Goal: Task Accomplishment & Management: Complete application form

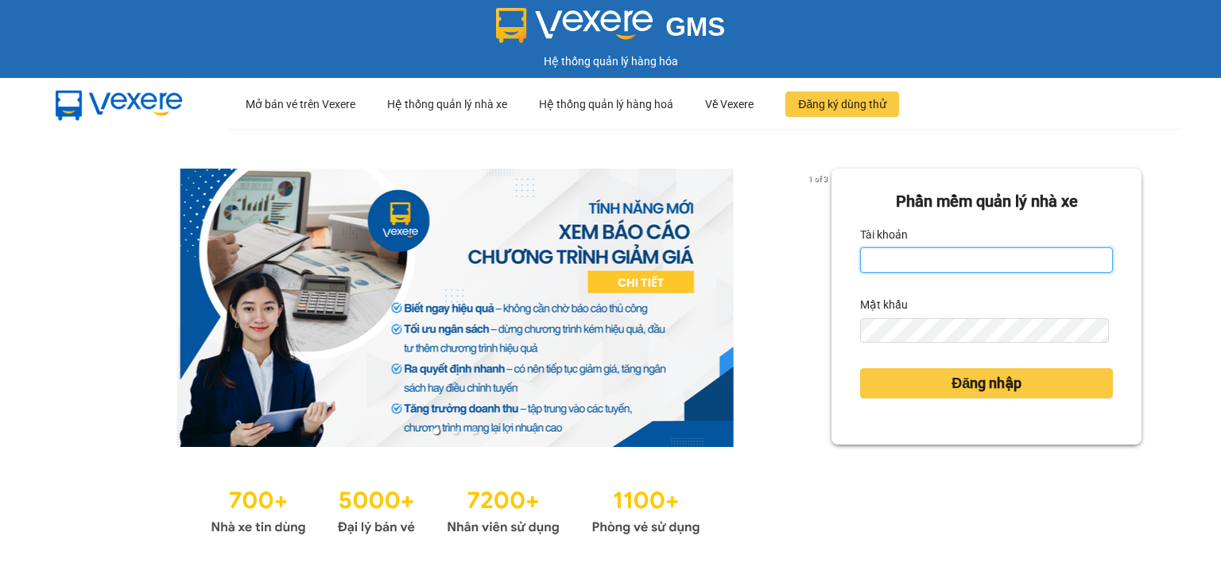
click at [922, 262] on input "Tài khoản" at bounding box center [986, 259] width 253 height 25
type input "nhaxe.vtd"
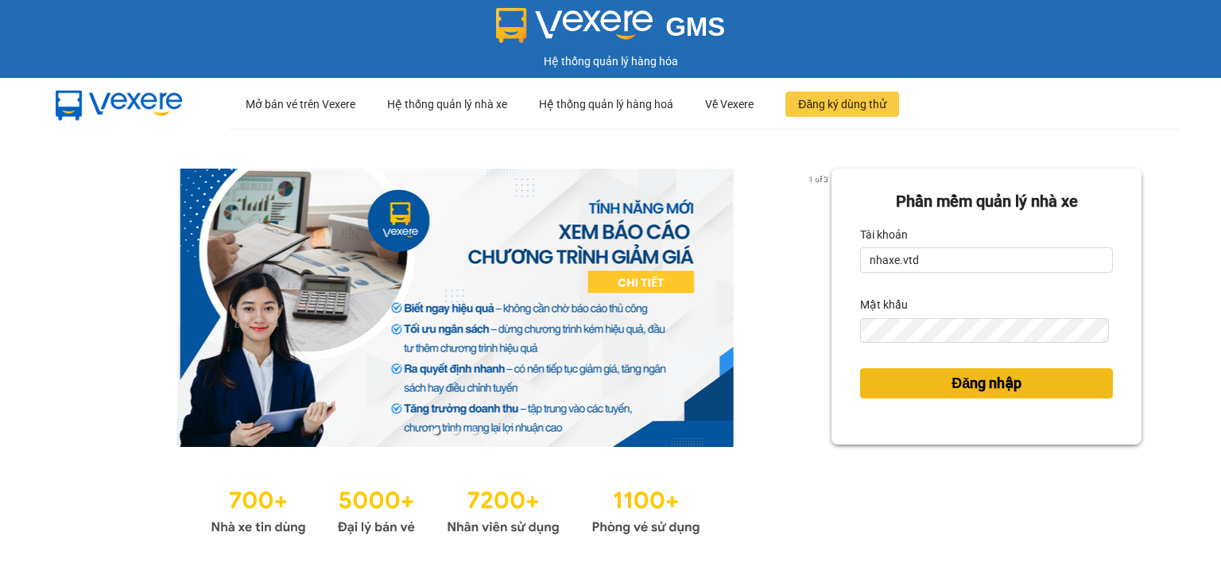
click at [952, 385] on span "Đăng nhập" at bounding box center [987, 383] width 70 height 22
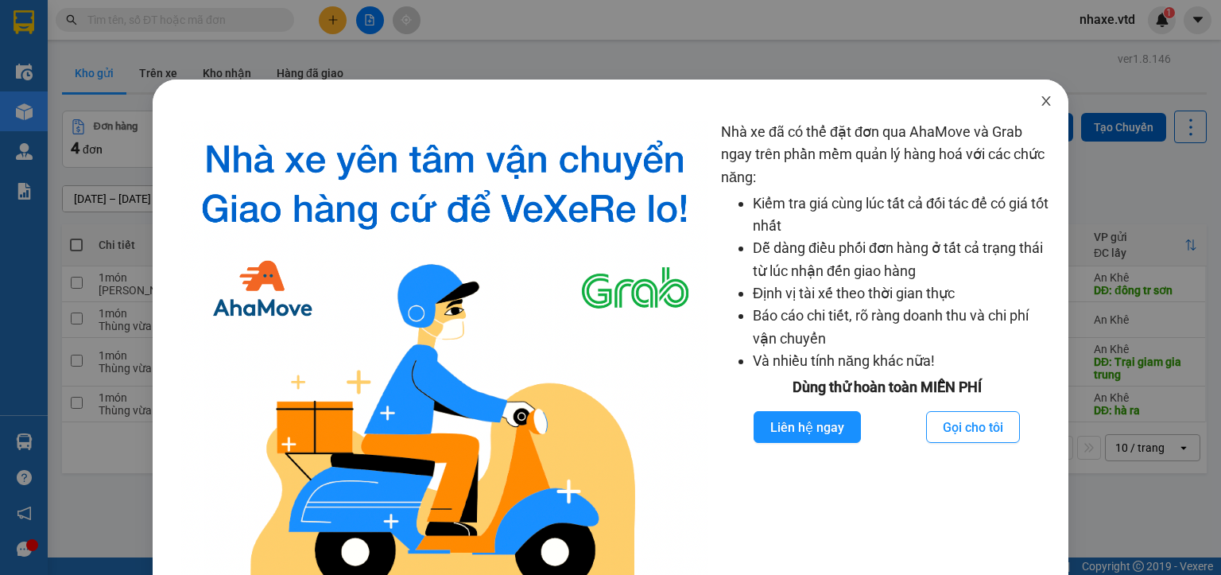
click at [1040, 103] on icon "close" at bounding box center [1046, 101] width 13 height 13
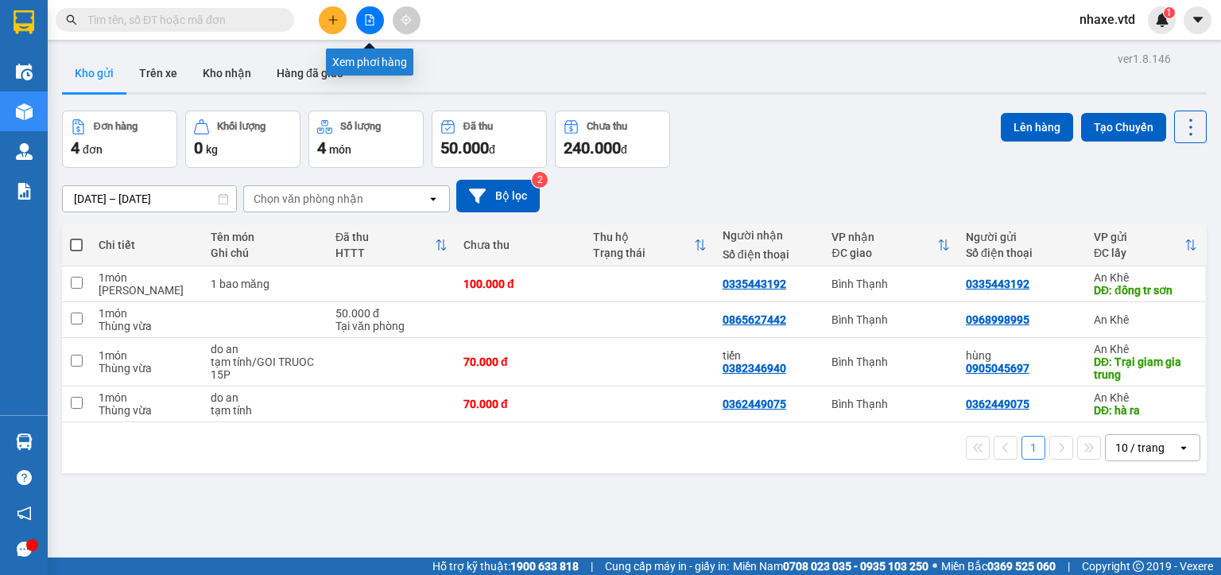
click at [365, 18] on icon "file-add" at bounding box center [369, 19] width 11 height 11
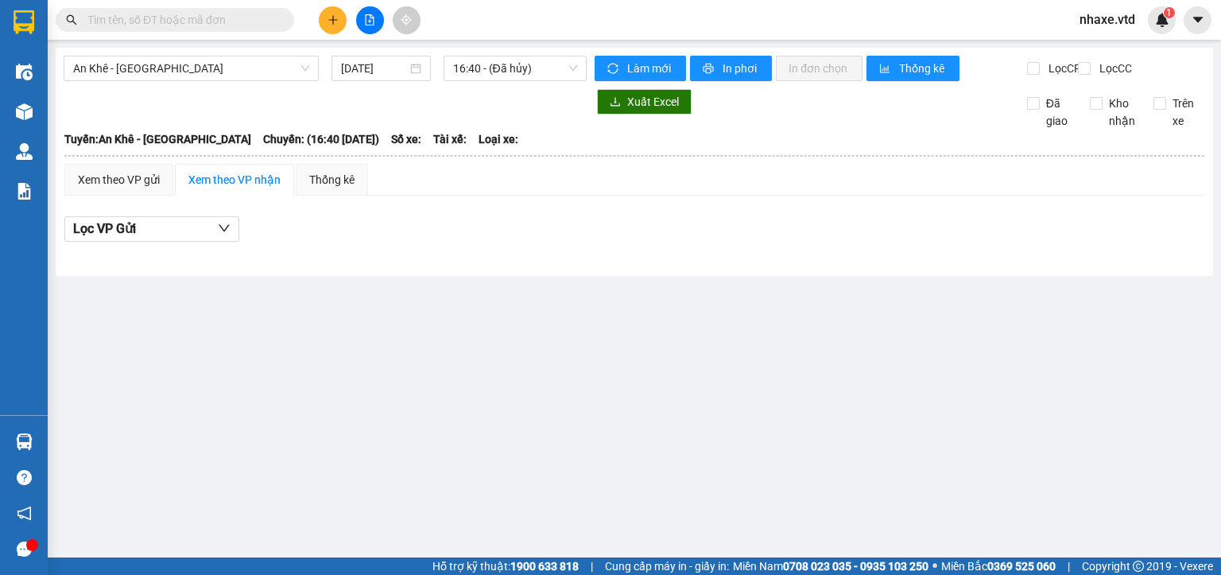
click at [140, 81] on div "An Khê - [GEOGRAPHIC_DATA] [DATE] 16:40 - (Đã hủy)" at bounding box center [325, 68] width 523 height 25
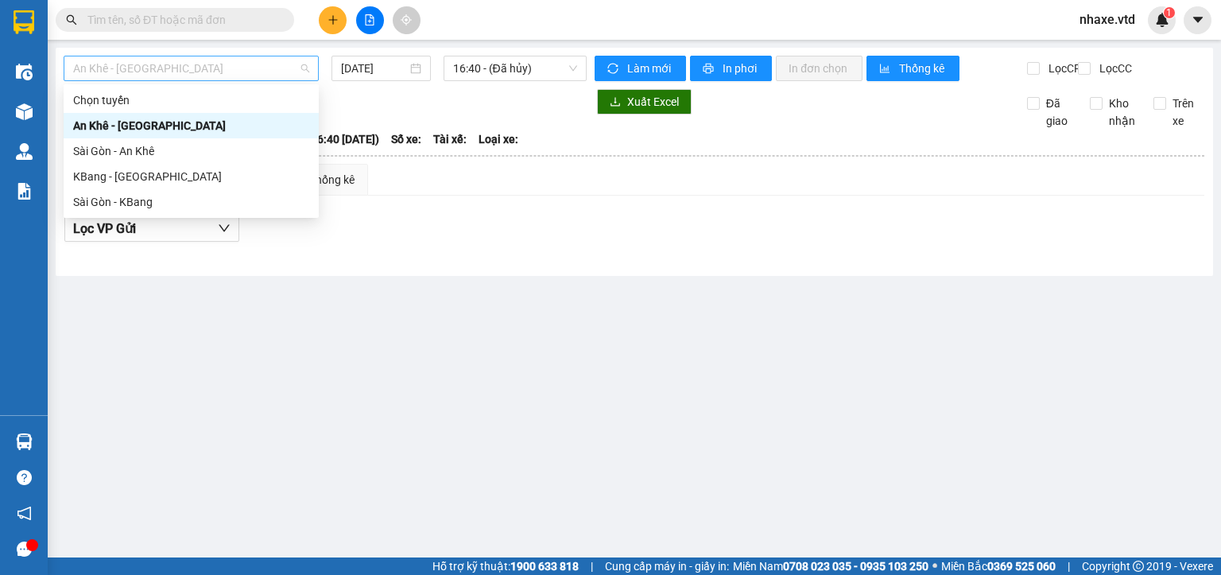
click at [140, 59] on span "An Khê - [GEOGRAPHIC_DATA]" at bounding box center [191, 68] width 236 height 24
click at [84, 200] on div "Sài Gòn - KBang" at bounding box center [191, 201] width 236 height 17
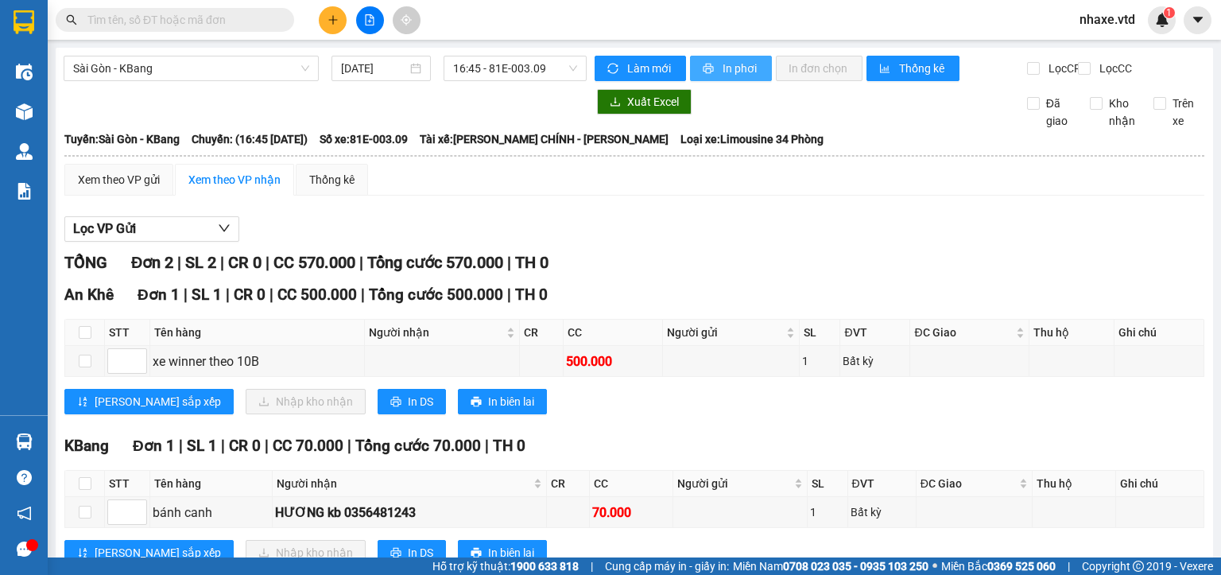
click at [725, 72] on span "In phơi" at bounding box center [741, 68] width 37 height 17
click at [543, 71] on span "16:45 - 81E-003.09" at bounding box center [515, 68] width 125 height 24
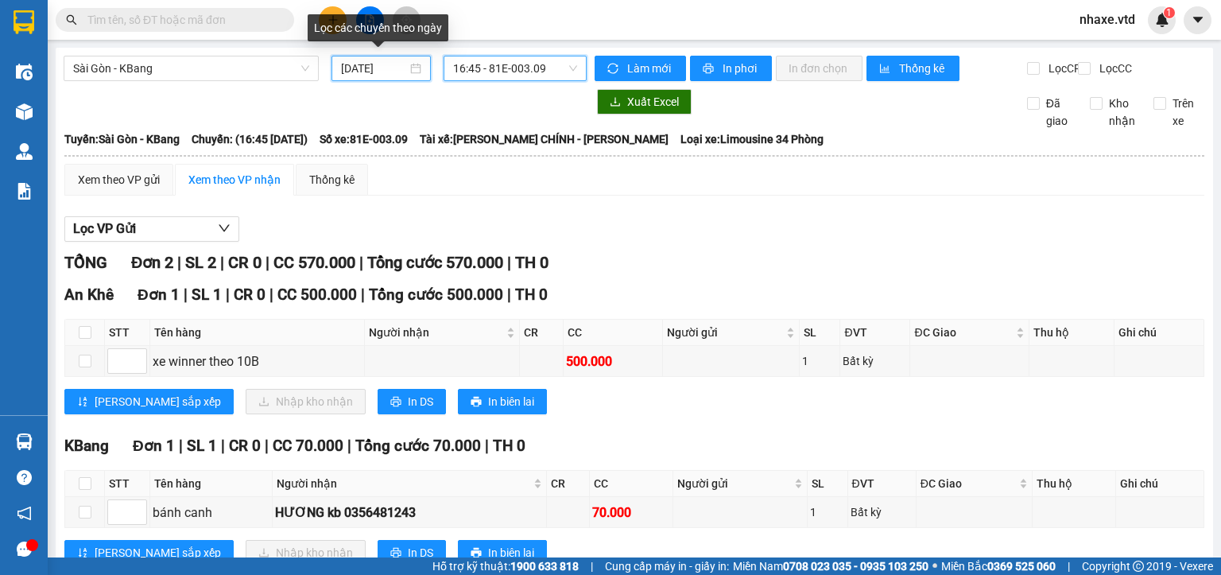
click at [360, 68] on input "[DATE]" at bounding box center [373, 68] width 65 height 17
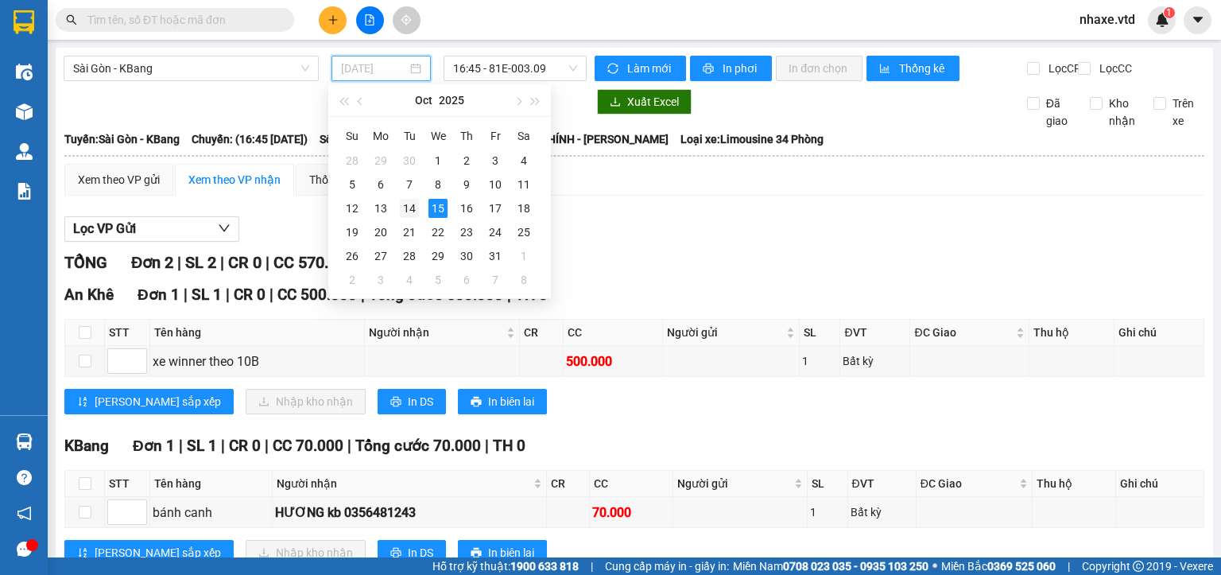
click at [410, 204] on div "14" at bounding box center [409, 208] width 19 height 19
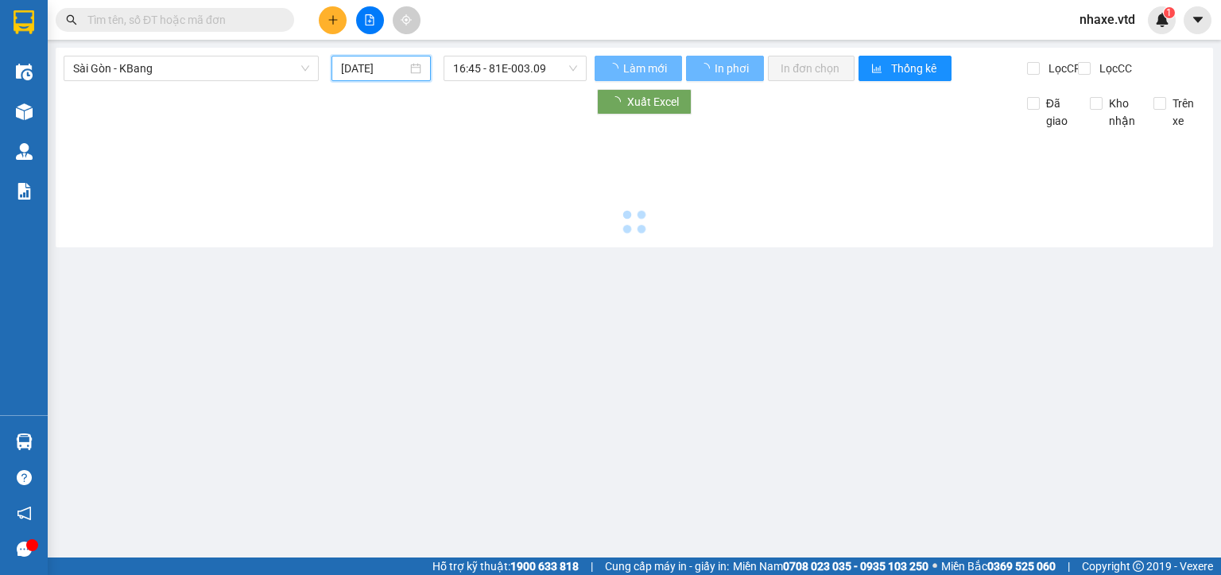
type input "[DATE]"
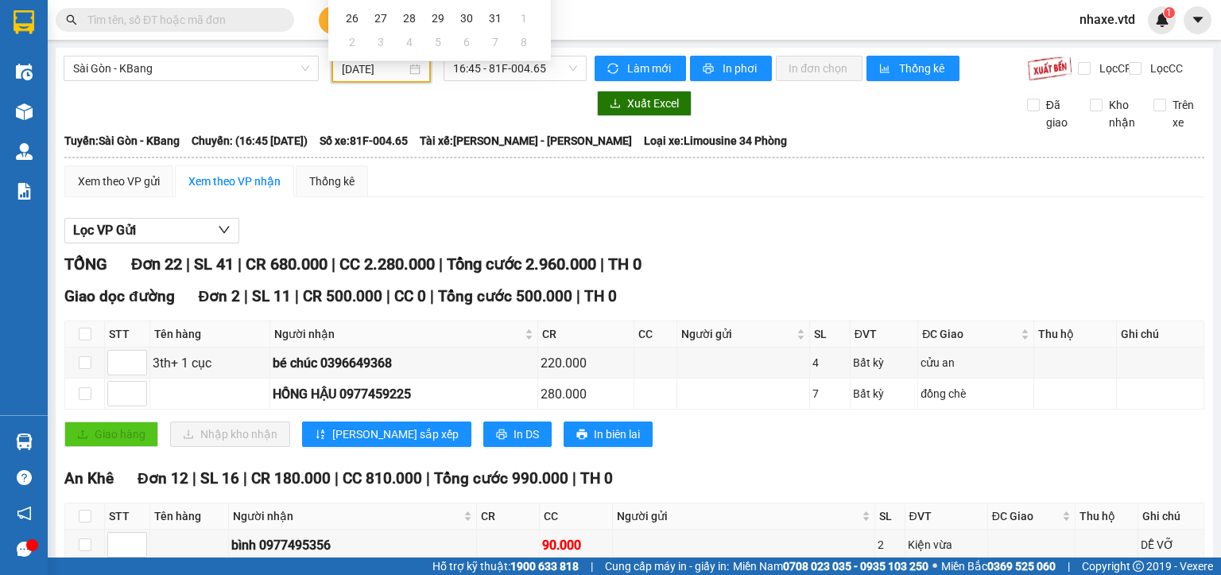
click at [562, 116] on div at bounding box center [325, 103] width 523 height 25
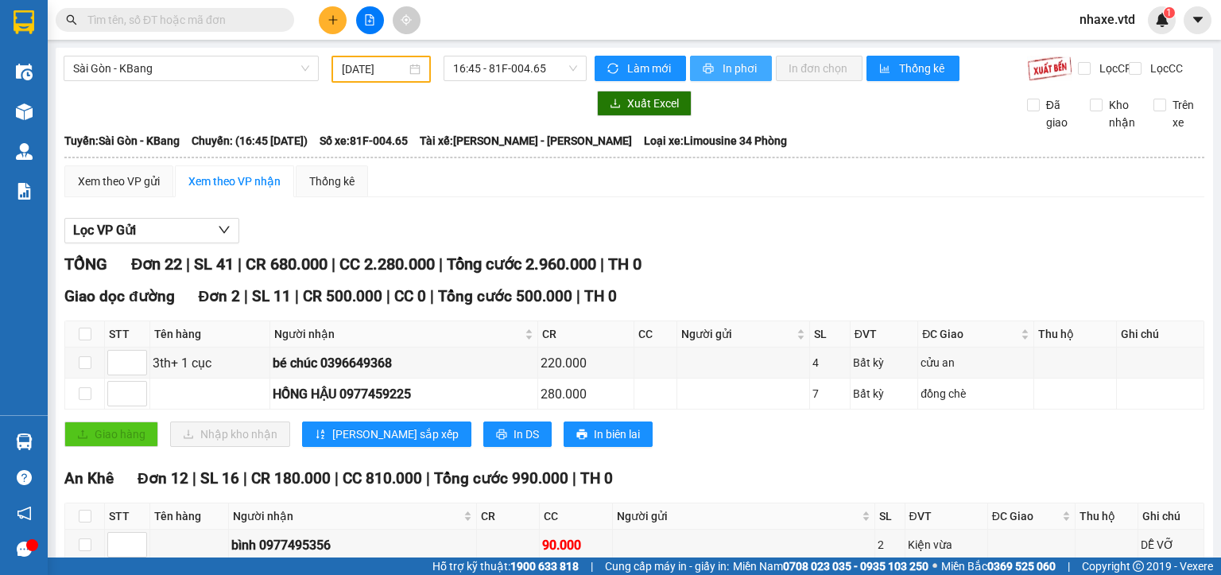
click at [732, 74] on span "In phơi" at bounding box center [741, 68] width 37 height 17
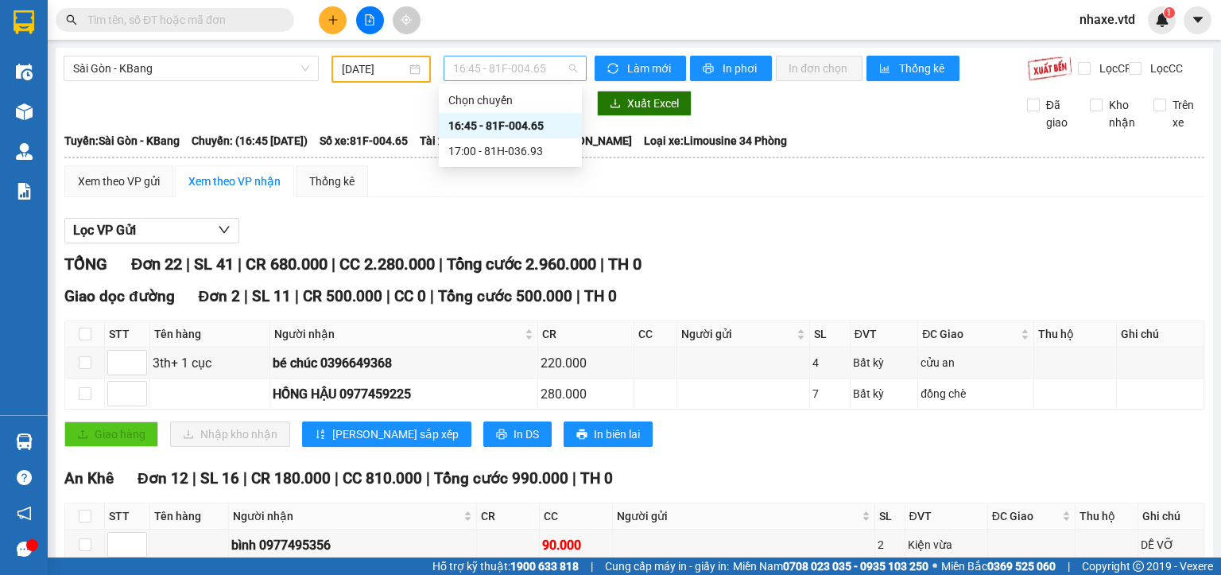
click at [534, 76] on span "16:45 - 81F-004.65" at bounding box center [515, 68] width 125 height 24
click at [534, 150] on div "17:00 - 81H-036.93" at bounding box center [511, 150] width 124 height 17
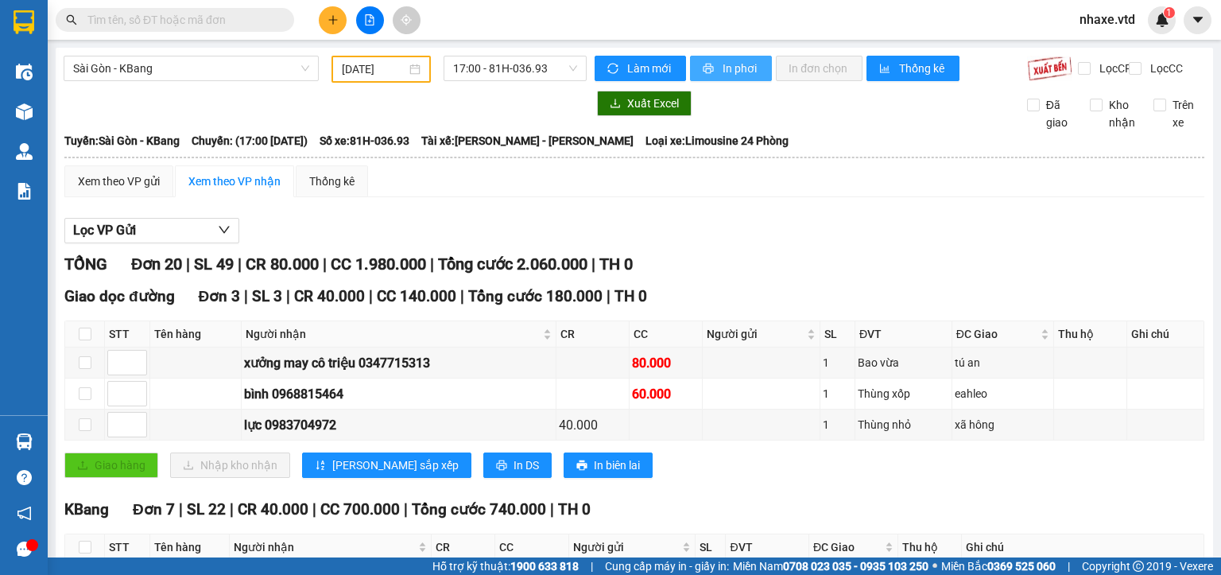
click at [738, 77] on button "In phơi" at bounding box center [731, 68] width 82 height 25
click at [243, 21] on input "text" at bounding box center [181, 19] width 188 height 17
type input "+"
click at [329, 16] on icon "plus" at bounding box center [333, 19] width 11 height 11
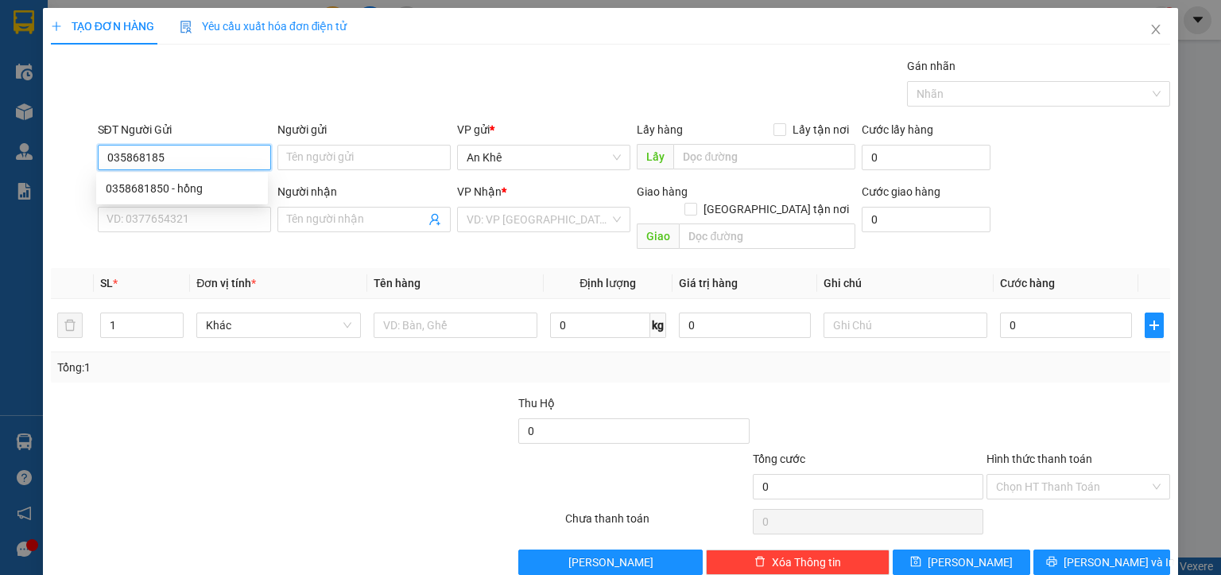
type input "0358681850"
click at [184, 192] on div "0358681850 - hồng" at bounding box center [182, 188] width 153 height 17
type input "hồng"
type input "0388213645"
type input "hào"
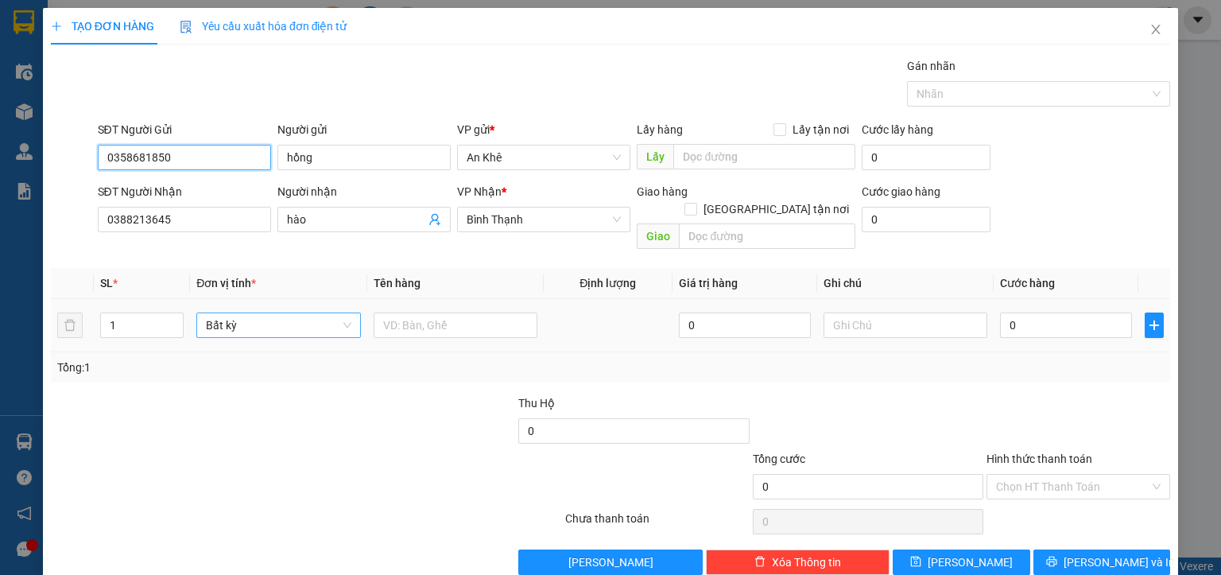
click at [270, 313] on span "Bất kỳ" at bounding box center [278, 325] width 145 height 24
type input "0358681850"
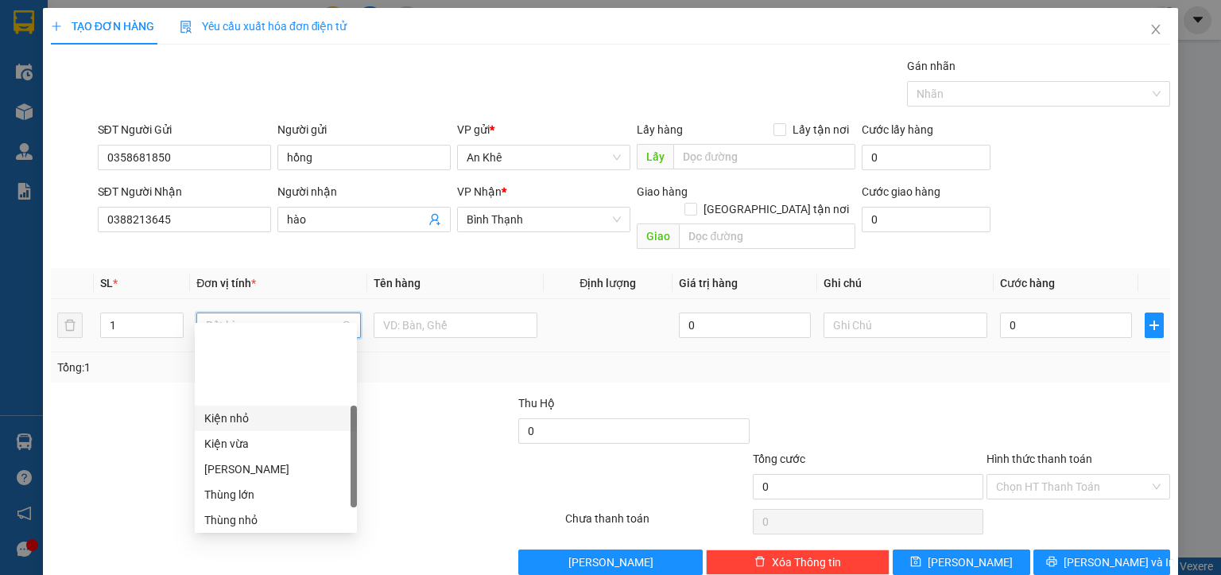
scroll to position [197, 0]
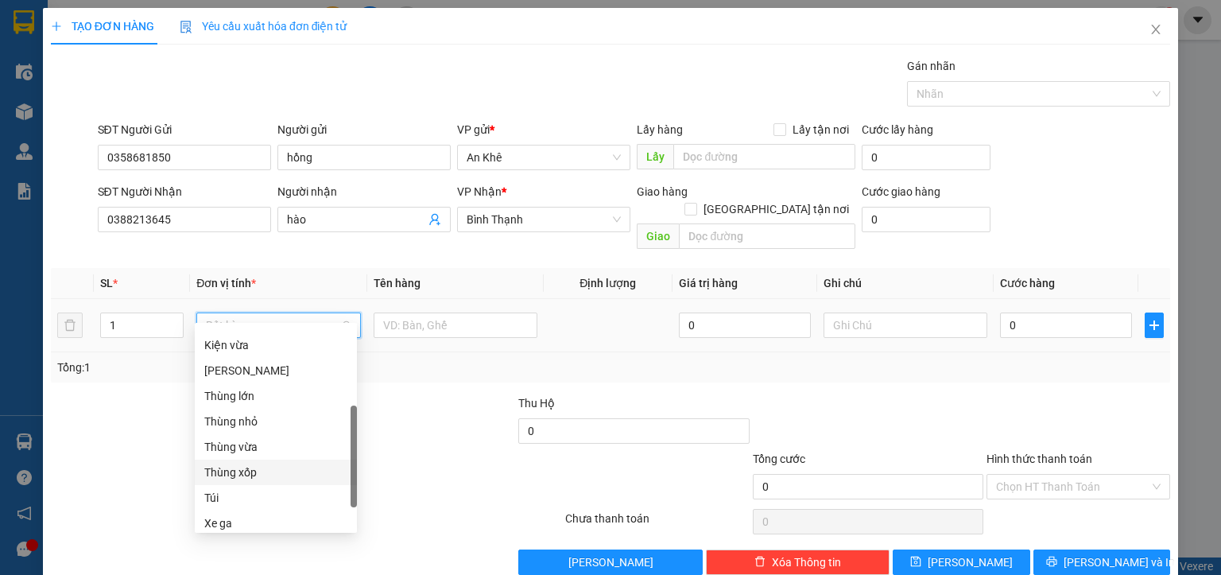
click at [255, 473] on div "Thùng xốp" at bounding box center [275, 472] width 143 height 17
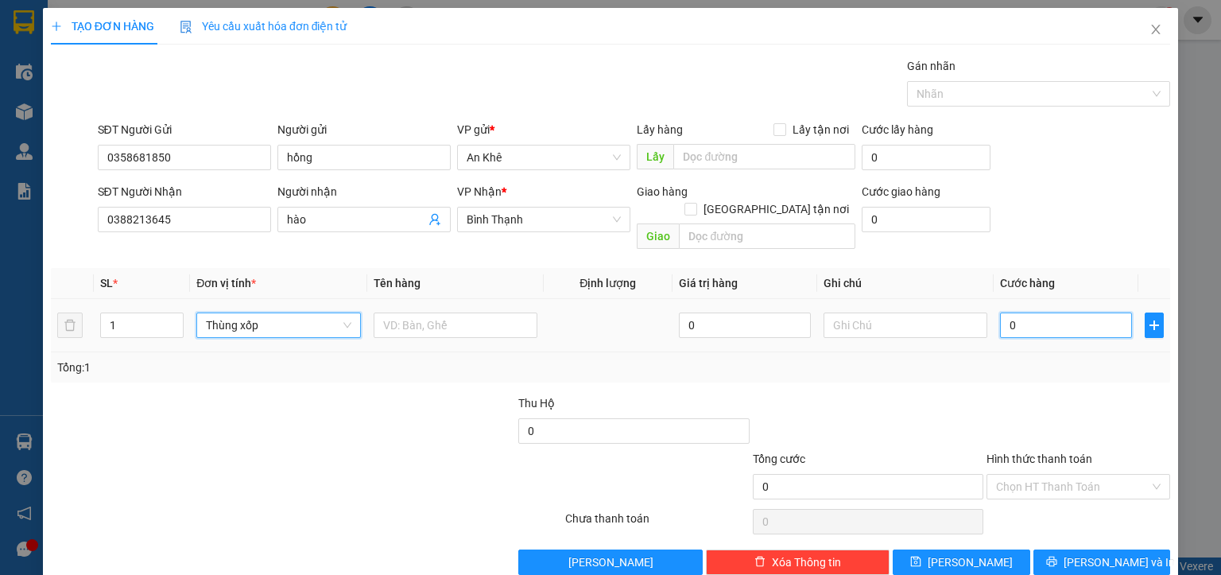
click at [1083, 313] on input "0" at bounding box center [1066, 325] width 132 height 25
type input "5"
type input "50"
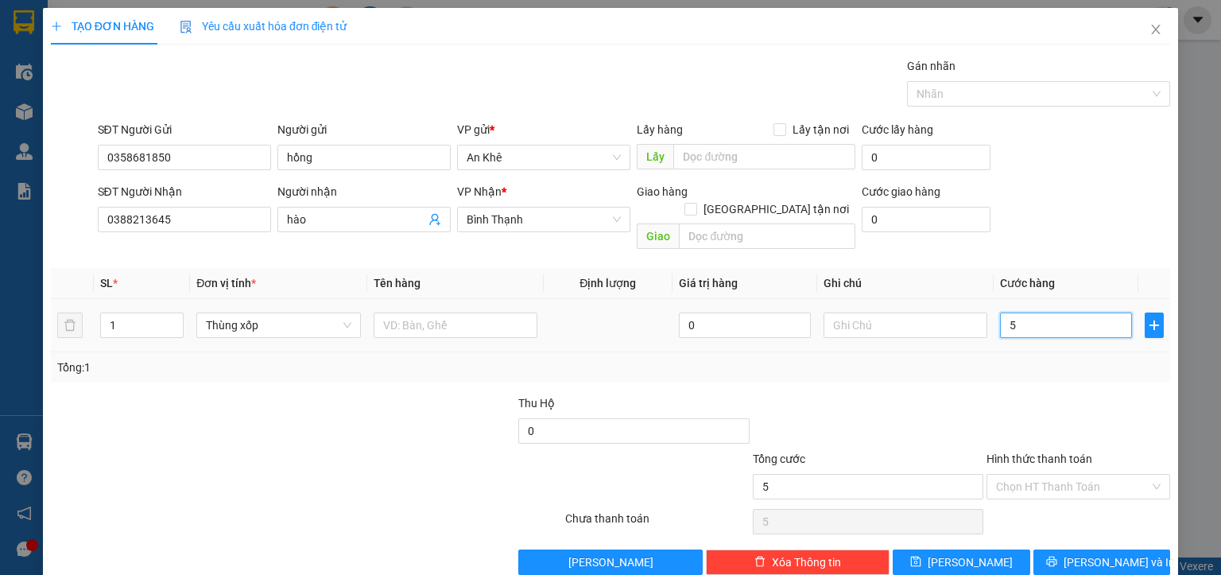
type input "50"
type input "500"
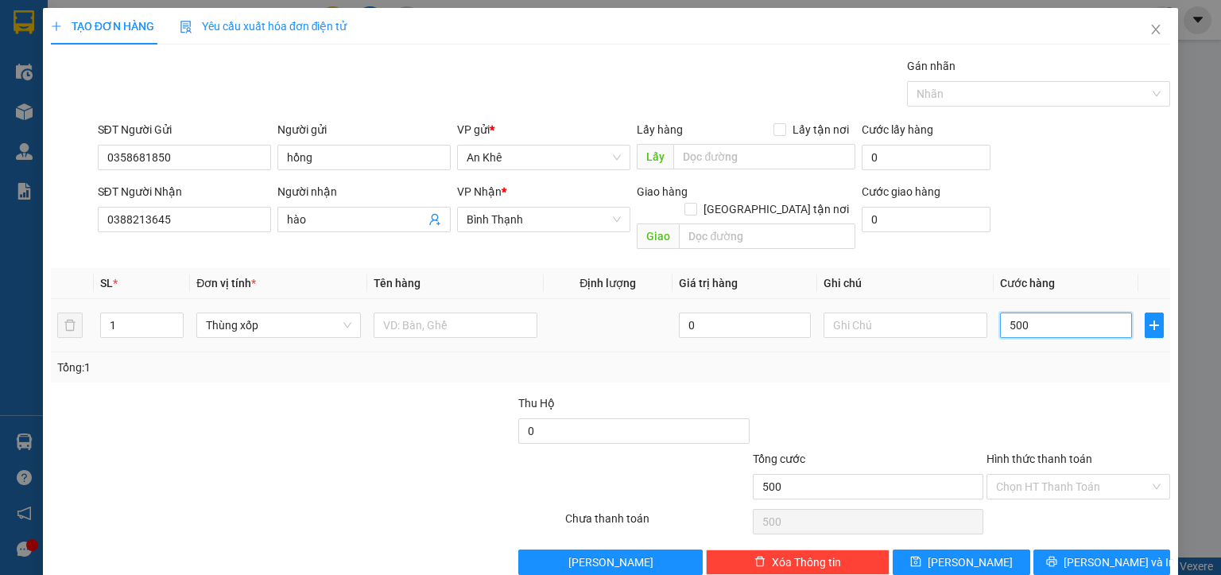
type input "5.000"
type input "50.000"
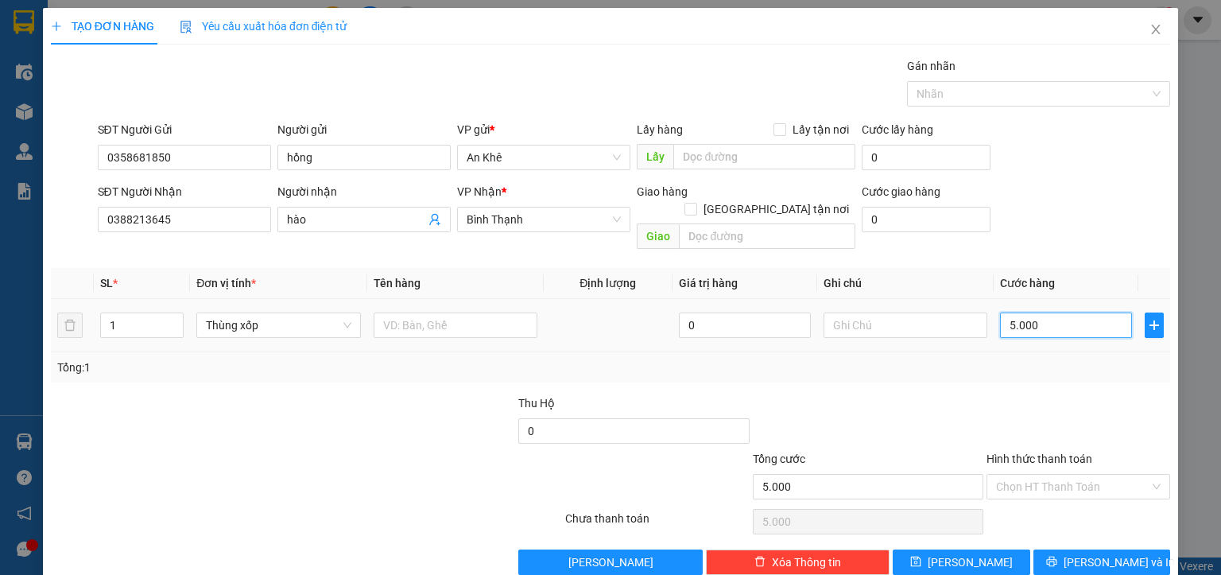
type input "50.000"
click at [1066, 475] on input "Hình thức thanh toán" at bounding box center [1072, 487] width 153 height 24
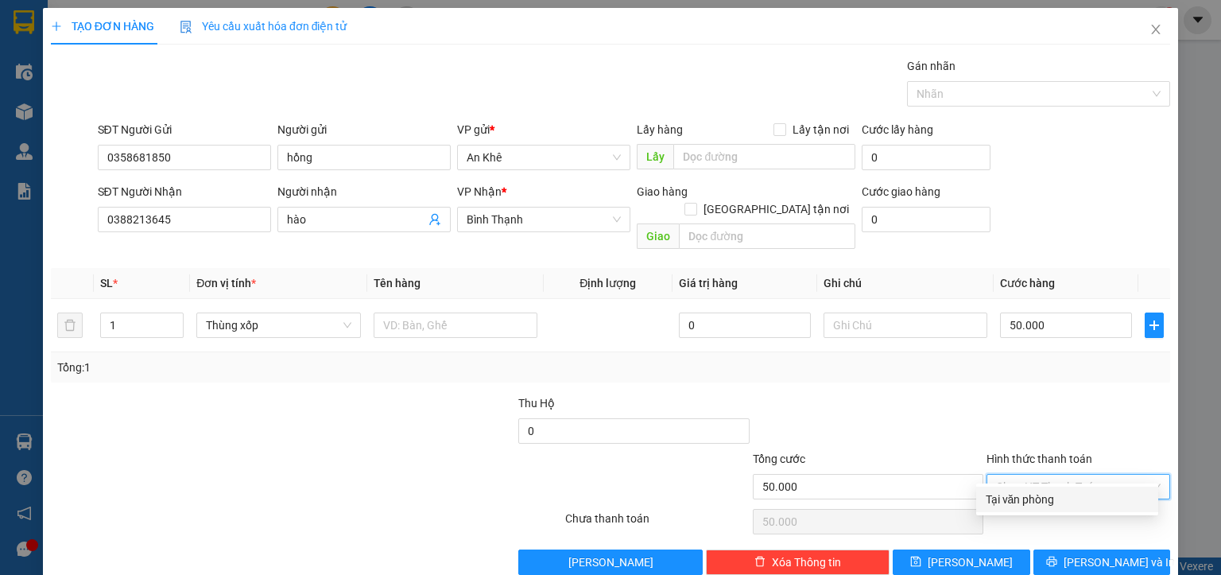
click at [1054, 503] on div "Tại văn phòng" at bounding box center [1067, 499] width 163 height 17
type input "0"
click at [1058, 556] on icon "printer" at bounding box center [1052, 561] width 11 height 11
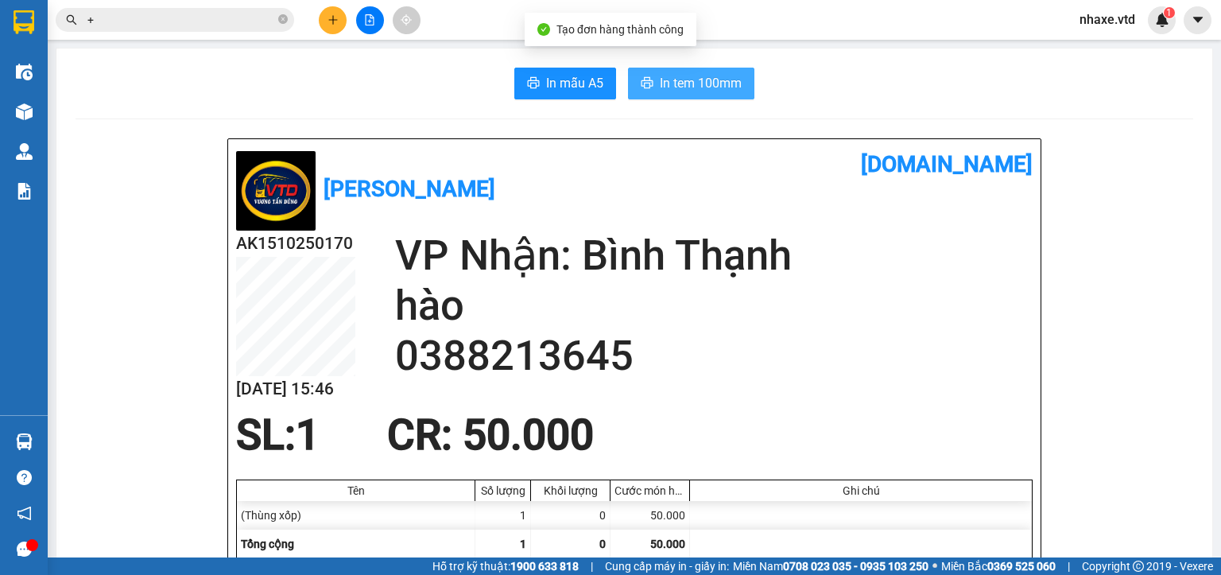
click at [694, 82] on span "In tem 100mm" at bounding box center [701, 83] width 82 height 20
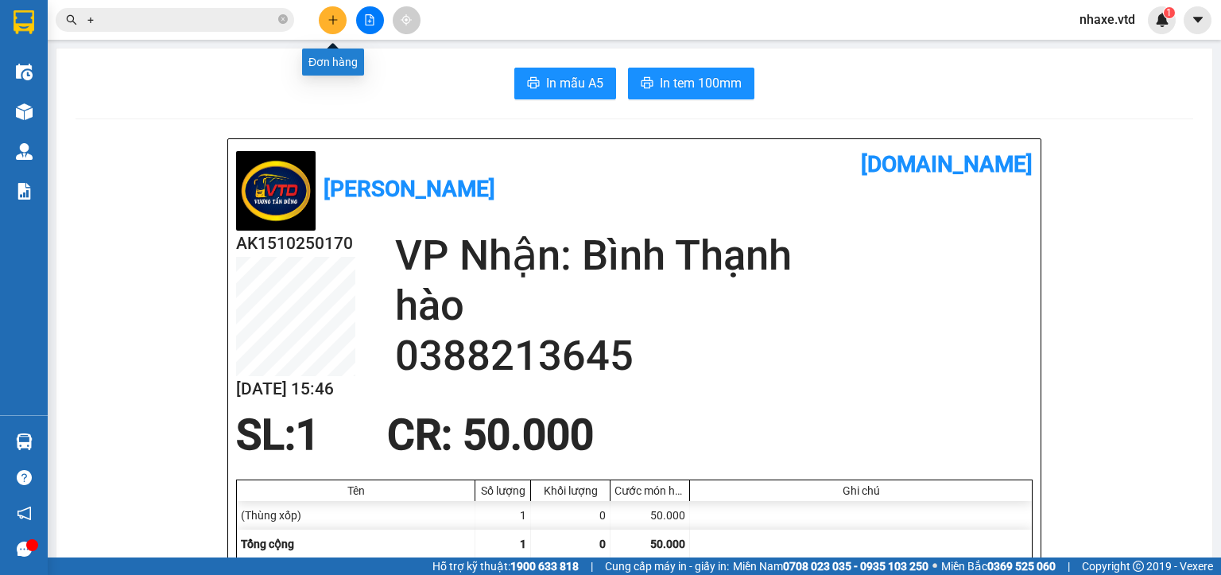
click at [331, 17] on icon "plus" at bounding box center [333, 19] width 11 height 11
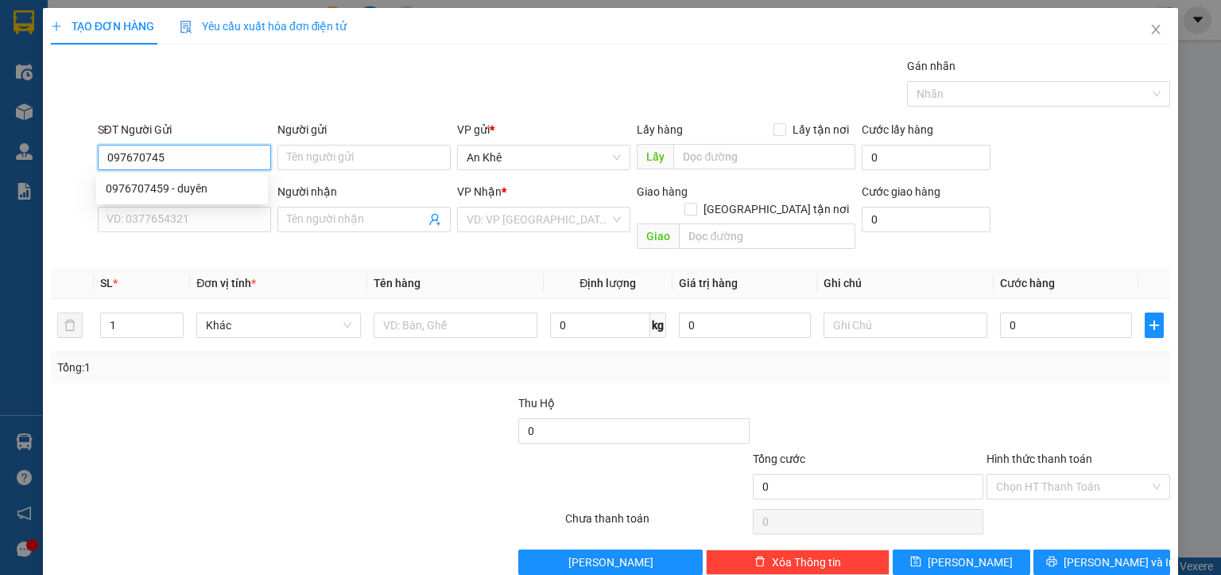
type input "0976707459"
click at [204, 191] on div "0976707459 - duyên" at bounding box center [182, 188] width 153 height 17
type input "duyên"
type input "0386681550"
type input "0976707459"
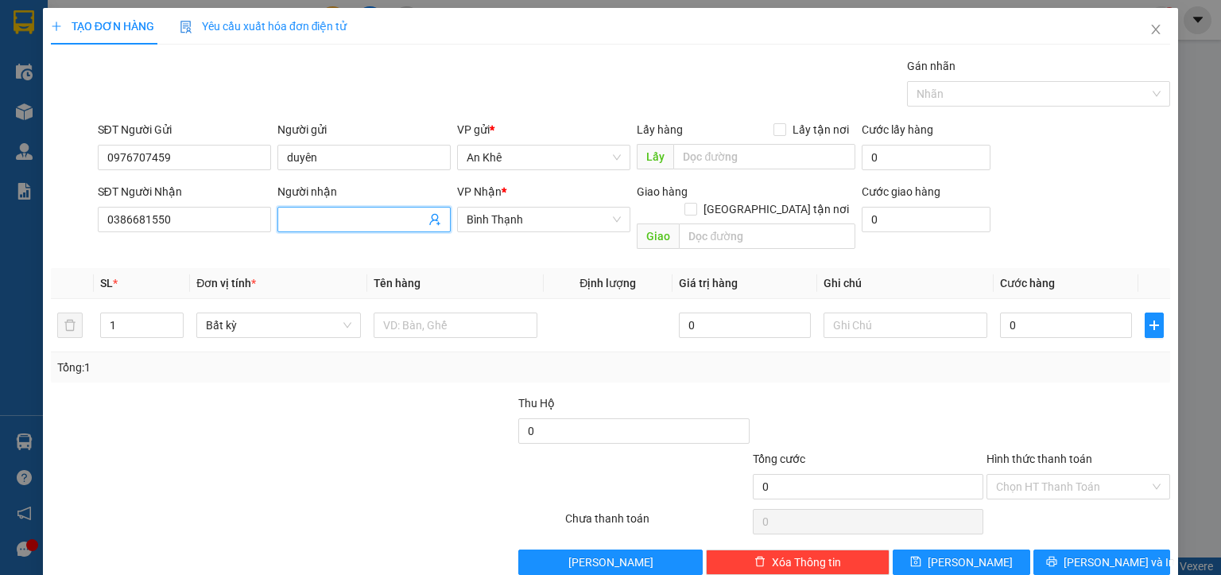
click at [354, 219] on input "Người nhận" at bounding box center [356, 219] width 138 height 17
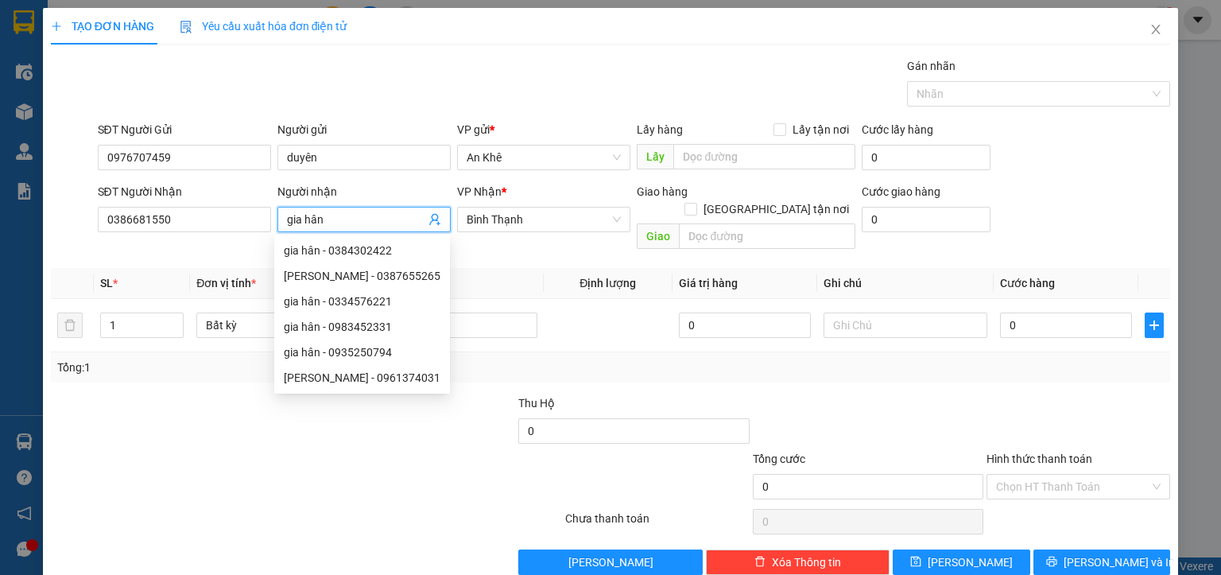
type input "gia hân"
click at [245, 399] on div at bounding box center [166, 422] width 234 height 56
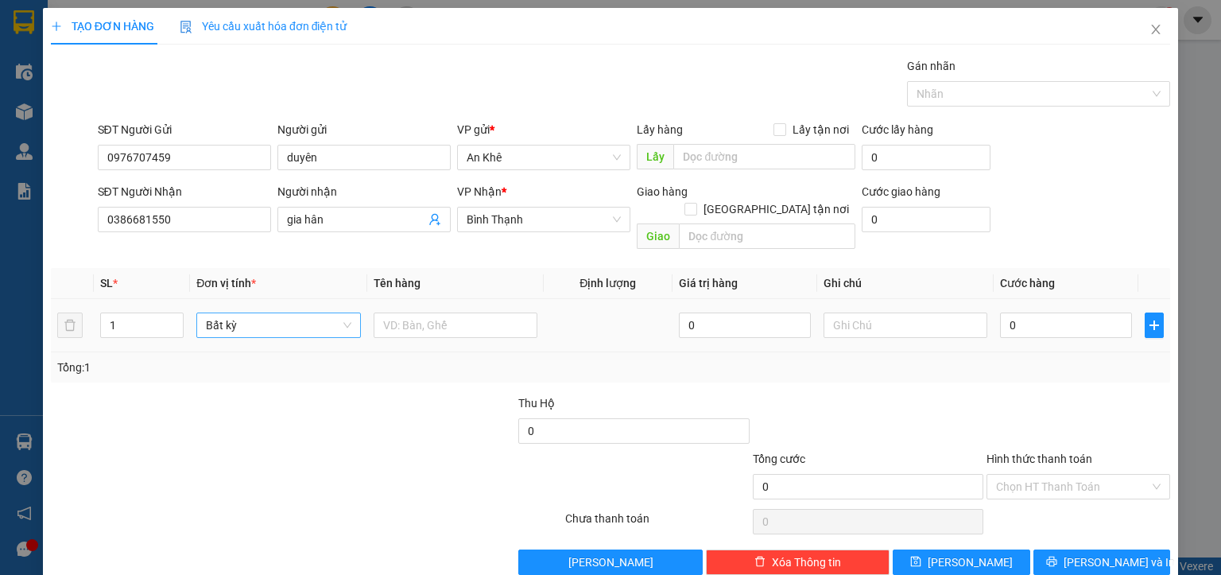
click at [249, 313] on span "Bất kỳ" at bounding box center [278, 325] width 145 height 24
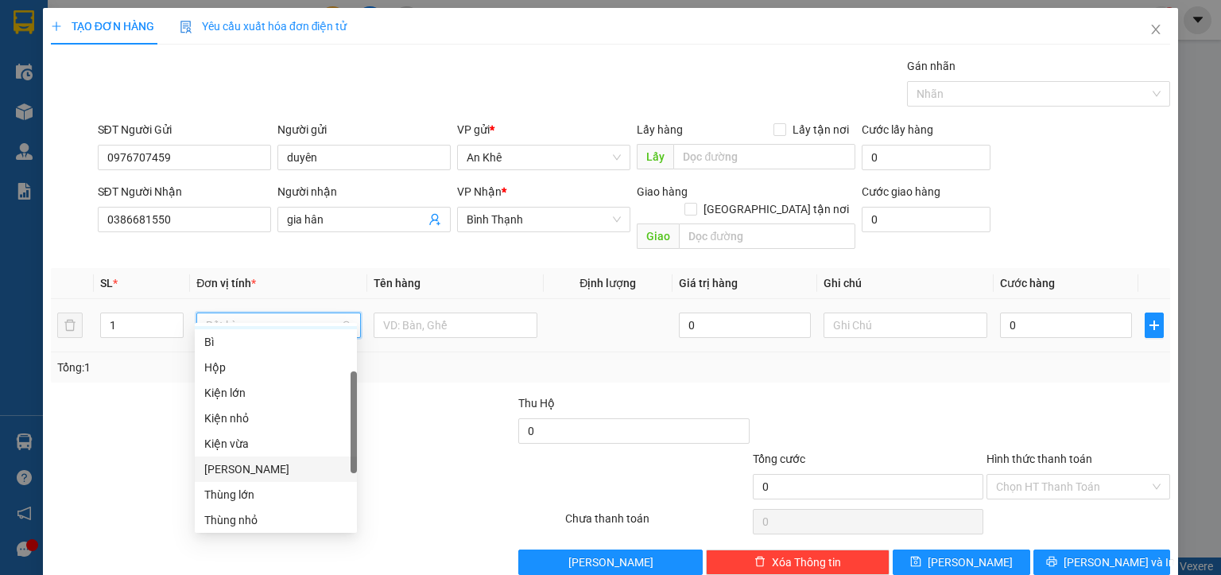
scroll to position [198, 0]
click at [254, 478] on div "Thùng xốp" at bounding box center [275, 471] width 143 height 17
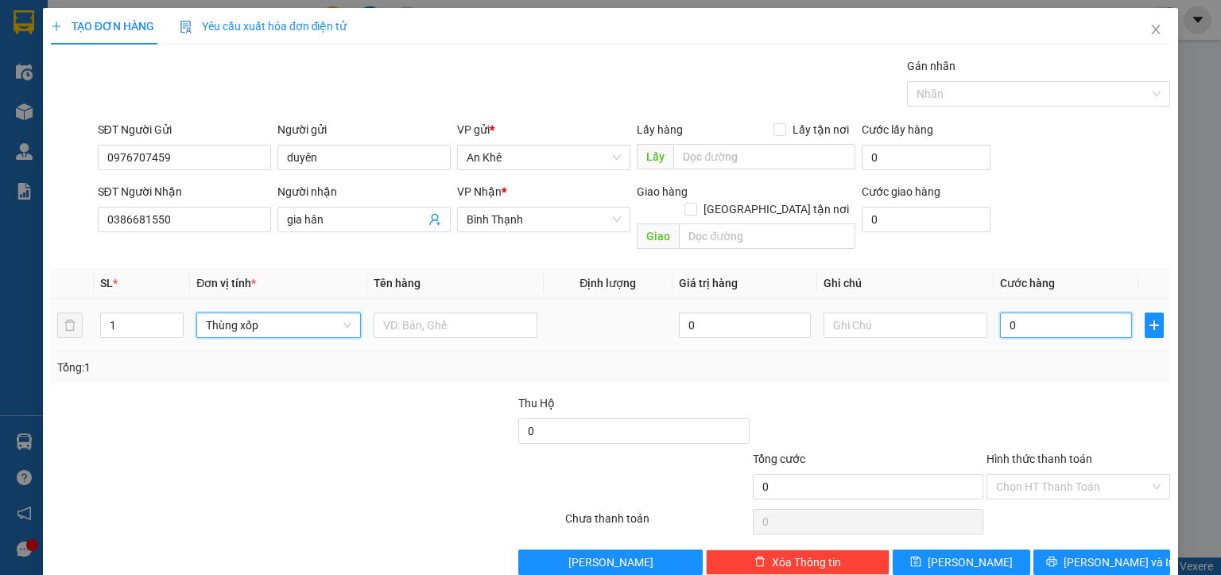
click at [1050, 313] on input "0" at bounding box center [1066, 325] width 132 height 25
type input "5"
type input "50"
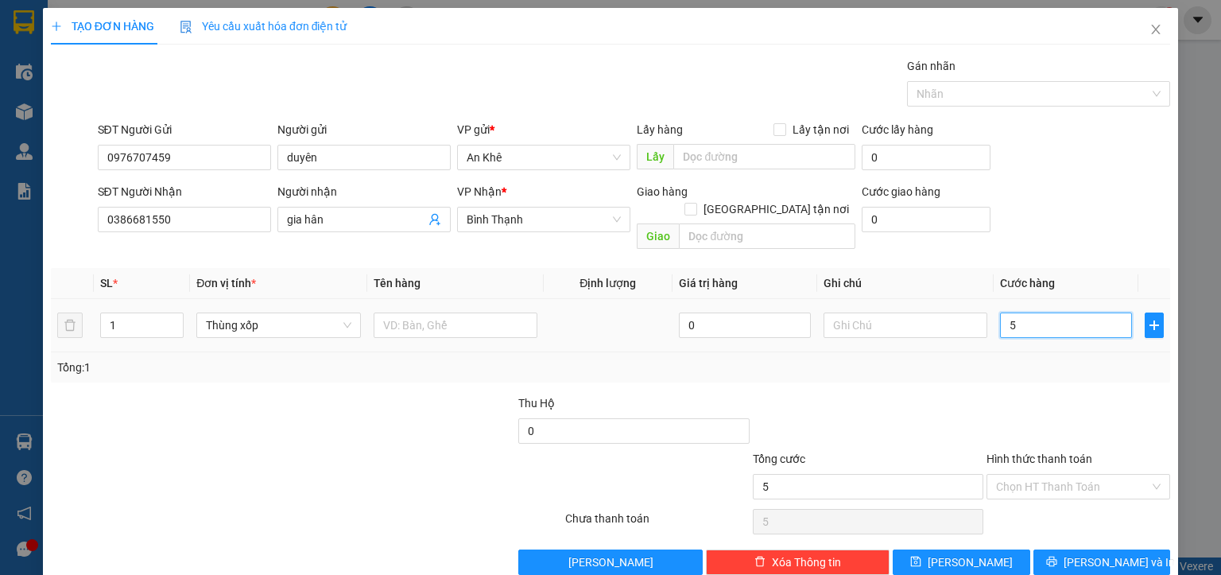
type input "50"
type input "500"
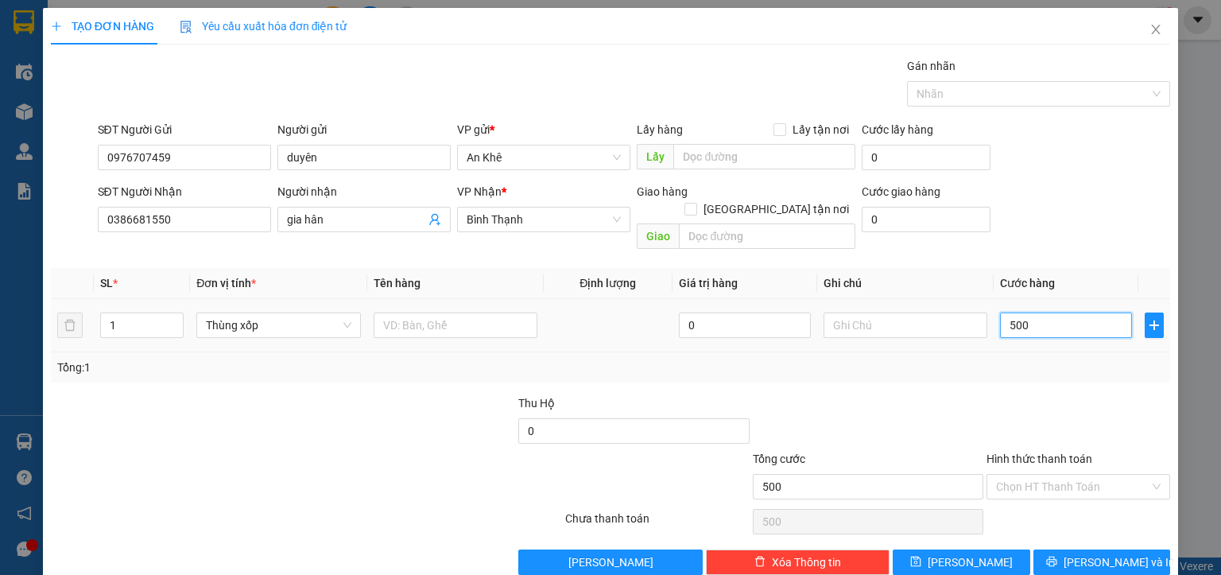
type input "5.000"
type input "50.000"
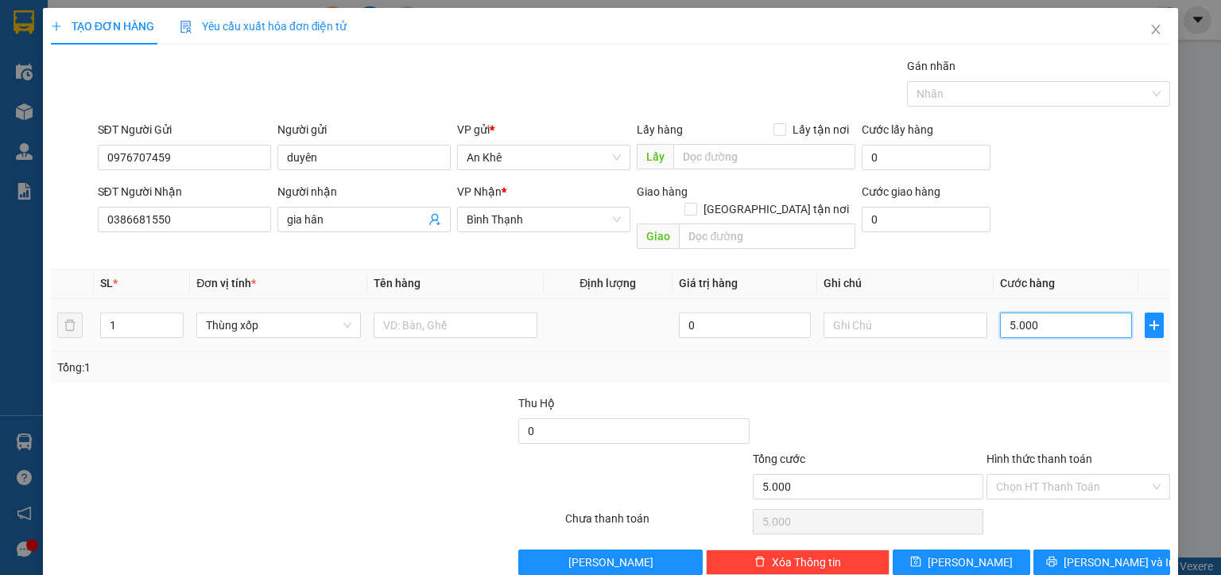
type input "50.000"
click at [1046, 475] on input "Hình thức thanh toán" at bounding box center [1072, 487] width 153 height 24
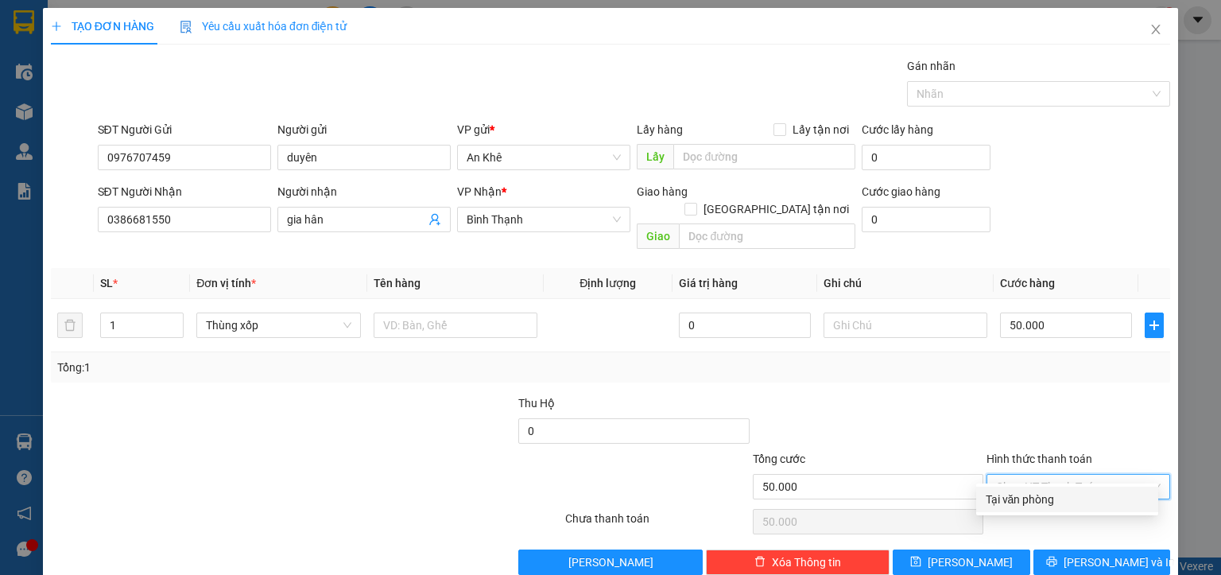
click at [1043, 499] on div "Tại văn phòng" at bounding box center [1067, 499] width 163 height 17
type input "0"
click at [1091, 553] on span "[PERSON_NAME] và In" at bounding box center [1119, 561] width 111 height 17
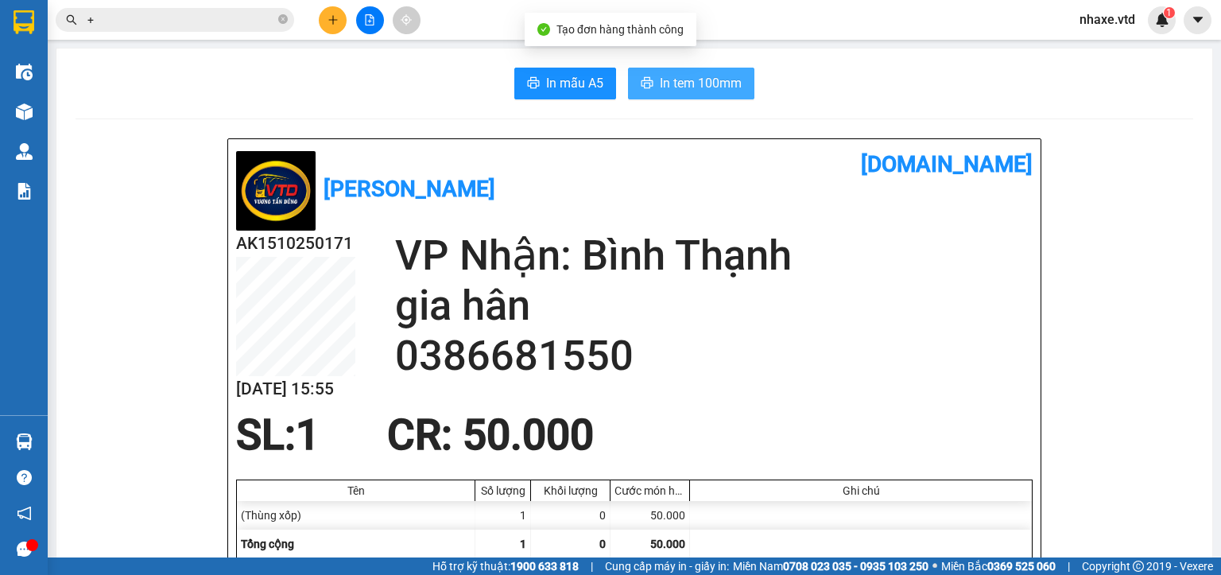
click at [682, 73] on span "In tem 100mm" at bounding box center [701, 83] width 82 height 20
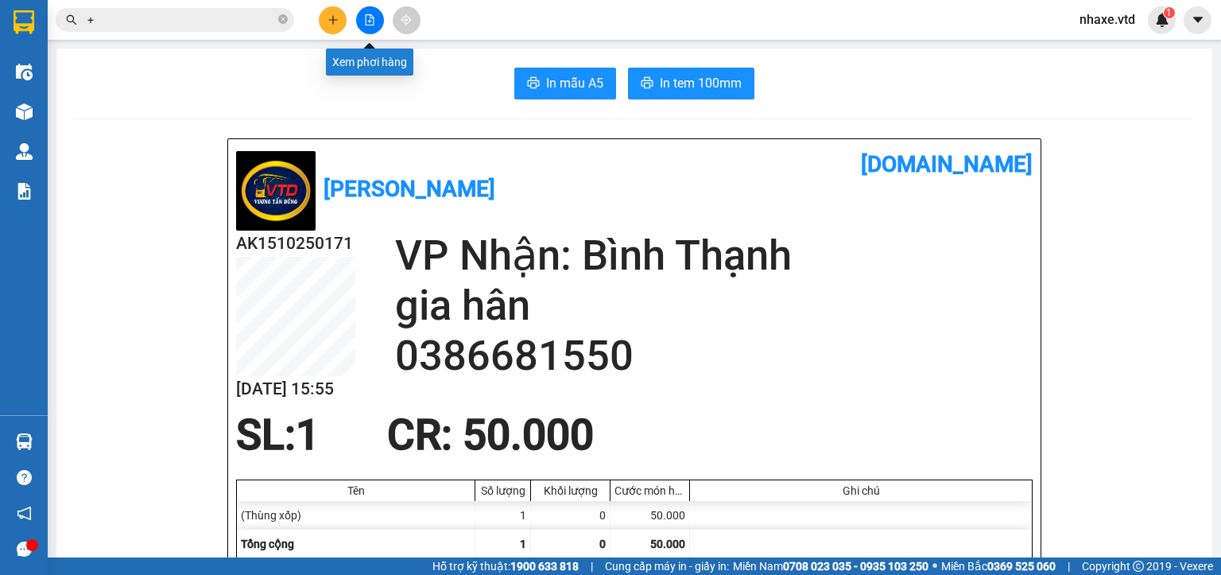
click at [375, 20] on button at bounding box center [370, 20] width 28 height 28
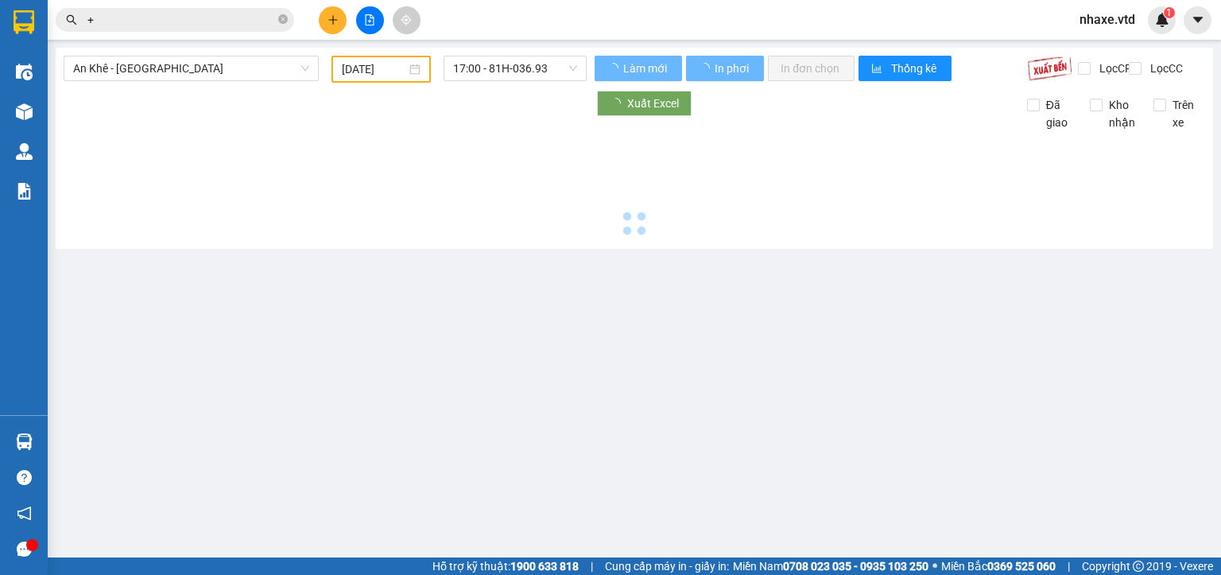
type input "[DATE]"
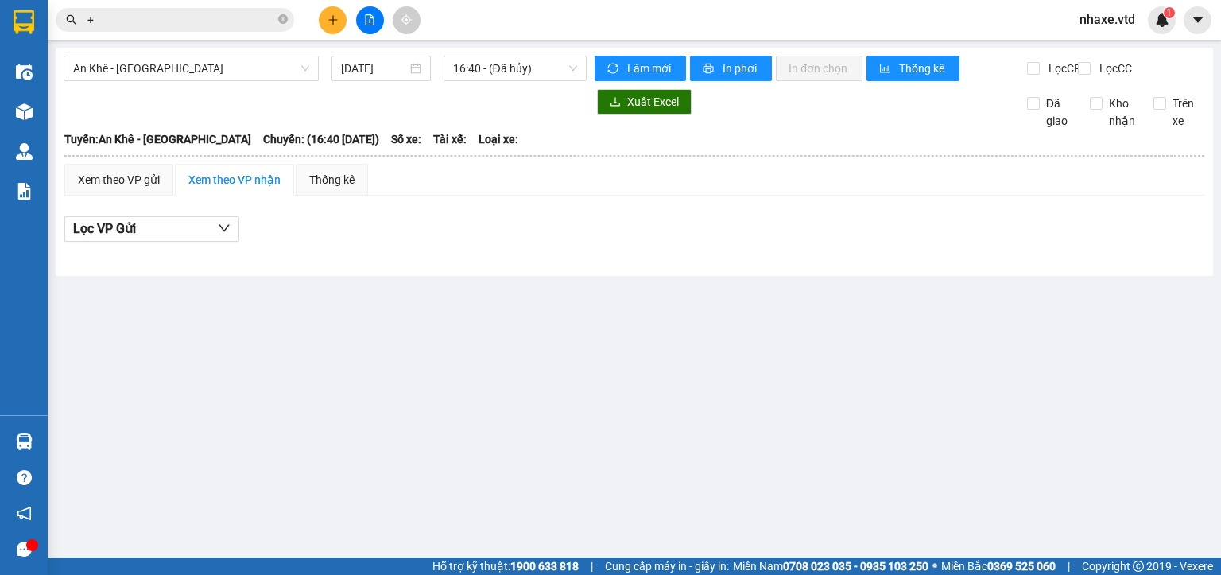
click at [175, 14] on input "+" at bounding box center [181, 19] width 188 height 17
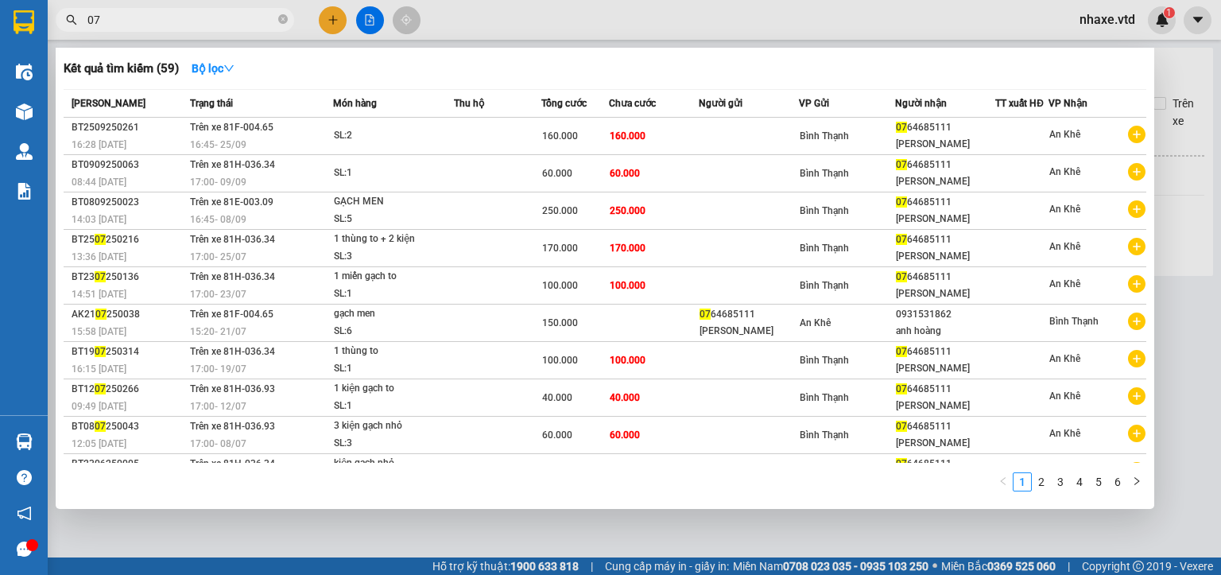
type input "0"
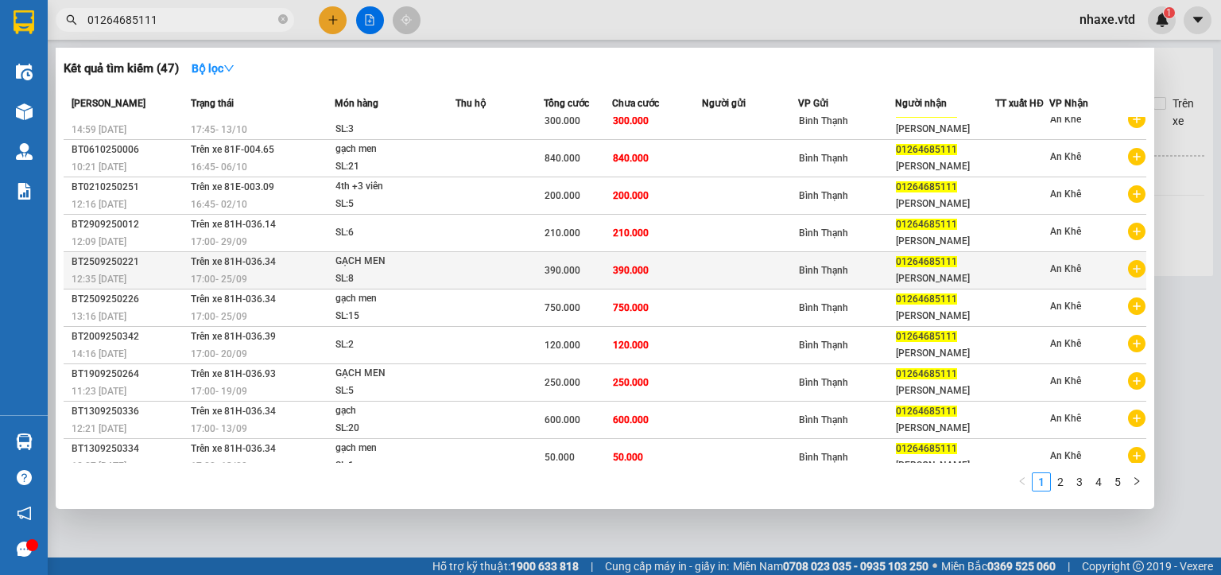
scroll to position [23, 0]
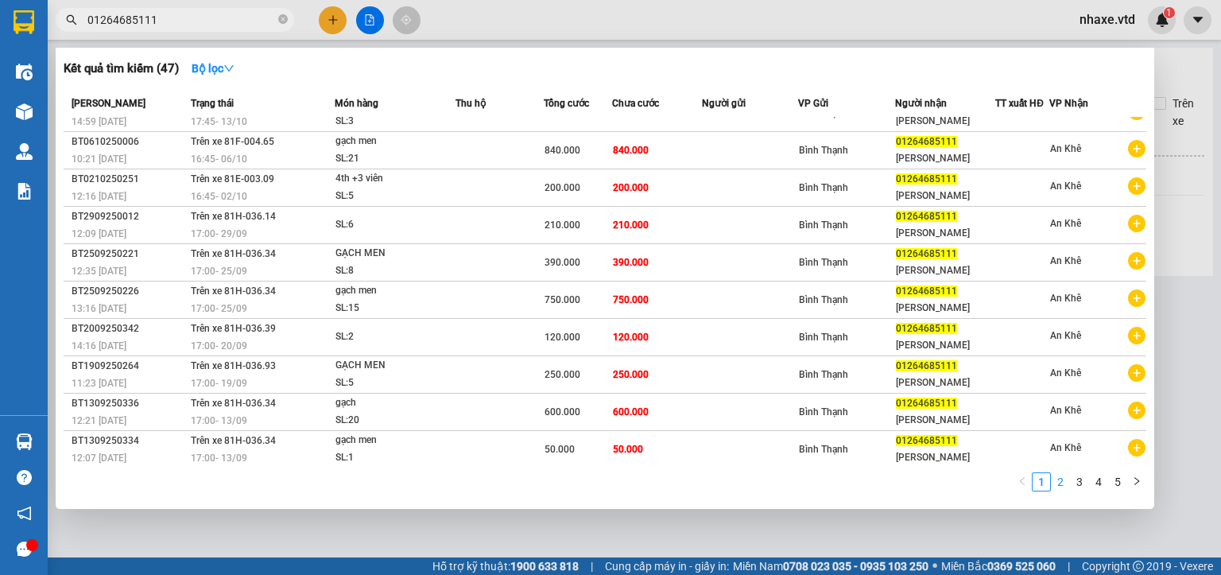
type input "01264685111"
click at [1060, 485] on link "2" at bounding box center [1060, 481] width 17 height 17
click at [328, 23] on div at bounding box center [610, 287] width 1221 height 575
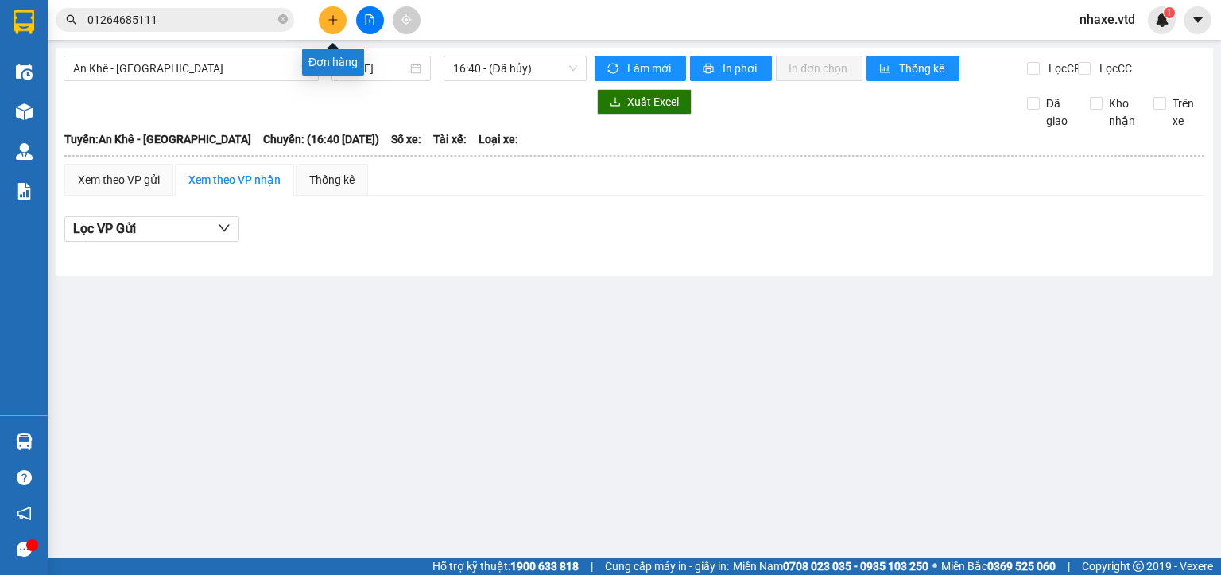
click at [331, 20] on icon "plus" at bounding box center [333, 19] width 11 height 11
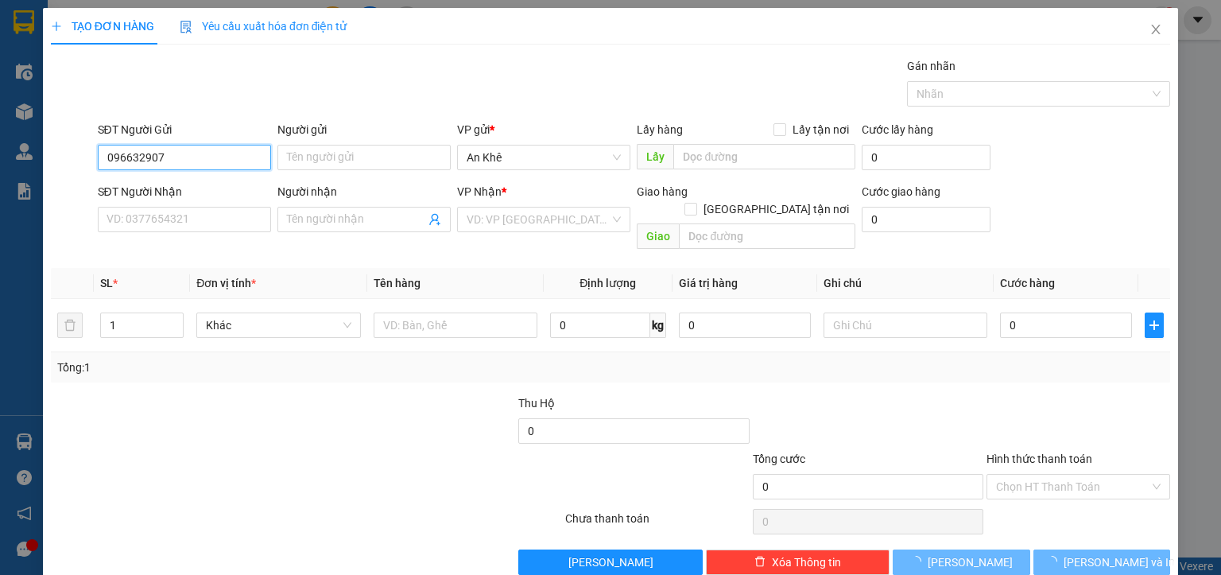
type input "0966329077"
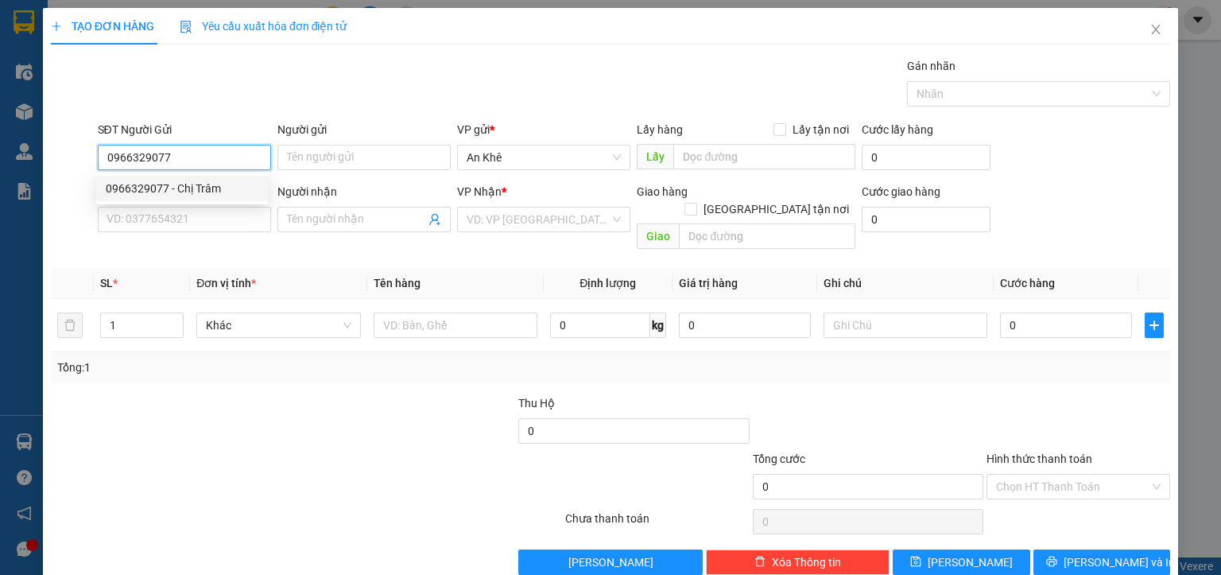
click at [223, 196] on div "0966329077 - Chị Trâm" at bounding box center [182, 188] width 153 height 17
type input "Chị Trâm"
type input "0982478763"
type input "[PERSON_NAME]"
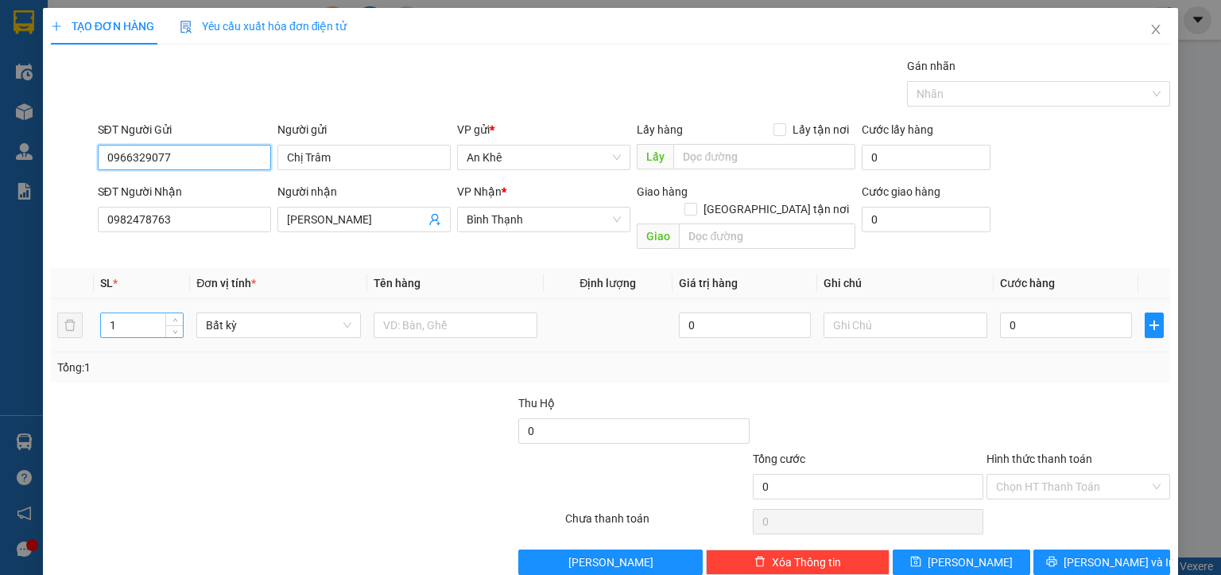
type input "0966329077"
click at [126, 313] on input "1" at bounding box center [142, 325] width 82 height 24
click at [283, 315] on span "Bất kỳ" at bounding box center [278, 325] width 145 height 24
type input "2"
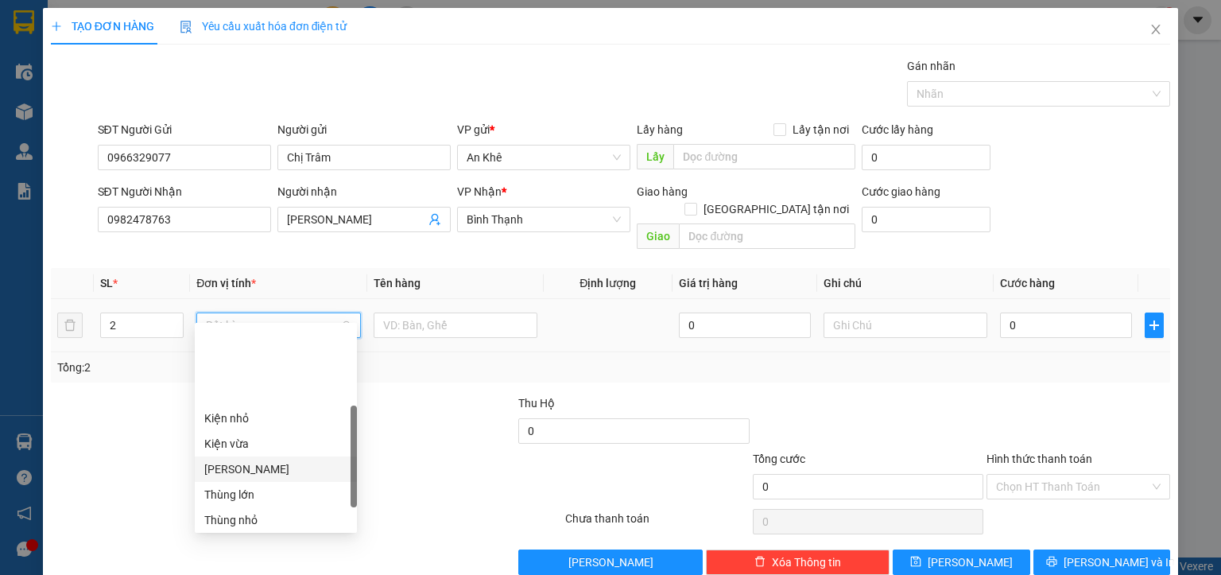
scroll to position [198, 0]
click at [245, 373] on div "[PERSON_NAME]" at bounding box center [275, 369] width 143 height 17
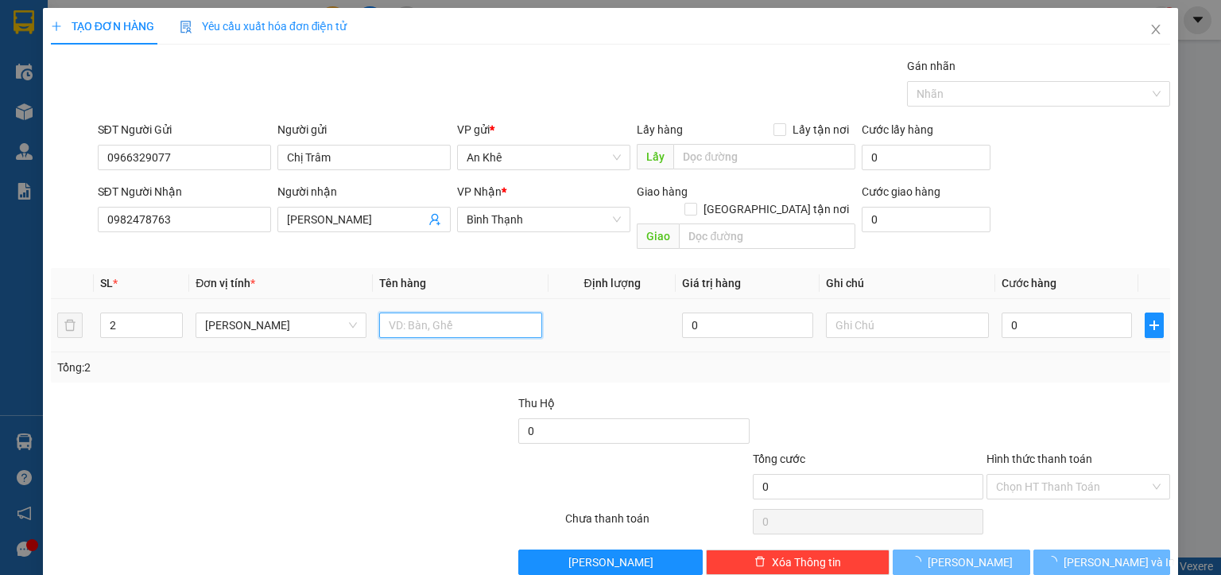
click at [414, 313] on input "text" at bounding box center [460, 325] width 163 height 25
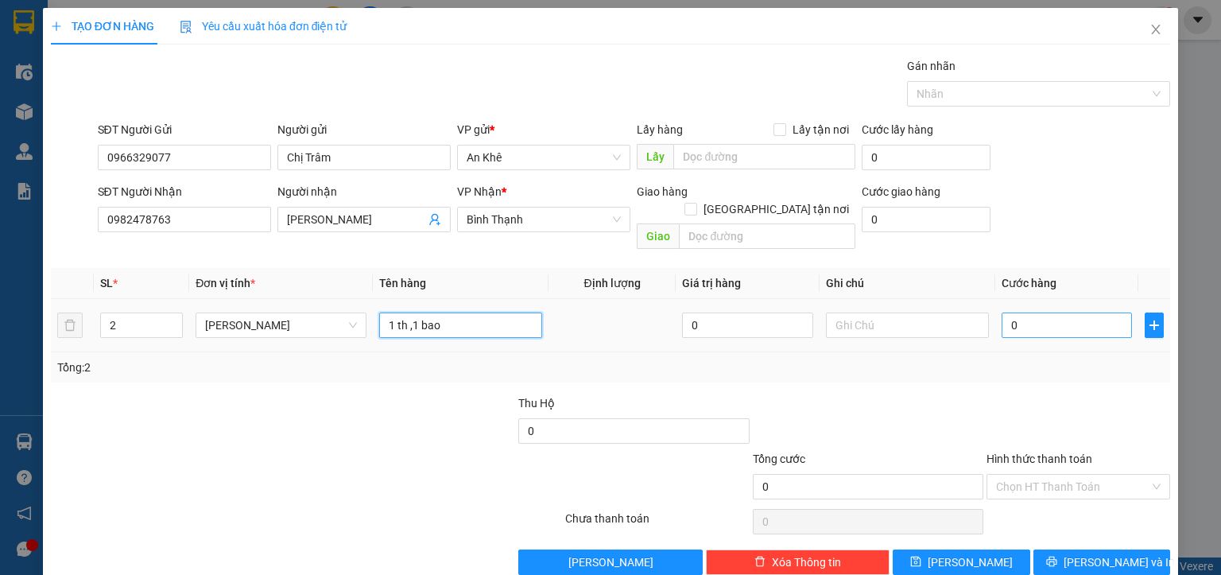
type input "1 th ,1 bao"
drag, startPoint x: 1024, startPoint y: 312, endPoint x: 1015, endPoint y: 313, distance: 9.7
click at [1022, 313] on input "0" at bounding box center [1067, 325] width 131 height 25
type input "1"
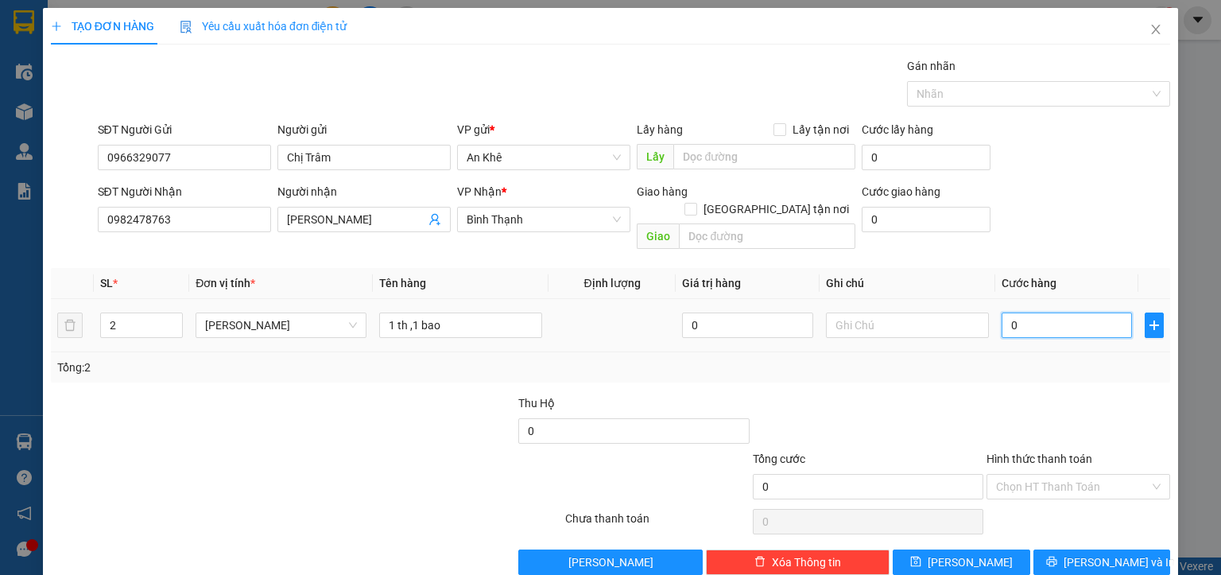
type input "1"
type input "10"
type input "100"
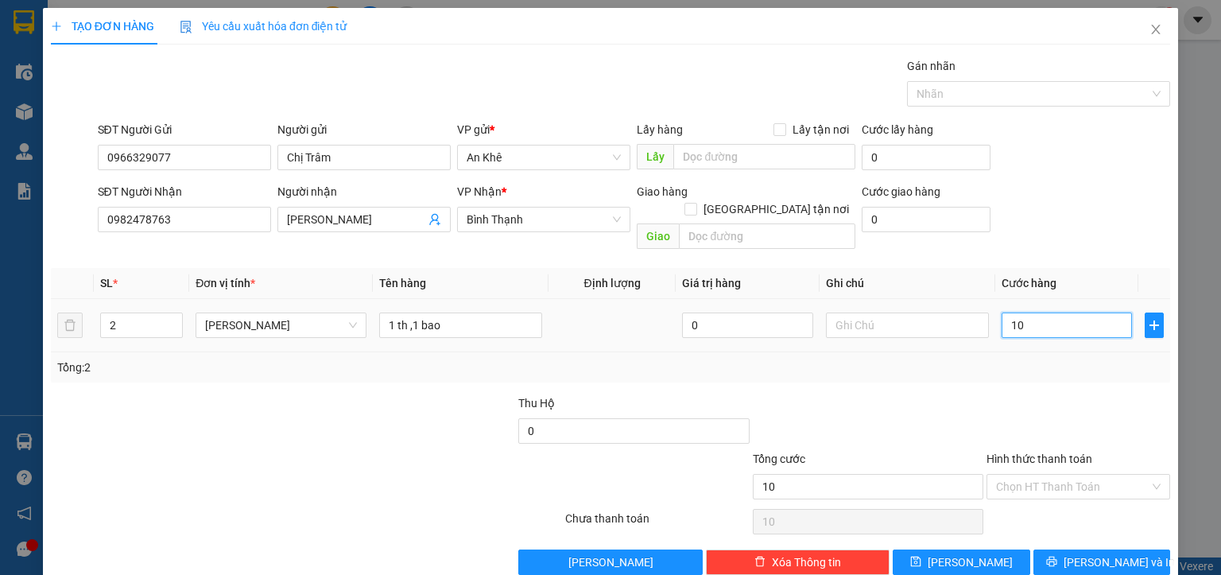
type input "100"
type input "1.000"
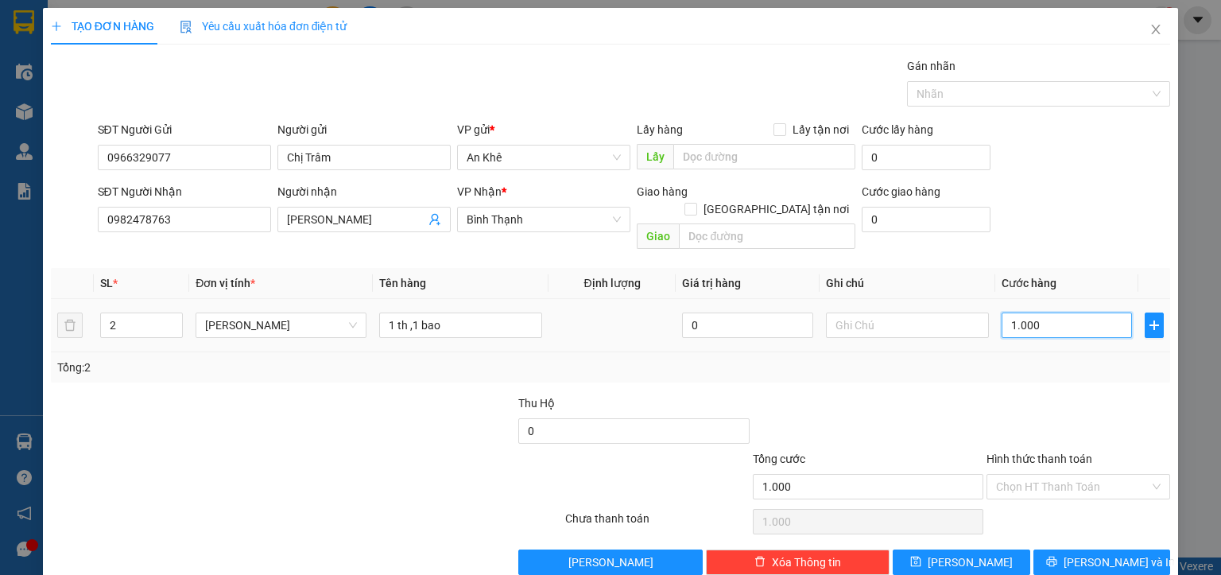
type input "10.000"
type input "100.000"
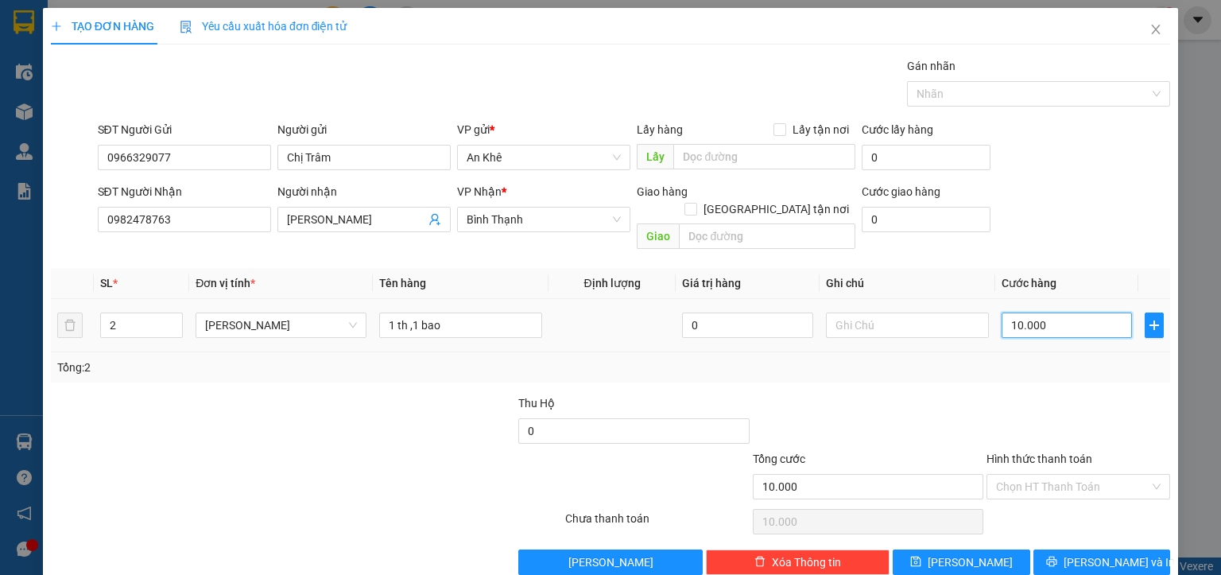
type input "100.000"
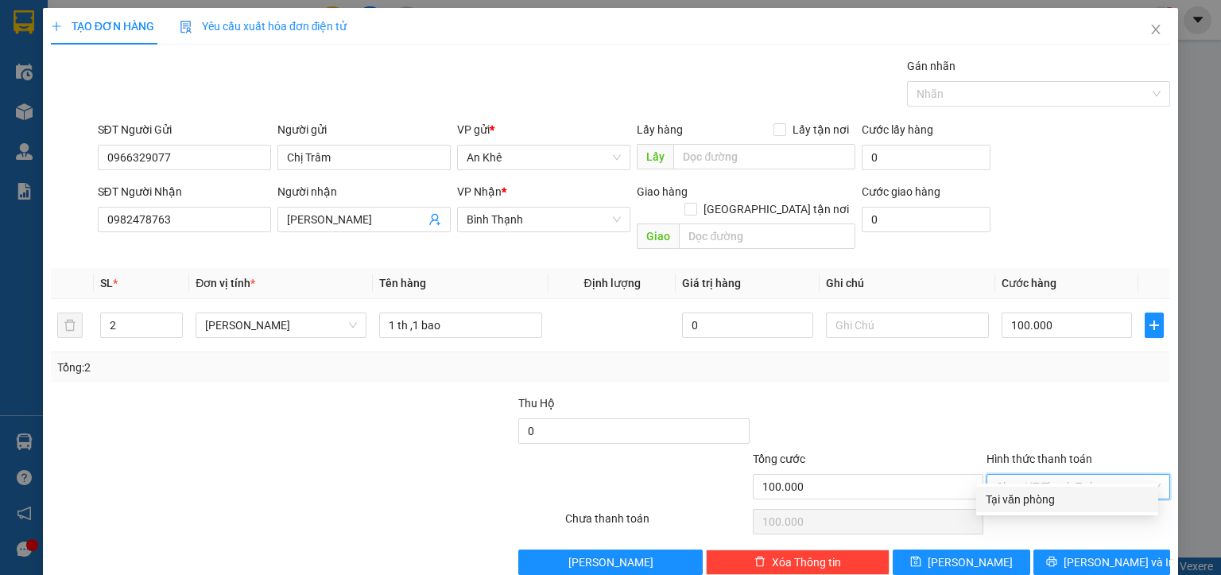
click at [1031, 475] on input "Hình thức thanh toán" at bounding box center [1072, 487] width 153 height 24
click at [1032, 502] on div "Tại văn phòng" at bounding box center [1067, 499] width 163 height 17
type input "0"
click at [1057, 557] on icon "printer" at bounding box center [1052, 562] width 10 height 10
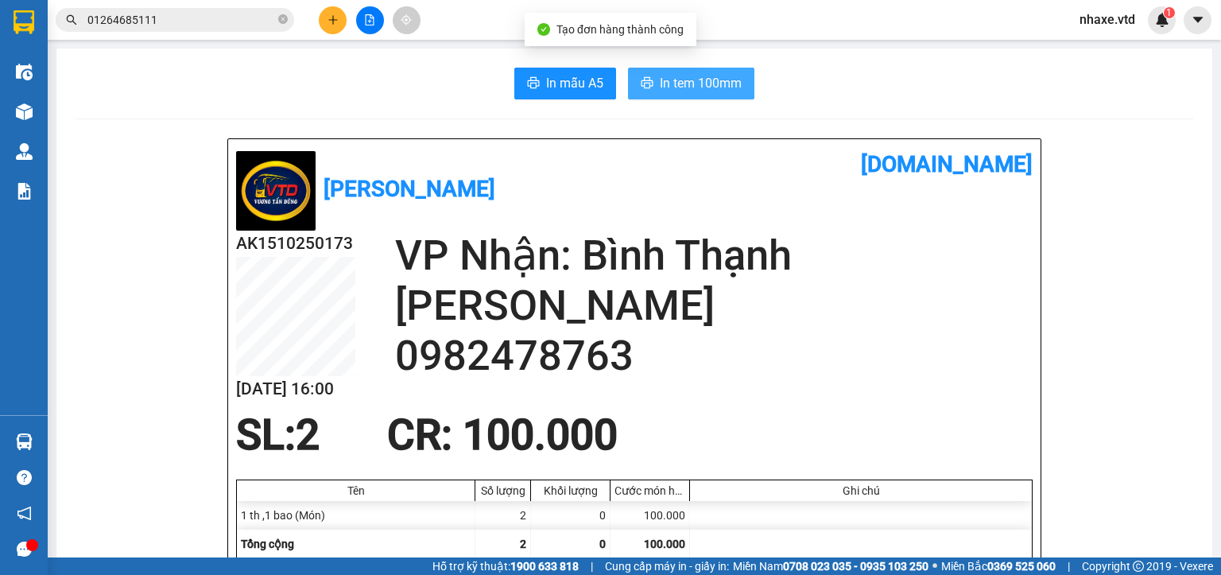
click at [701, 86] on span "In tem 100mm" at bounding box center [701, 83] width 82 height 20
click at [673, 79] on span "In tem 100mm" at bounding box center [701, 83] width 82 height 20
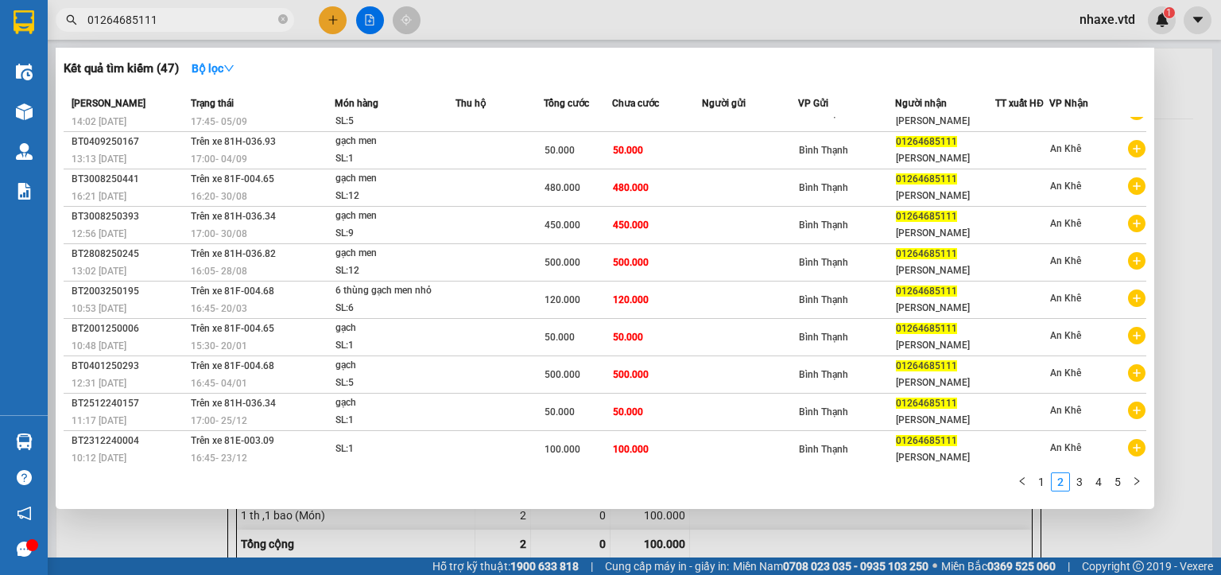
click at [213, 21] on input "01264685111" at bounding box center [181, 19] width 188 height 17
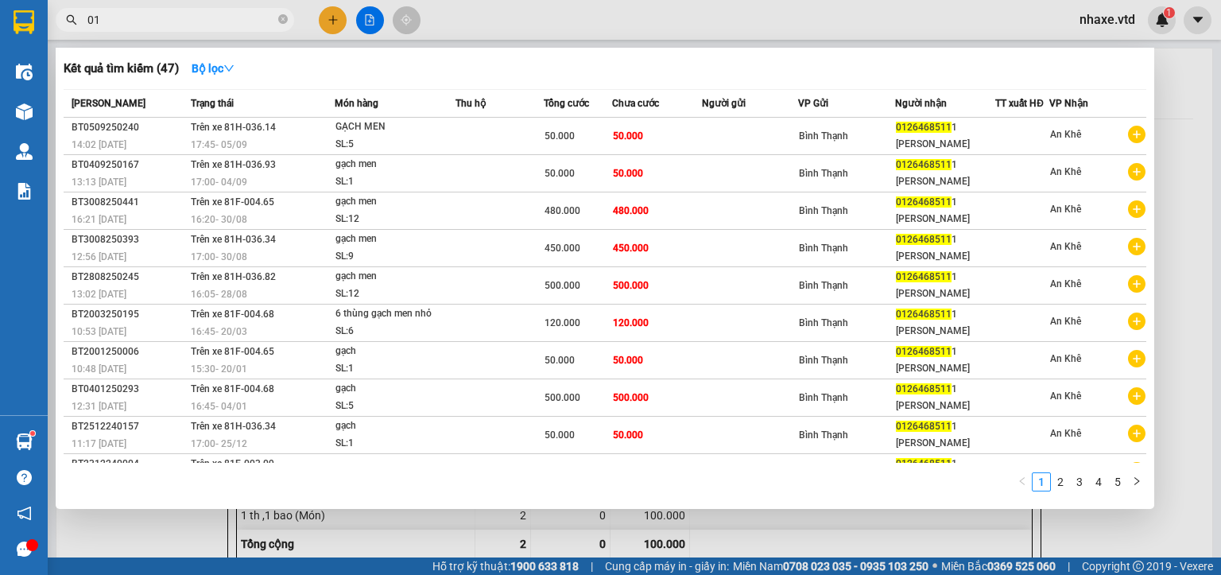
type input "0"
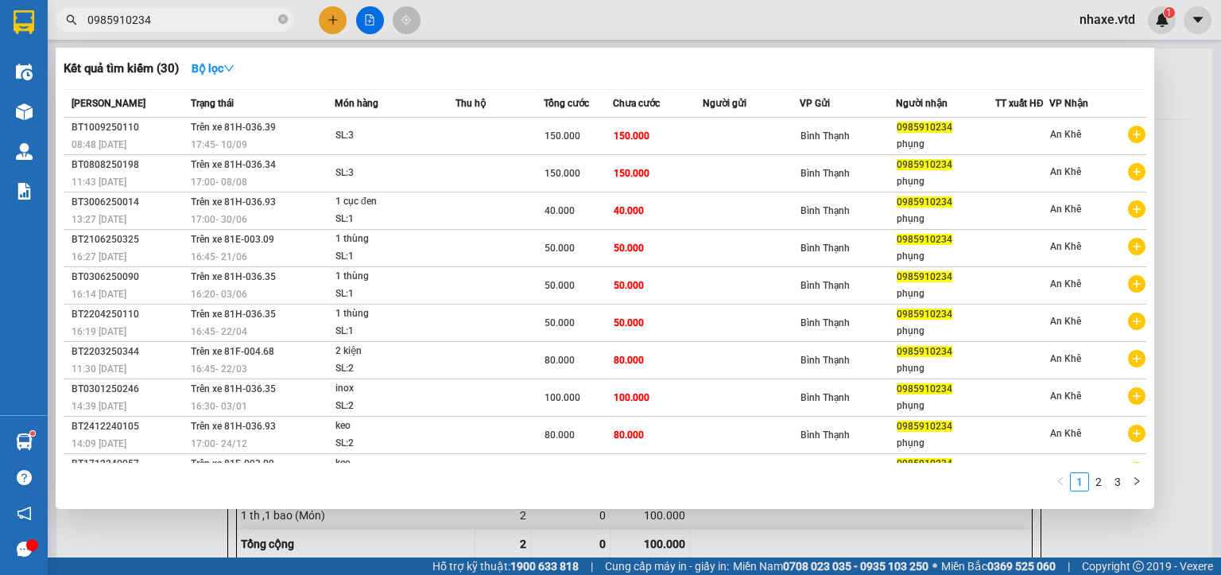
click at [1104, 20] on div at bounding box center [610, 287] width 1221 height 575
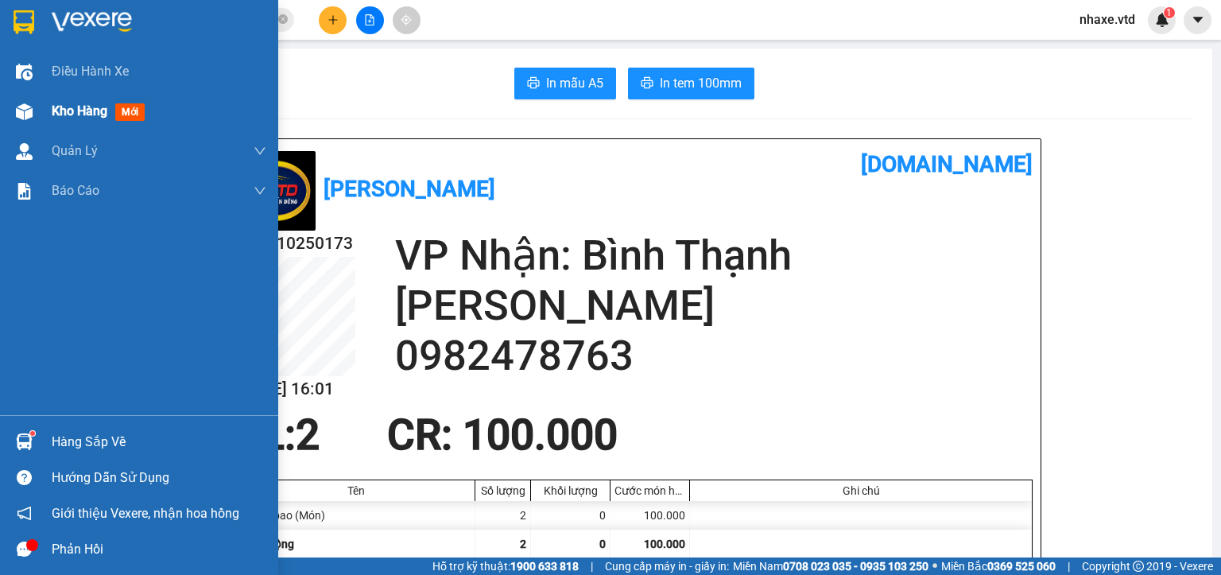
drag, startPoint x: 10, startPoint y: 106, endPoint x: 24, endPoint y: 115, distance: 16.5
click at [13, 106] on div at bounding box center [24, 112] width 28 height 28
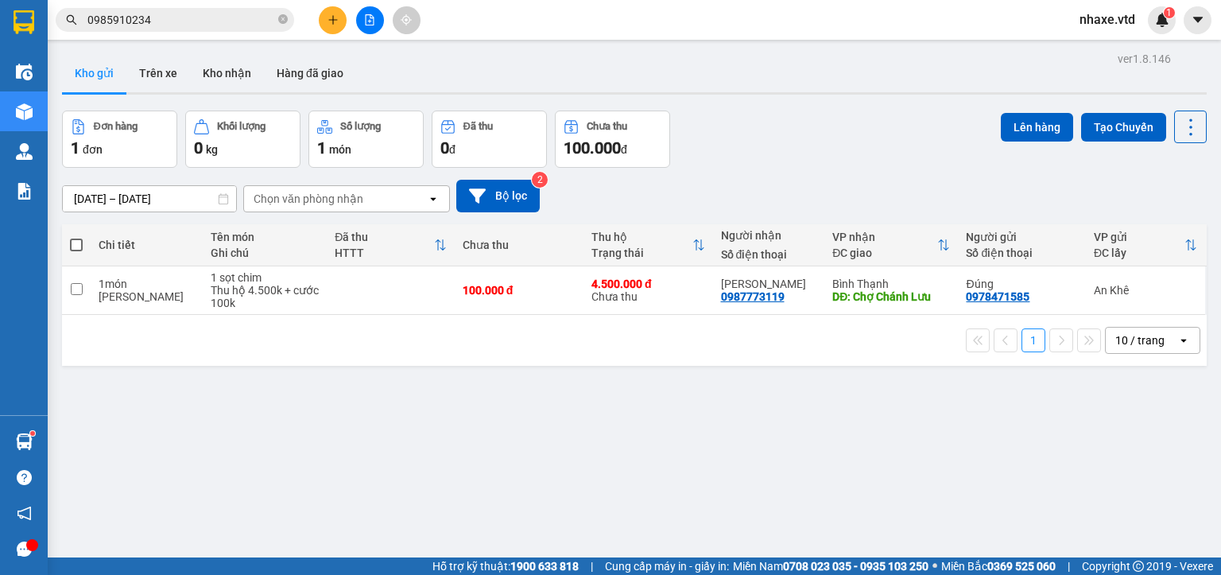
click at [185, 27] on input "0985910234" at bounding box center [181, 19] width 188 height 17
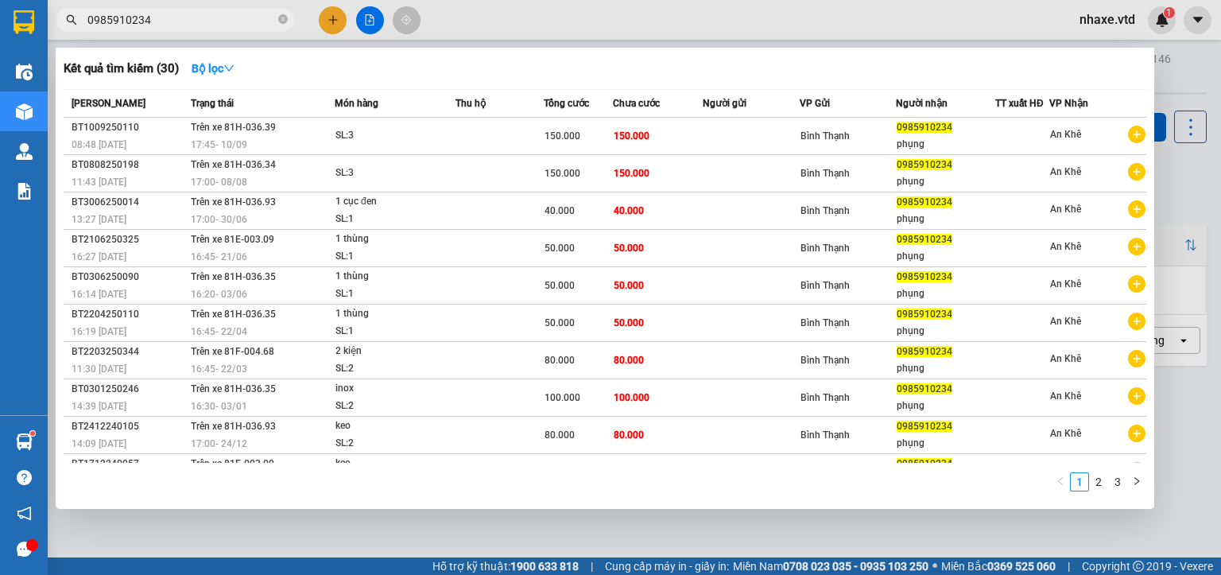
click at [185, 27] on input "0985910234" at bounding box center [181, 19] width 188 height 17
type input "o"
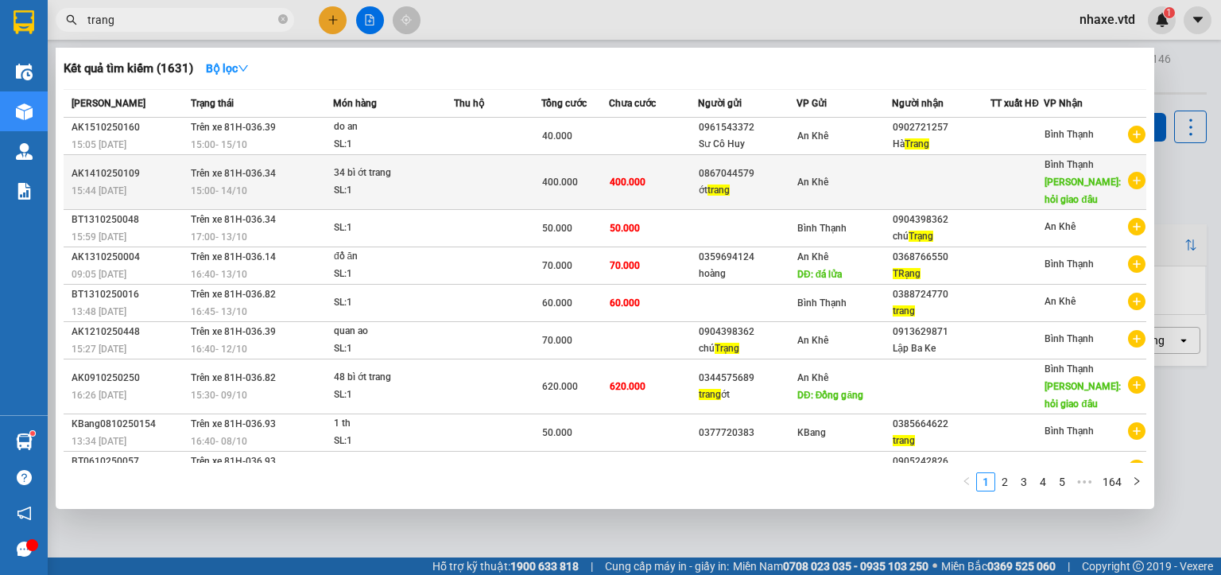
type input "trang"
click at [701, 184] on div "ớt trang" at bounding box center [747, 190] width 97 height 17
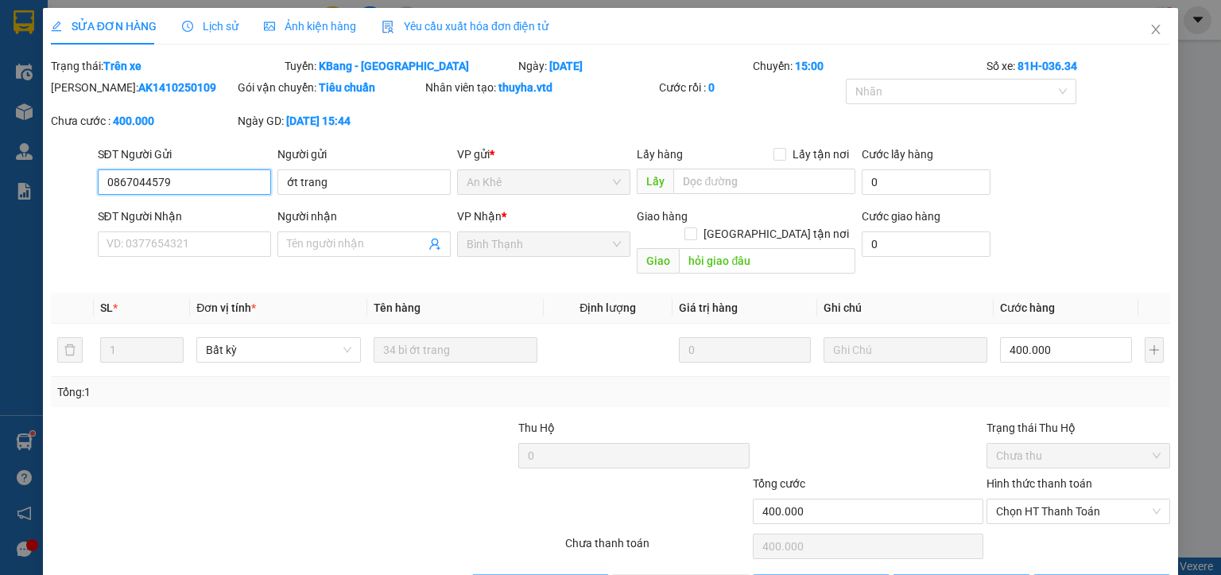
type input "0867044579"
type input "ớt trang"
type input "hỏi giao đâu"
type input "400.000"
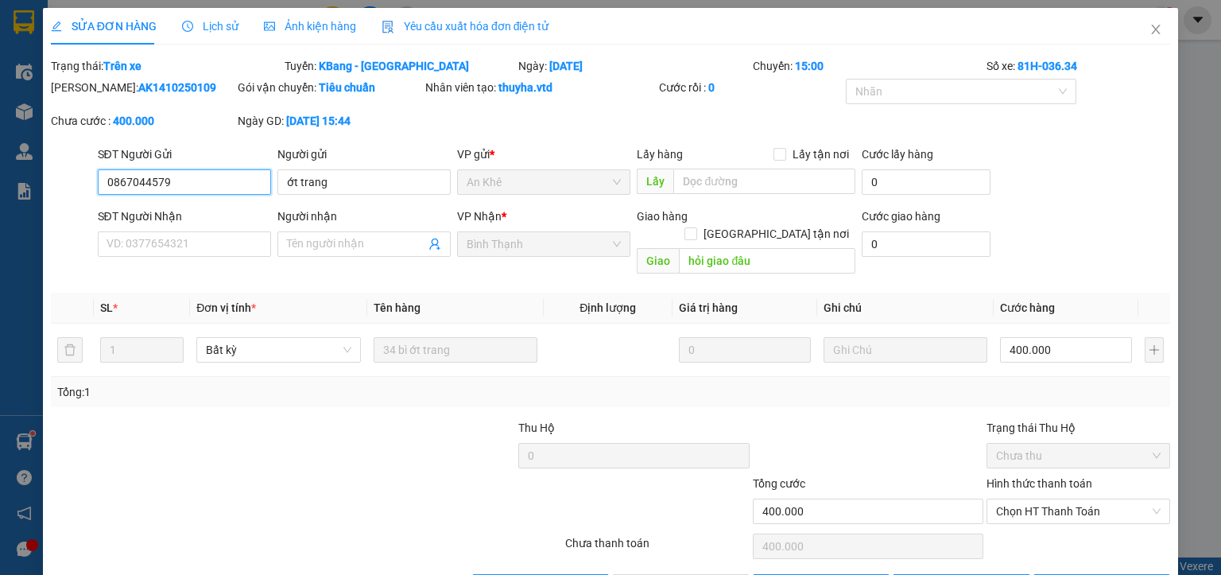
click at [138, 182] on input "0867044579" at bounding box center [184, 181] width 173 height 25
click at [1136, 33] on span "Close" at bounding box center [1156, 30] width 45 height 45
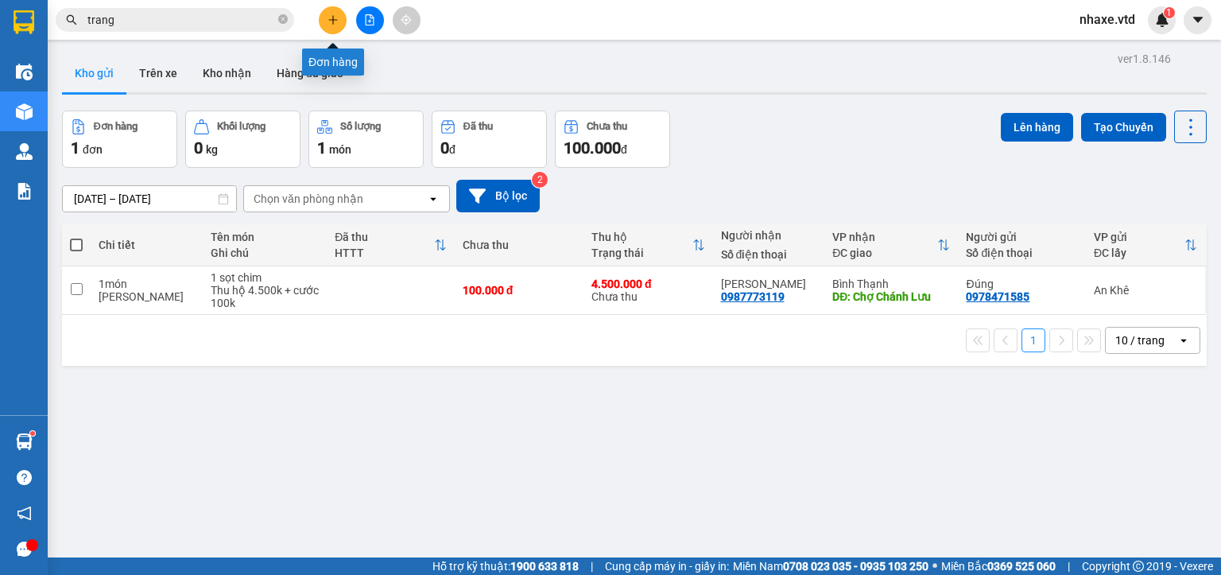
click at [330, 23] on icon "plus" at bounding box center [333, 19] width 11 height 11
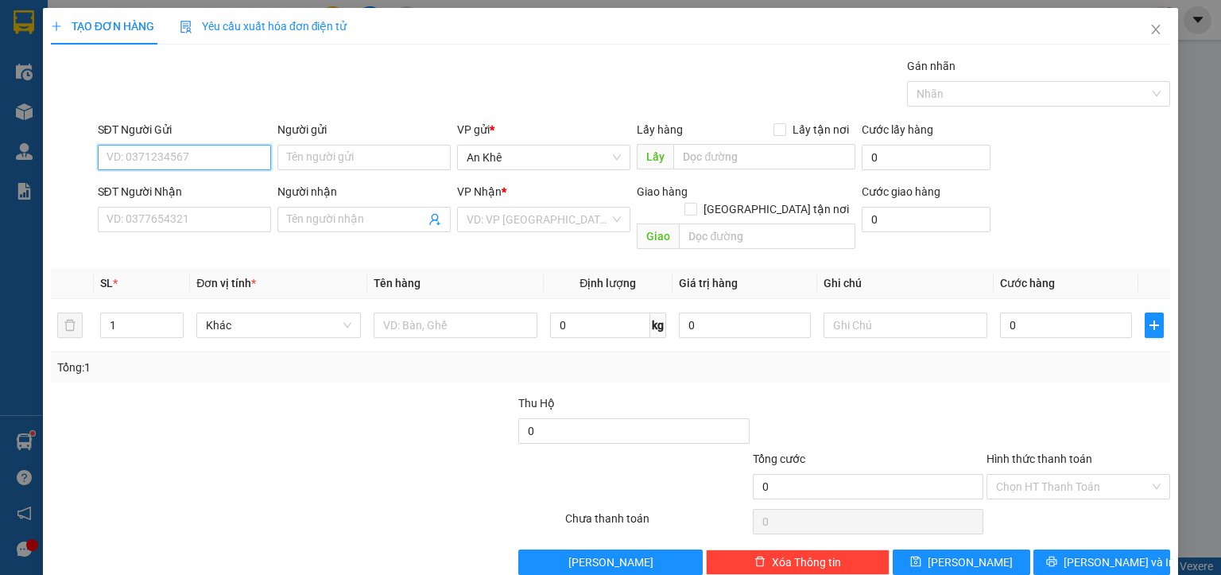
paste input "0867044579"
type input "0867044579"
click at [184, 152] on input "0867044579" at bounding box center [184, 157] width 173 height 25
click at [199, 190] on div "0867044579 - ớt trang" at bounding box center [182, 188] width 153 height 17
type input "ớt trang"
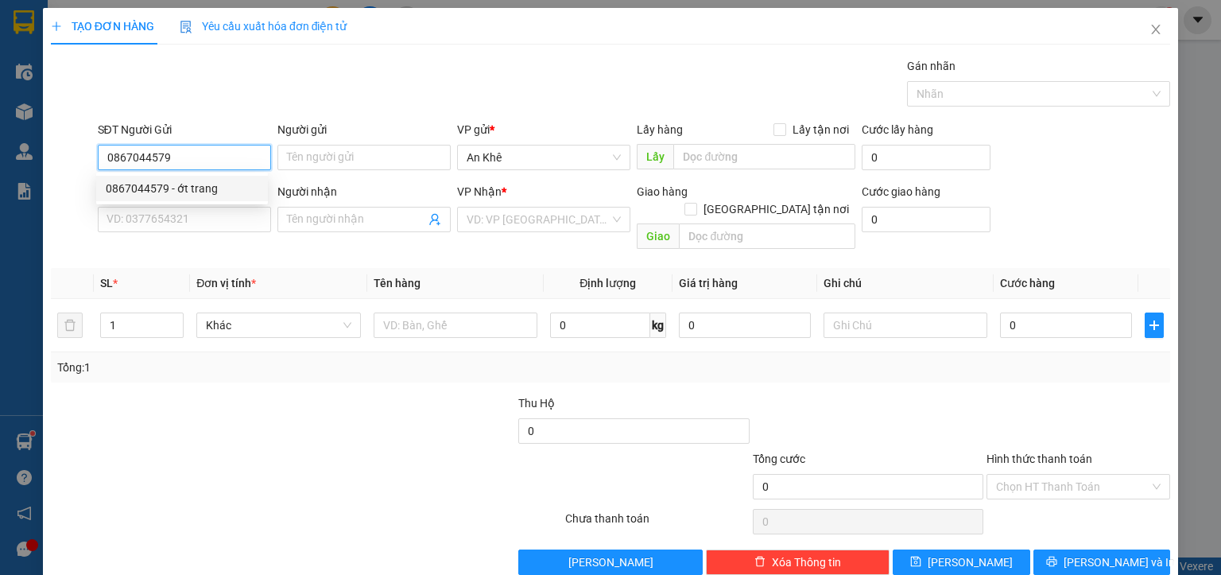
type input "hỏi giao đâu"
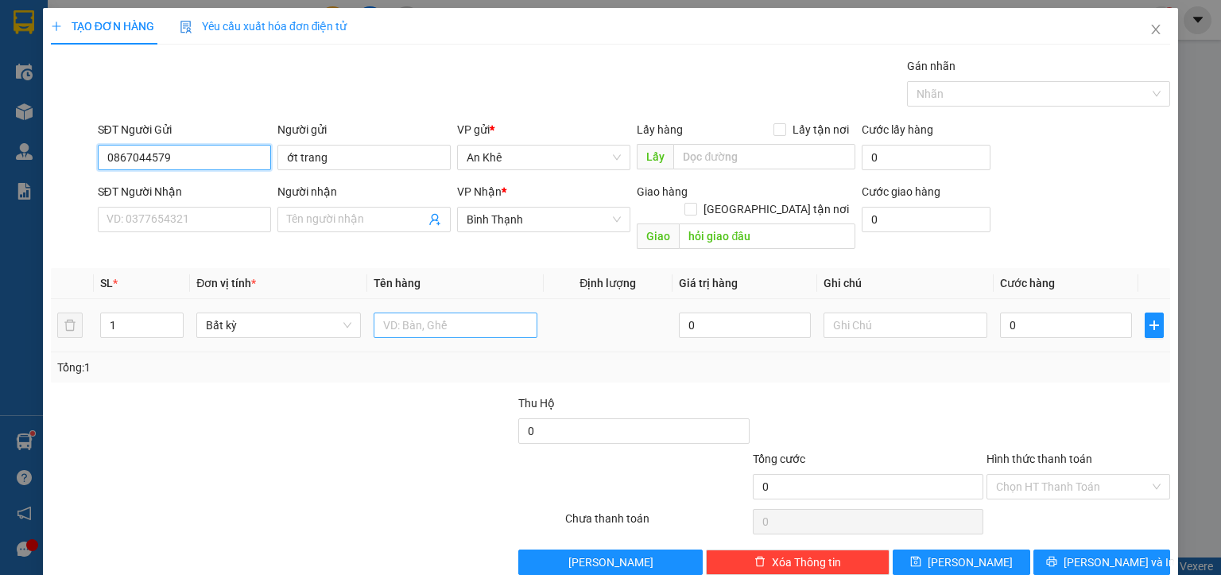
type input "0867044579"
click at [407, 313] on input "text" at bounding box center [456, 325] width 164 height 25
type input "54 bì ớt trang"
click at [1031, 318] on input "0" at bounding box center [1066, 325] width 132 height 25
type input "6"
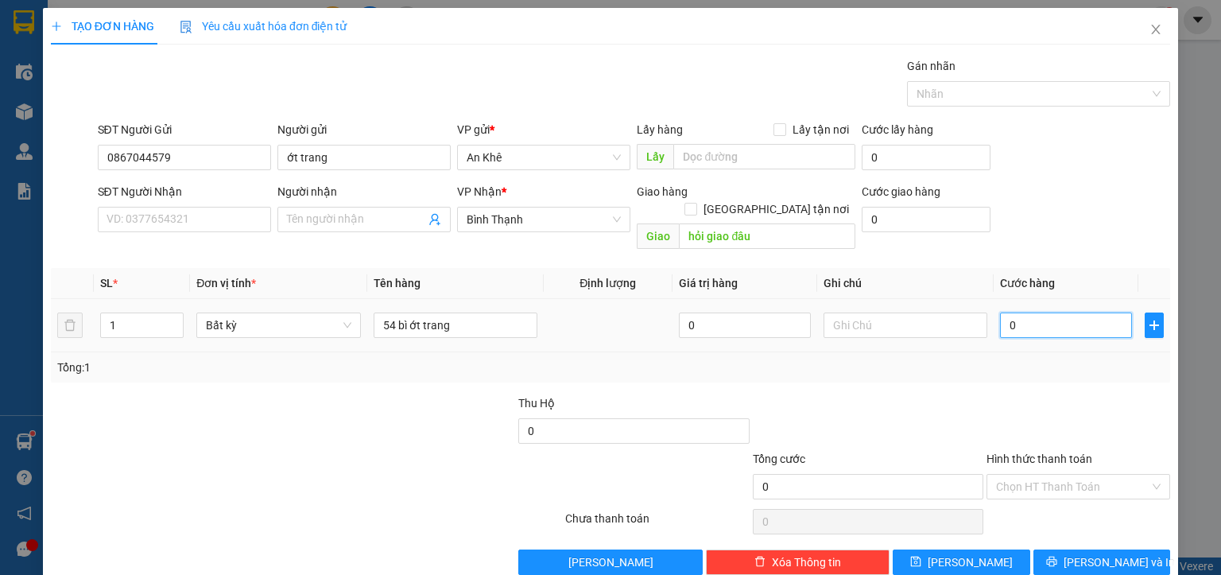
type input "6"
type input "65"
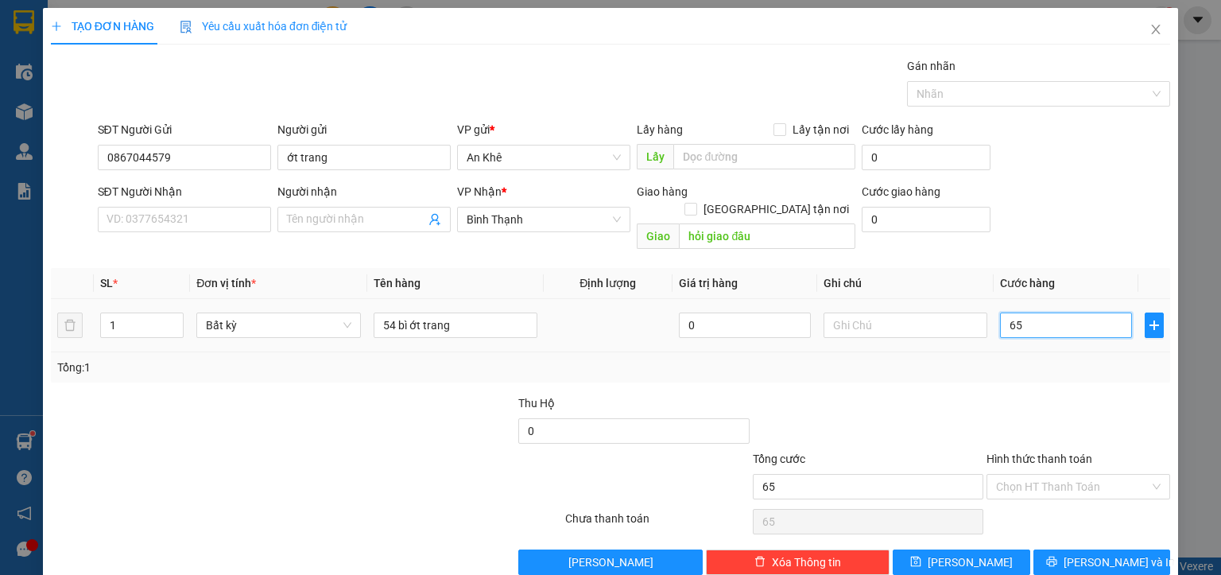
type input "650"
type input "6.500"
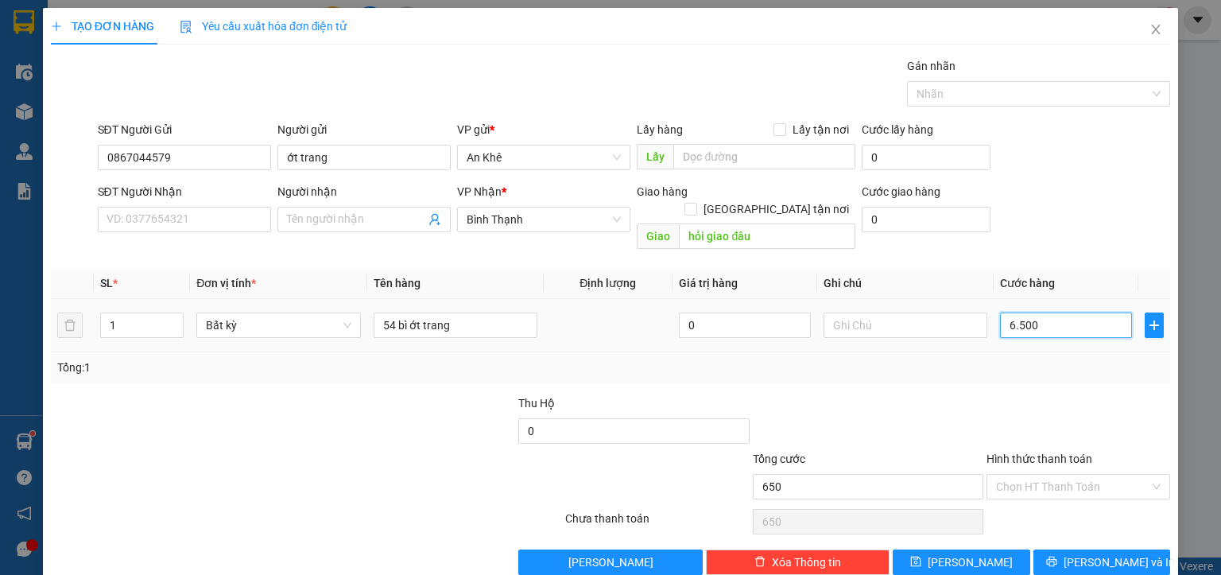
type input "6.500"
type input "65.000"
type input "650.000"
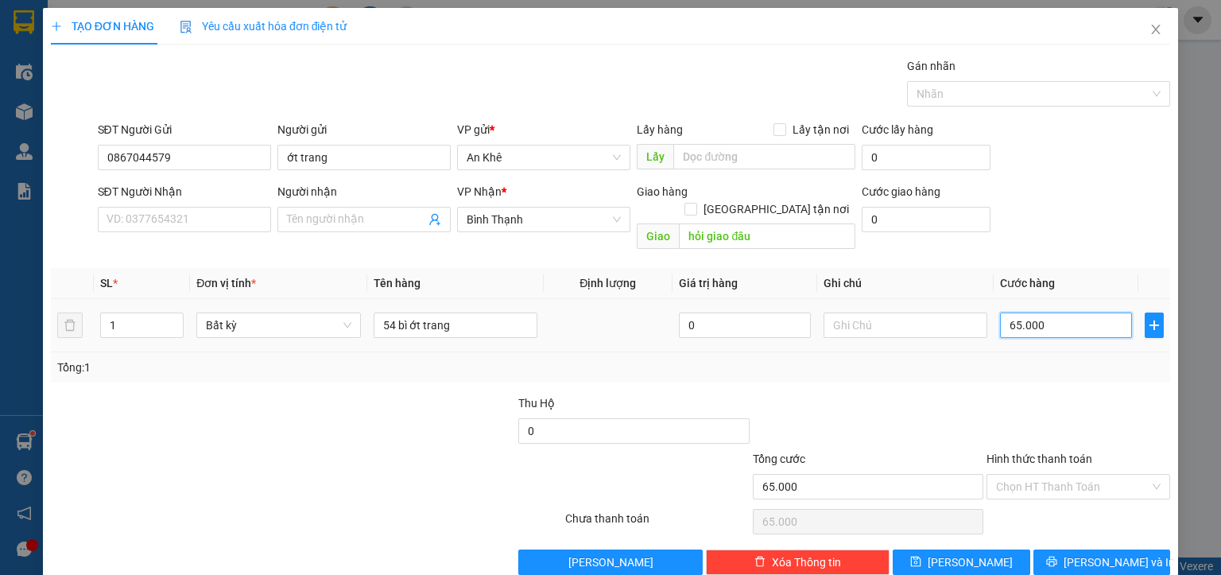
type input "650.000"
click at [931, 550] on button "[PERSON_NAME]" at bounding box center [962, 562] width 138 height 25
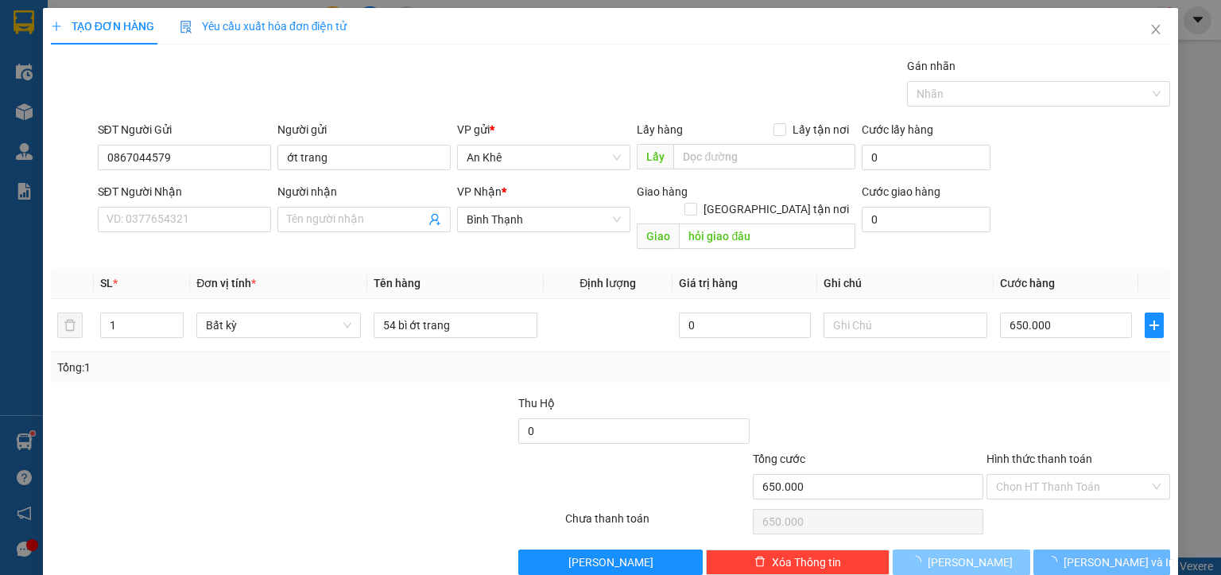
type input "0"
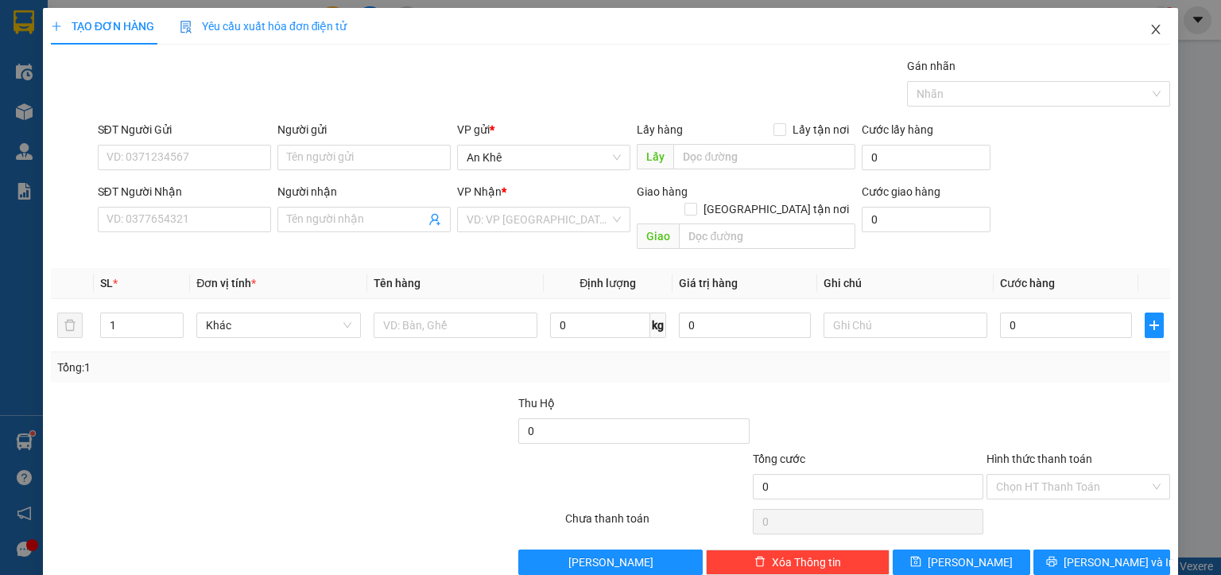
click at [1150, 31] on icon "close" at bounding box center [1156, 29] width 13 height 13
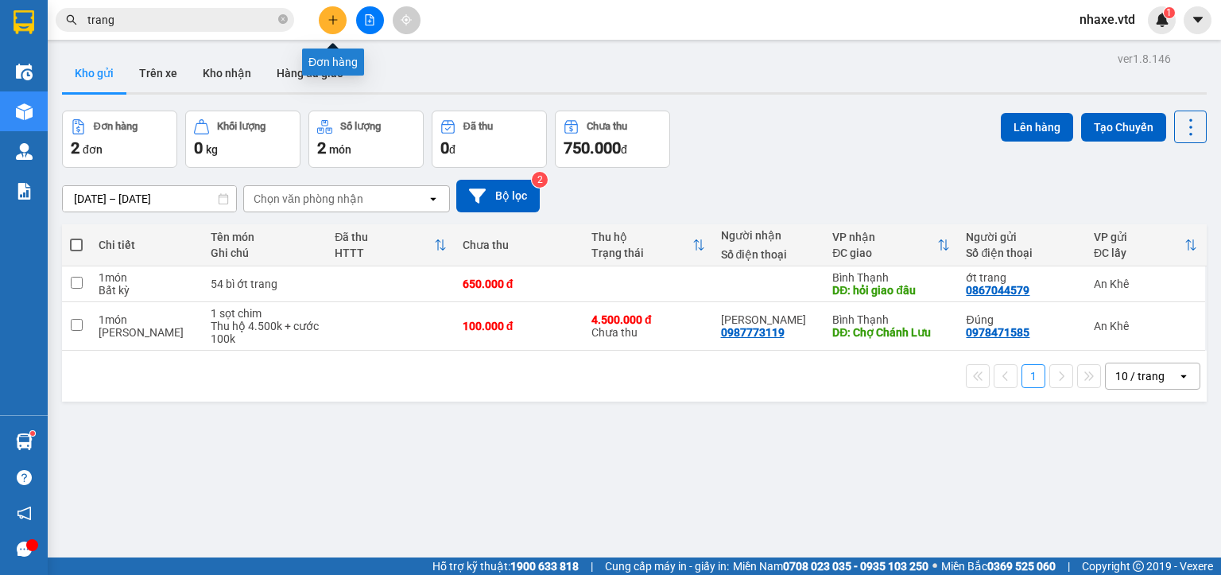
click at [336, 20] on icon "plus" at bounding box center [333, 19] width 11 height 11
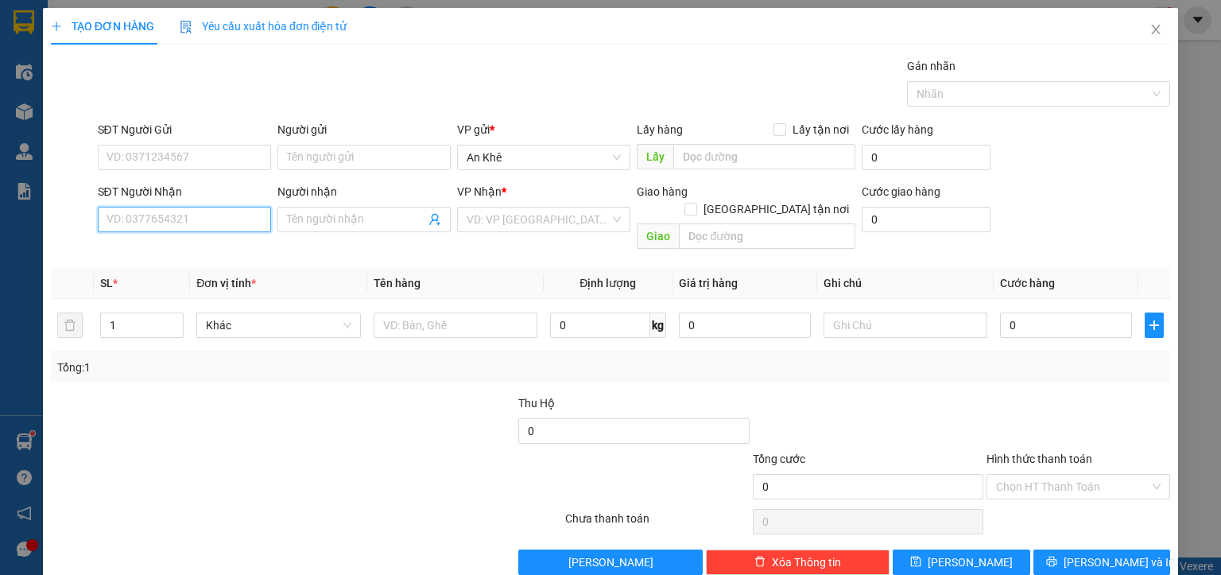
click at [146, 227] on input "SĐT Người Nhận" at bounding box center [184, 219] width 173 height 25
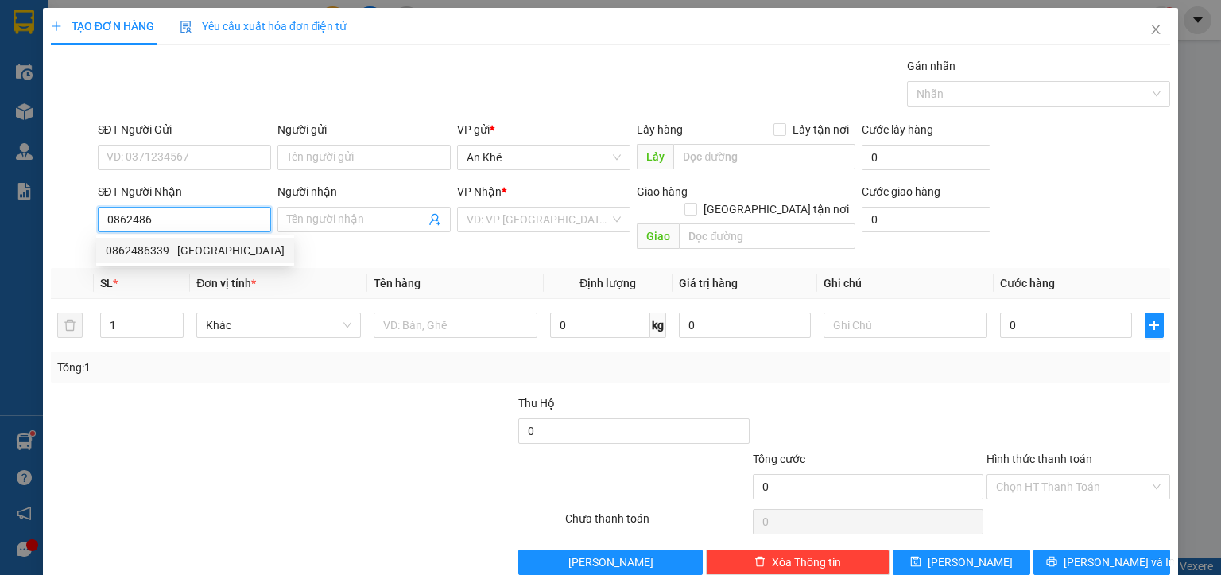
click at [188, 255] on div "0862486339 - [GEOGRAPHIC_DATA]" at bounding box center [195, 250] width 179 height 17
type input "0862486339"
type input "Nhật Hạ"
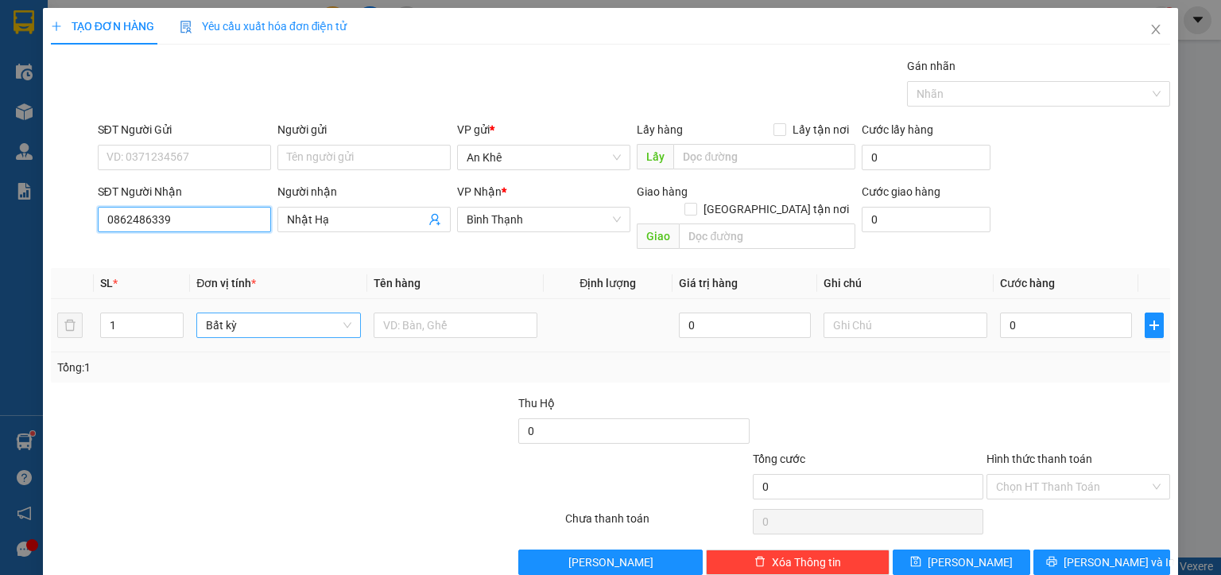
click at [221, 313] on span "Bất kỳ" at bounding box center [278, 325] width 145 height 24
type input "0862486339"
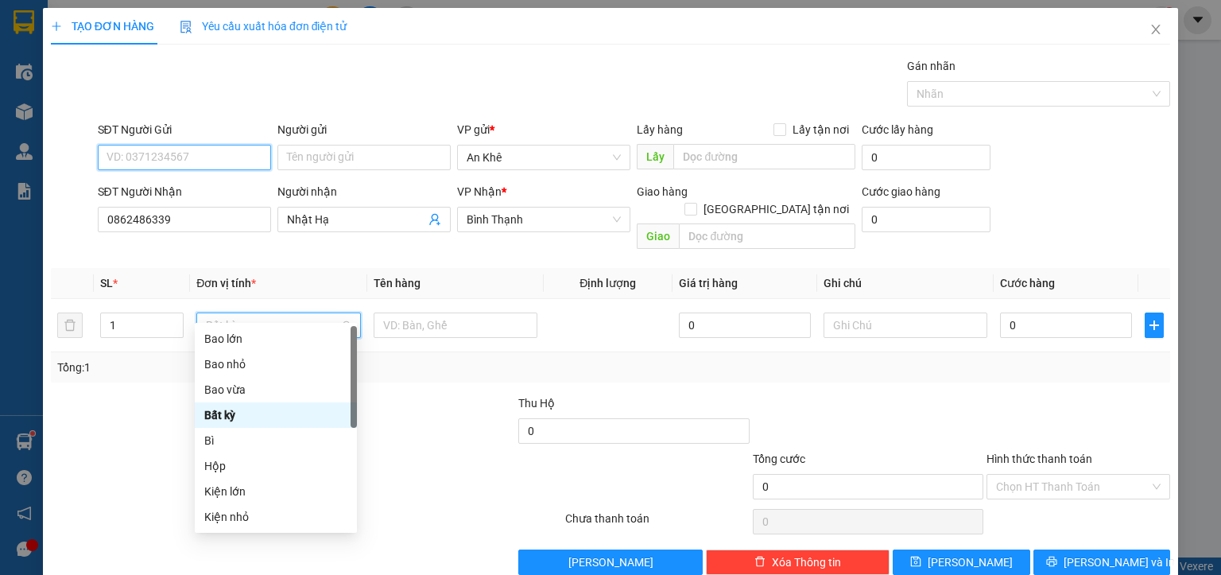
click at [153, 153] on input "SĐT Người Gửi" at bounding box center [184, 157] width 173 height 25
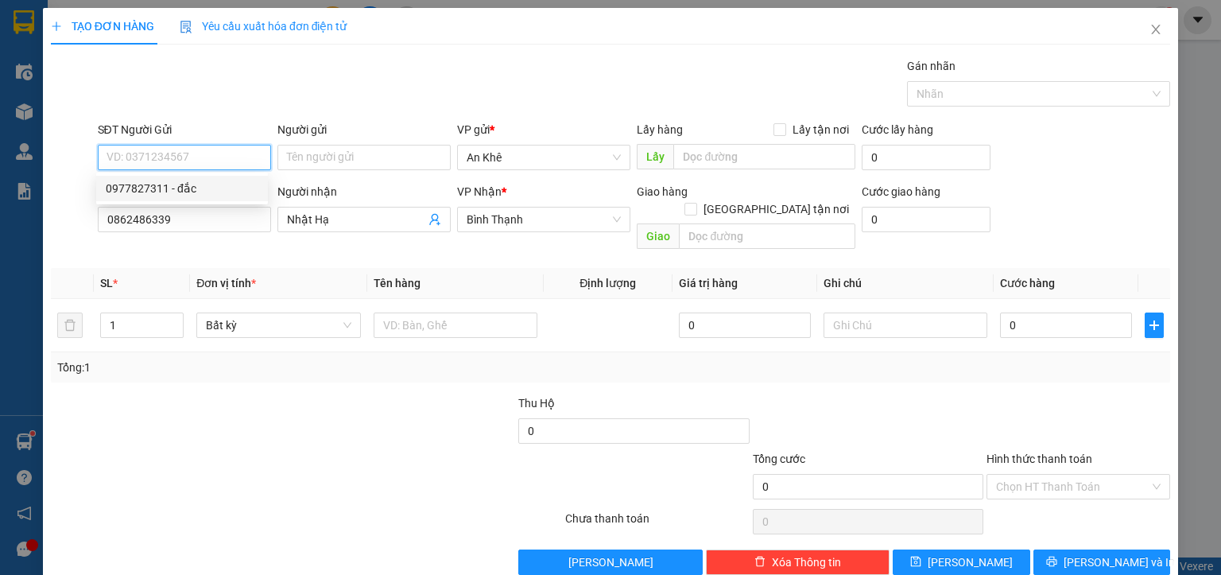
click at [153, 192] on div "0977827311 - đắc" at bounding box center [182, 188] width 153 height 17
type input "0977827311"
type input "đắc"
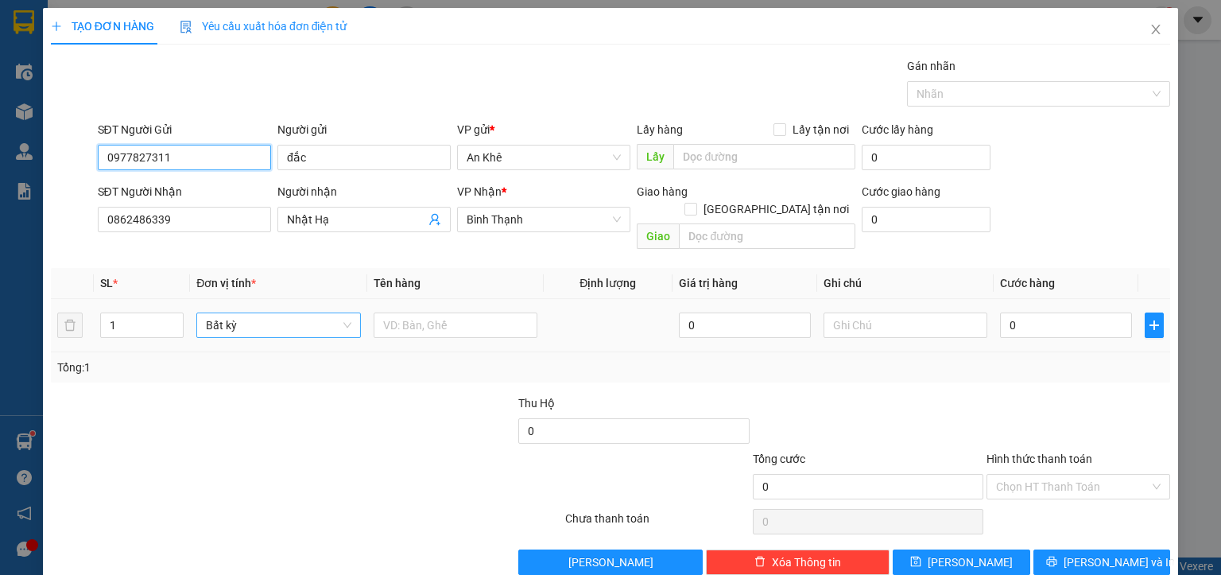
click at [210, 313] on span "Bất kỳ" at bounding box center [278, 325] width 145 height 24
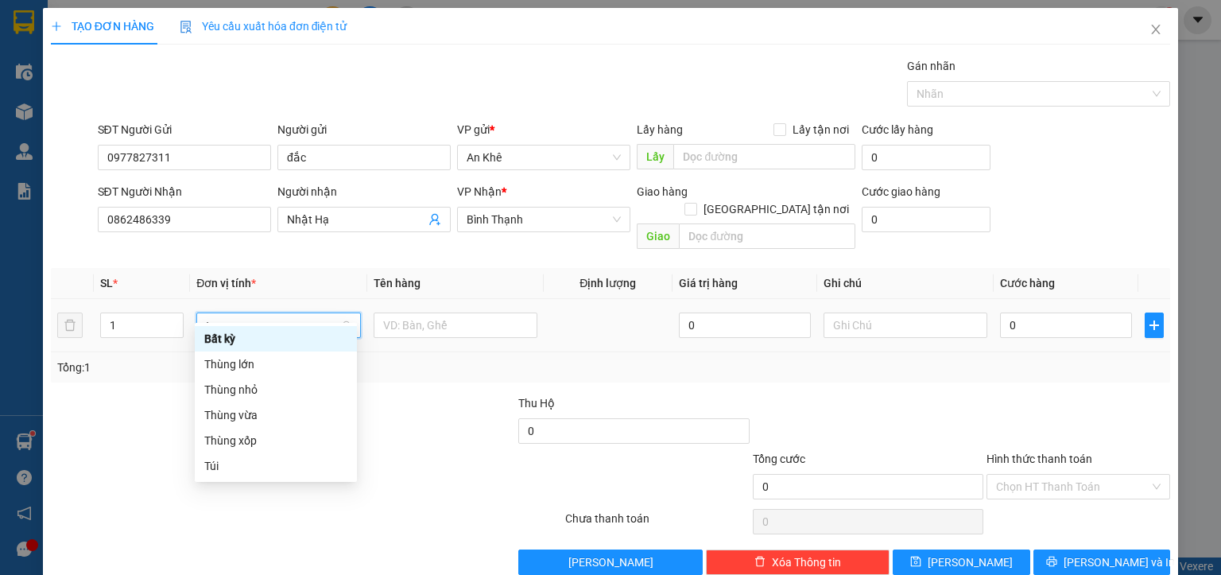
type input "th"
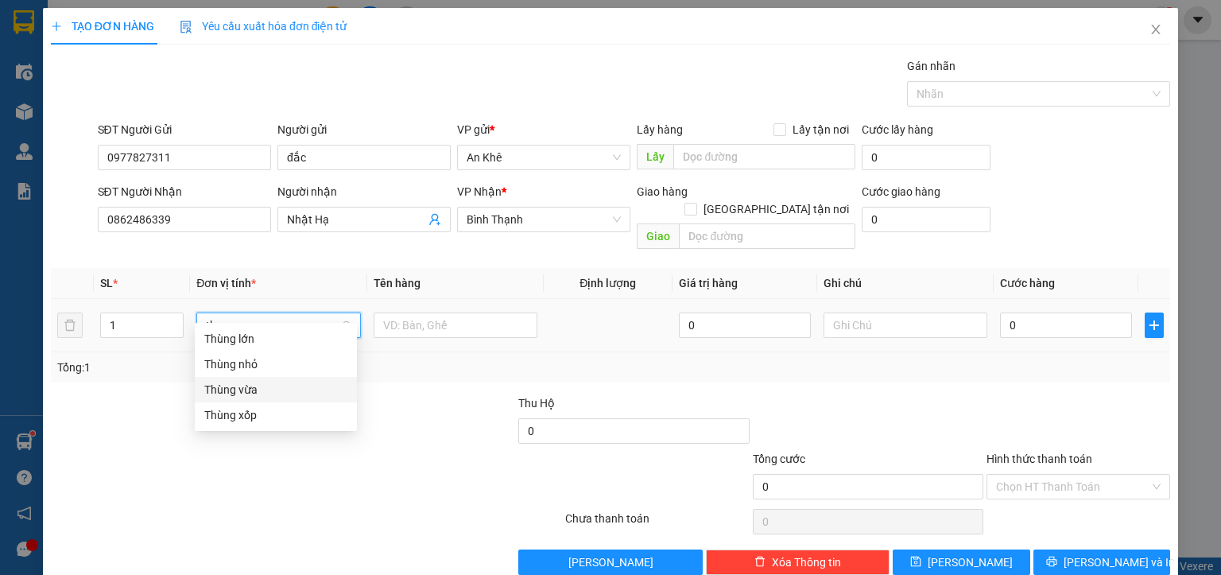
click at [238, 394] on div "Thùng vừa" at bounding box center [275, 389] width 143 height 17
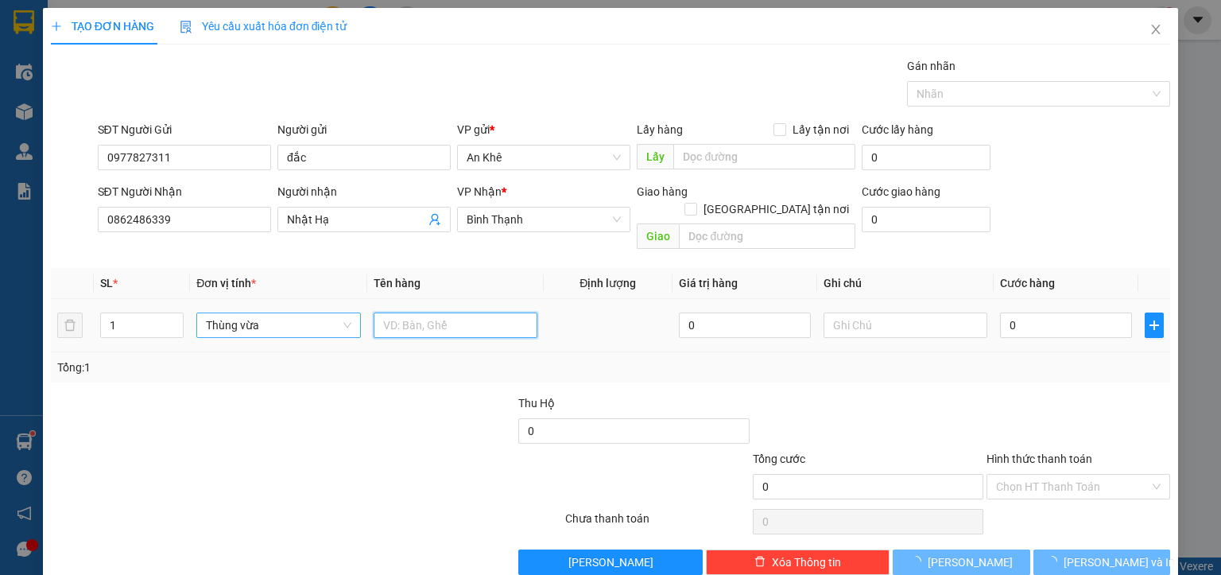
click at [411, 313] on input "text" at bounding box center [456, 325] width 164 height 25
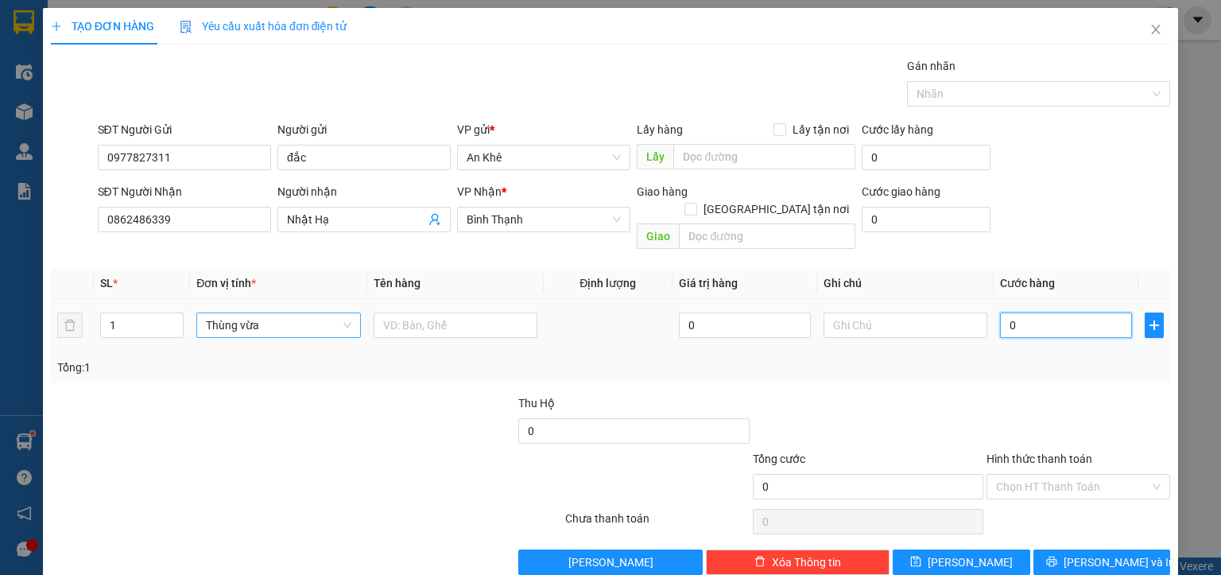
click at [1022, 313] on input "0" at bounding box center [1066, 325] width 132 height 25
type input "4"
type input "40"
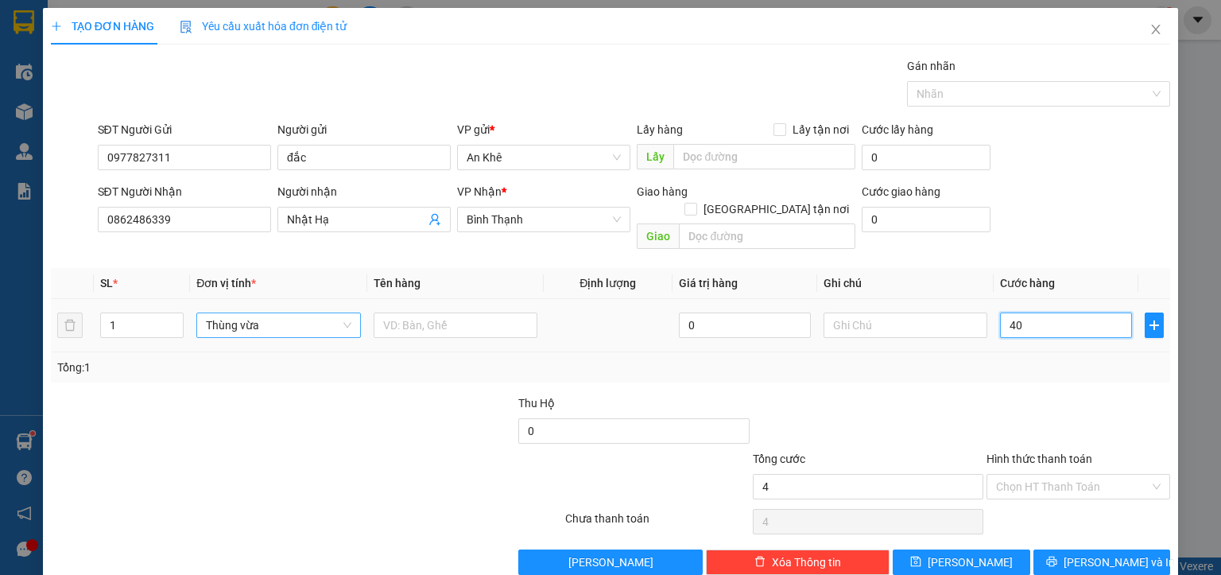
type input "40"
type input "400"
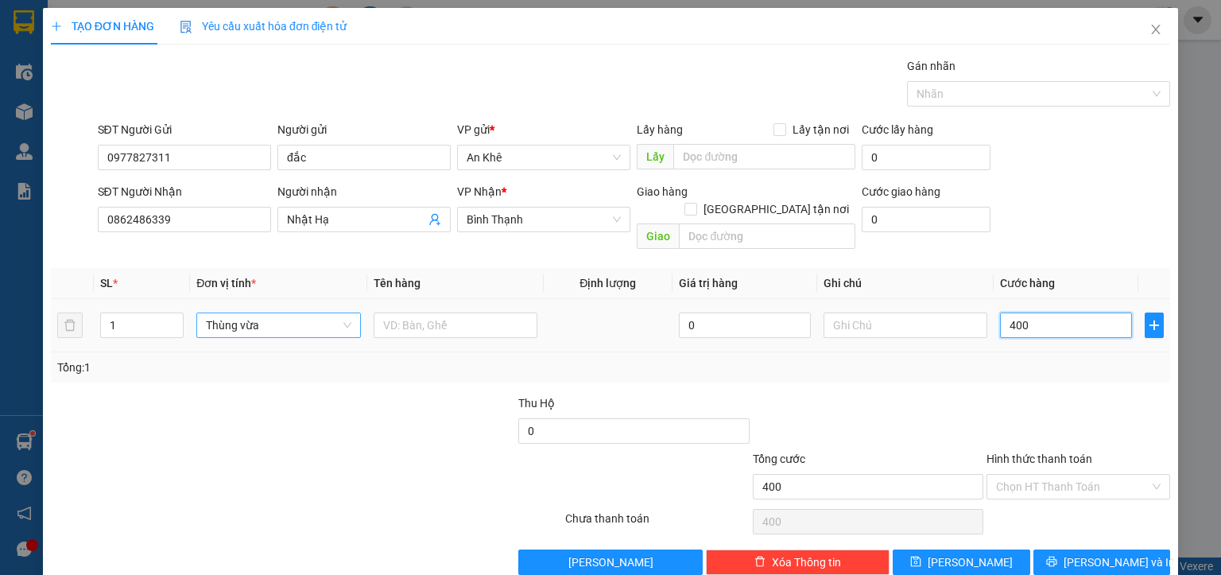
type input "4.000"
type input "40.000"
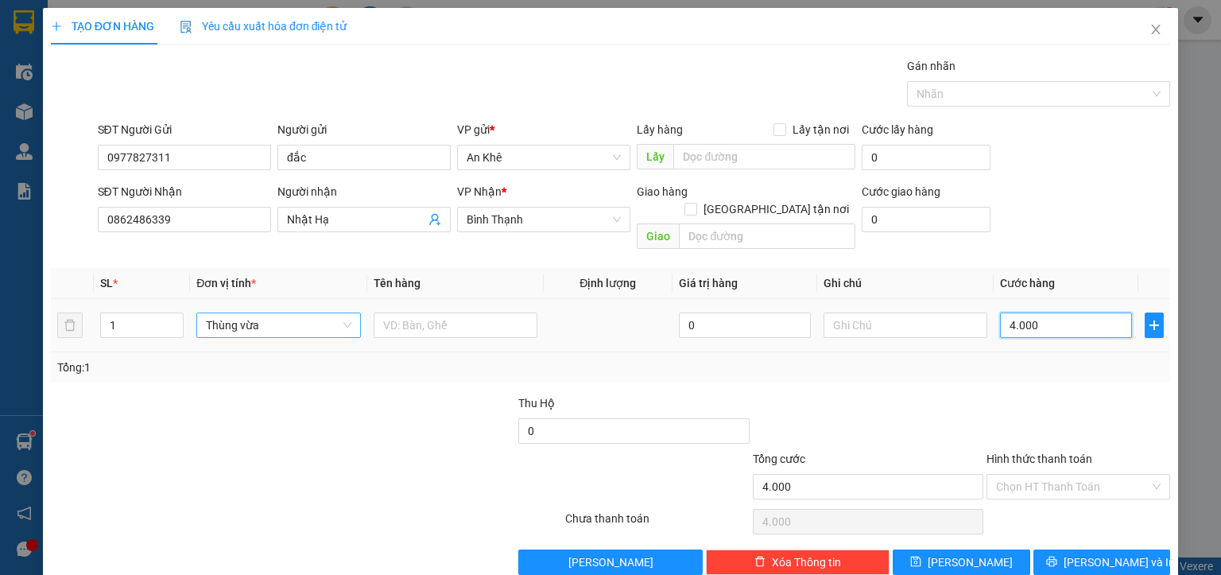
type input "40.000"
drag, startPoint x: 1038, startPoint y: 475, endPoint x: 1031, endPoint y: 493, distance: 19.6
click at [1037, 476] on input "Hình thức thanh toán" at bounding box center [1072, 487] width 153 height 24
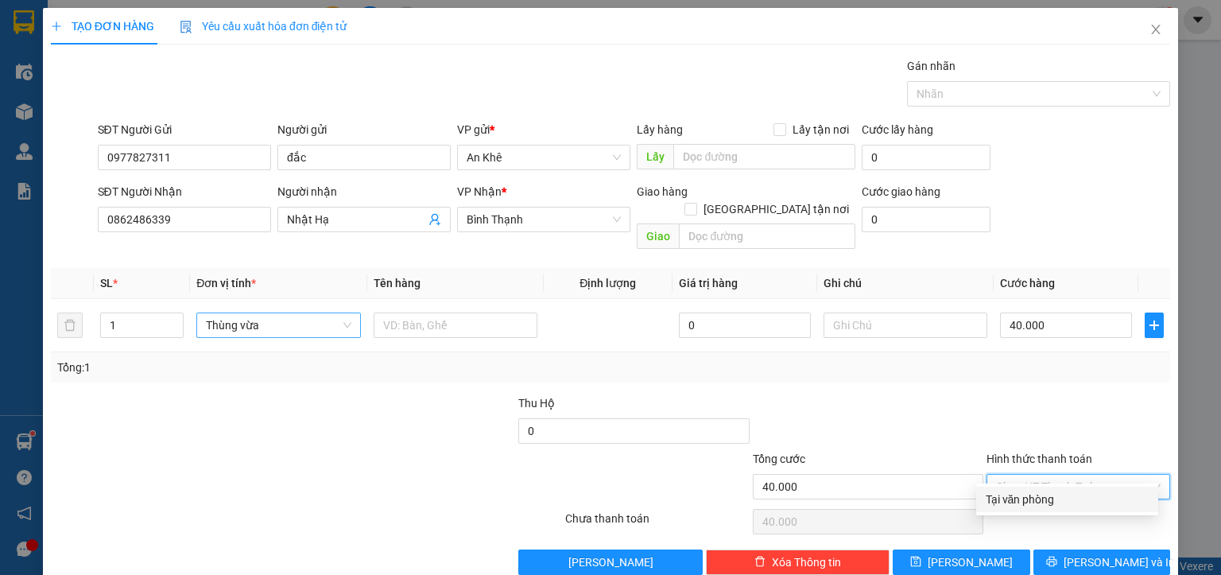
click at [1028, 499] on div "Tại văn phòng" at bounding box center [1067, 499] width 163 height 17
type input "0"
click at [1078, 553] on span "[PERSON_NAME] và In" at bounding box center [1119, 561] width 111 height 17
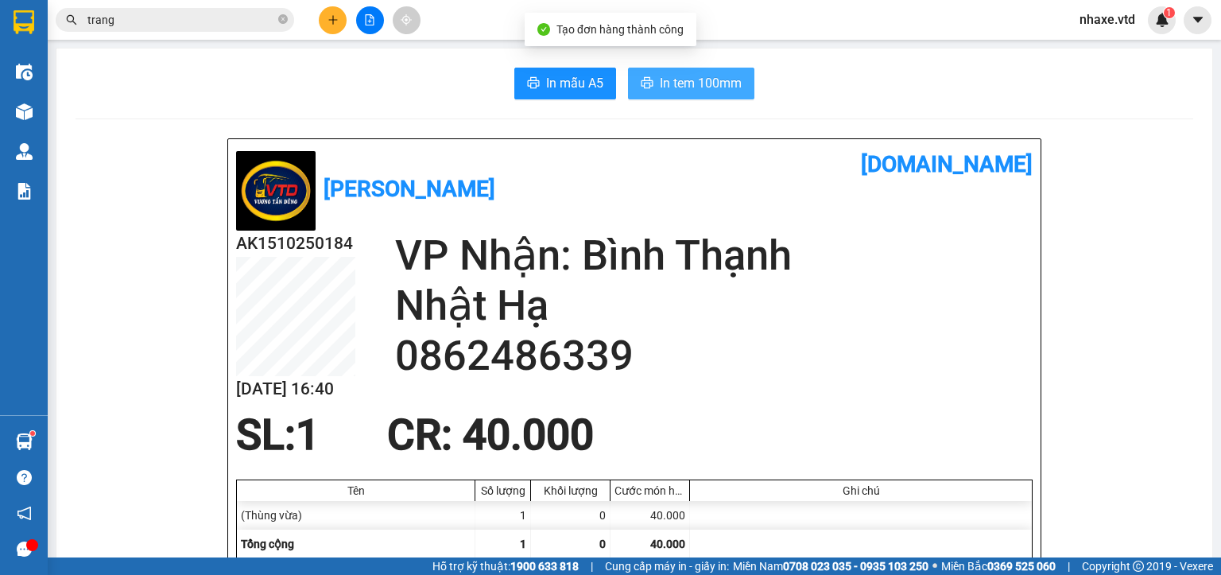
click at [697, 96] on button "In tem 100mm" at bounding box center [691, 84] width 126 height 32
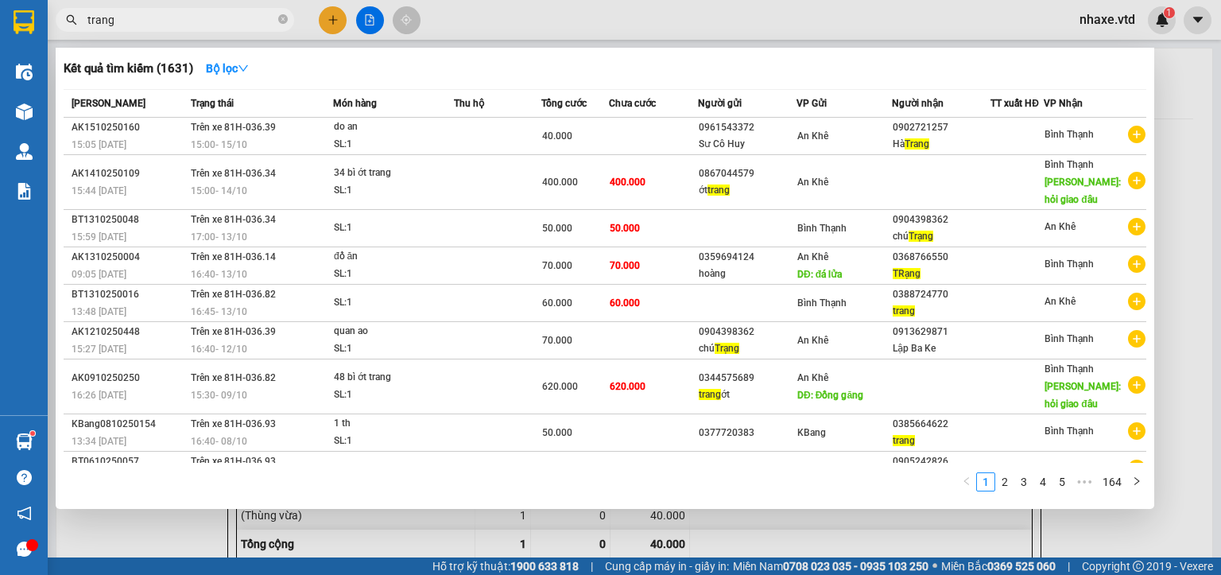
click at [202, 28] on input "trang" at bounding box center [181, 19] width 188 height 17
click at [468, 530] on div at bounding box center [610, 287] width 1221 height 575
click at [125, 17] on input "trang" at bounding box center [181, 19] width 188 height 17
paste input "0867044579"
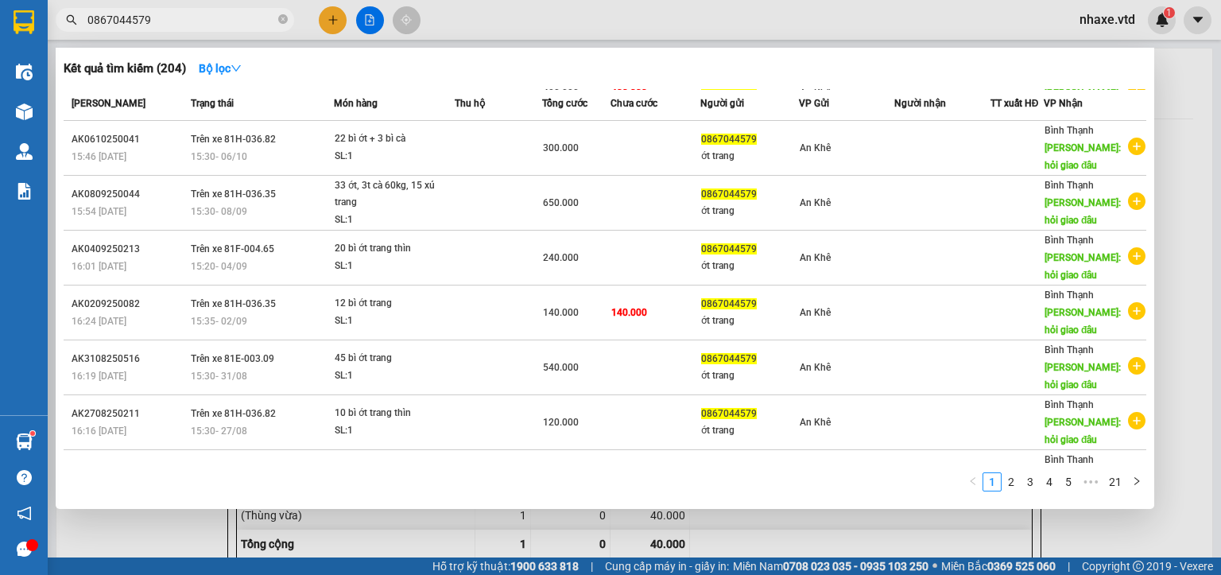
scroll to position [80, 0]
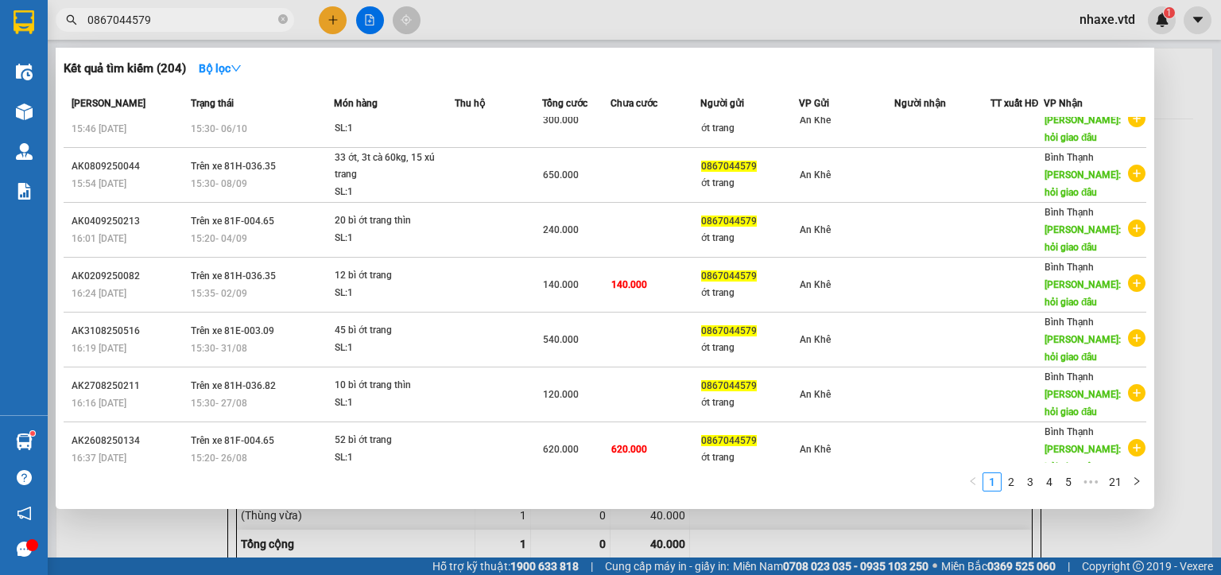
type input "0867044579"
click at [442, 526] on div at bounding box center [610, 287] width 1221 height 575
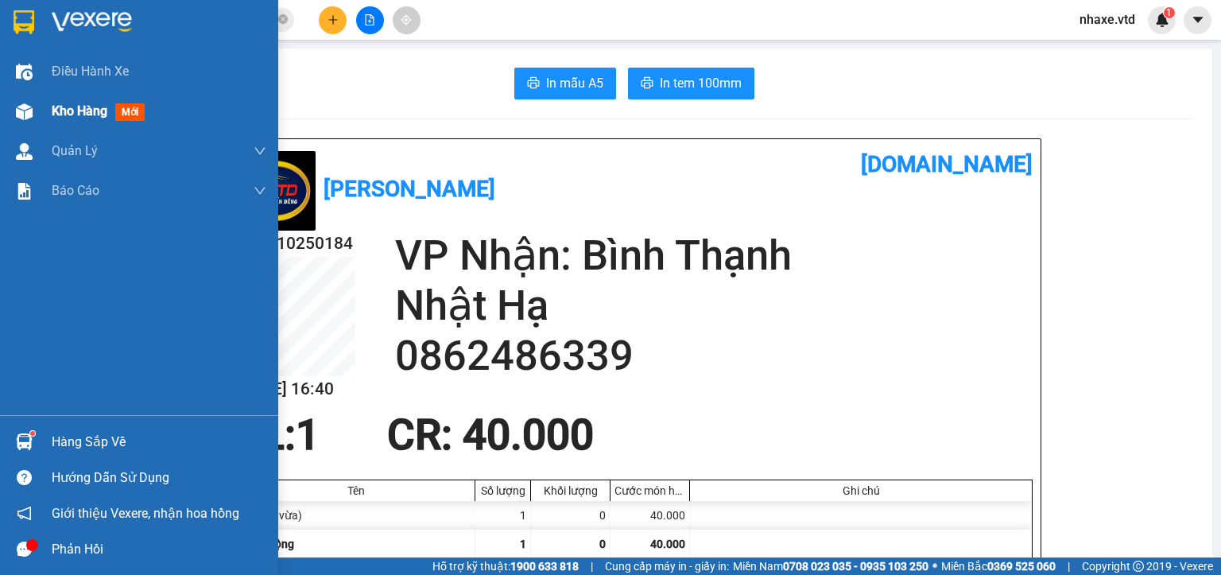
click at [29, 107] on img at bounding box center [24, 111] width 17 height 17
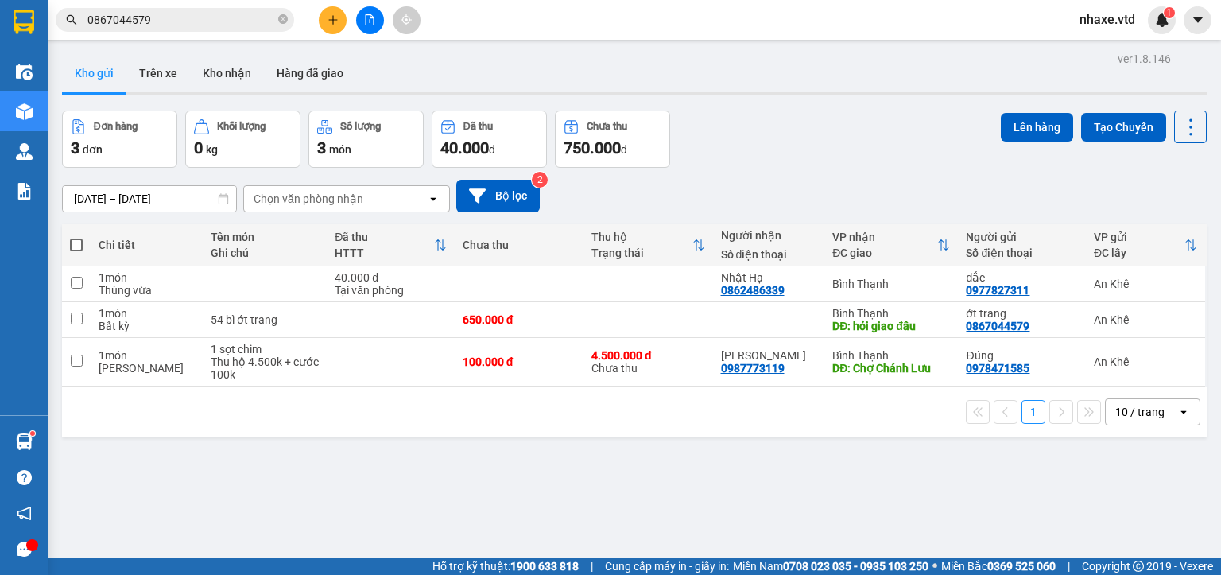
click at [68, 240] on th at bounding box center [76, 245] width 29 height 42
click at [80, 243] on span at bounding box center [76, 245] width 13 height 13
click at [76, 237] on input "checkbox" at bounding box center [76, 237] width 0 height 0
checkbox input "true"
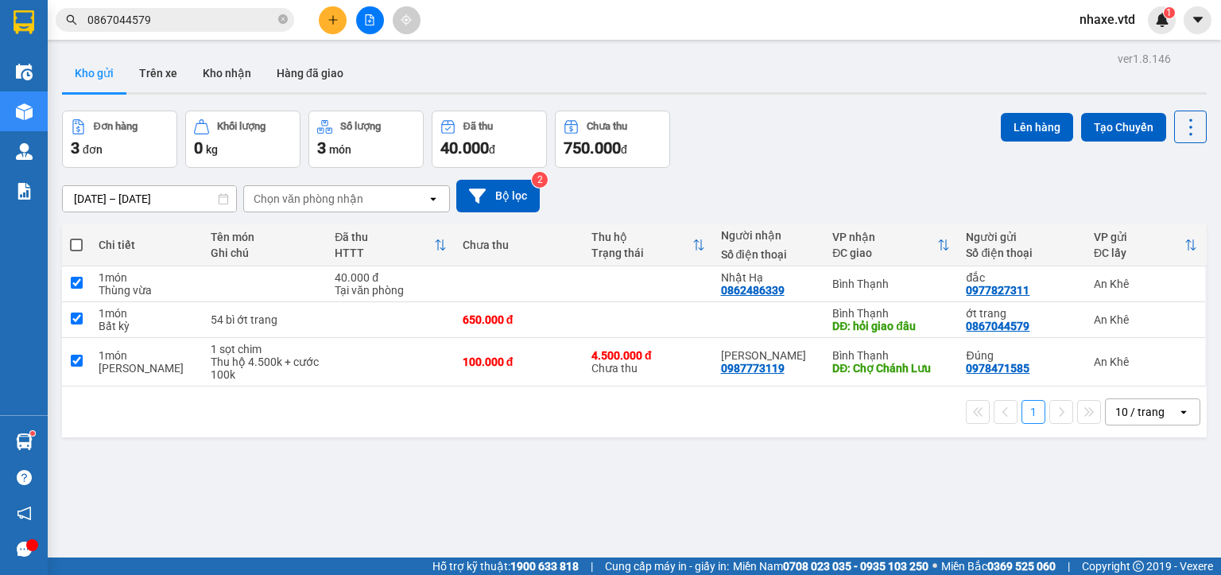
checkbox input "true"
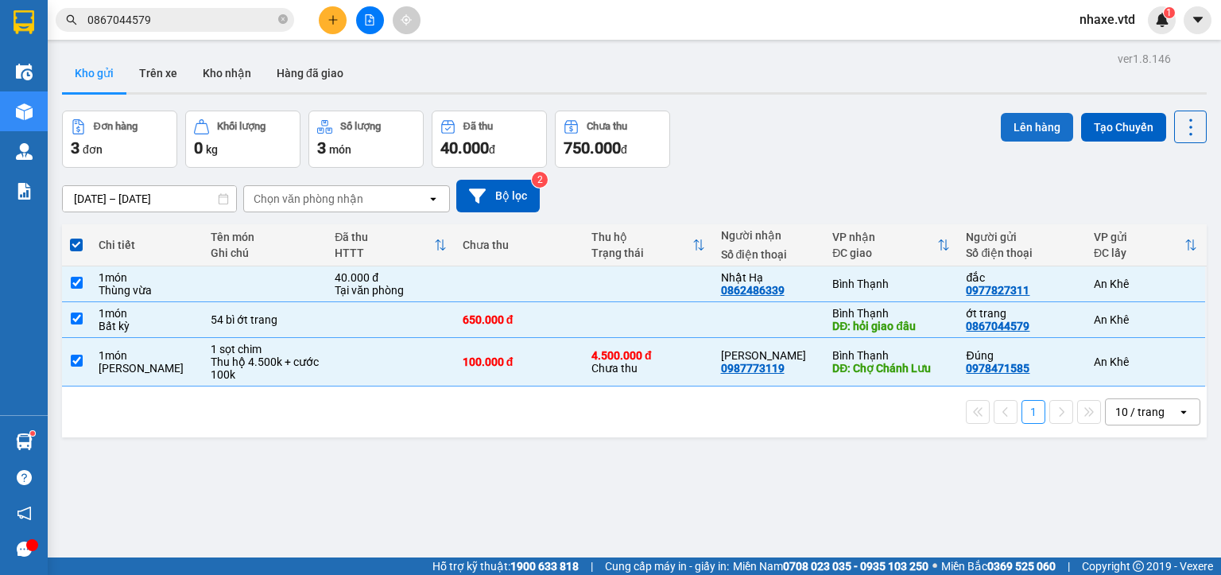
click at [1011, 121] on button "Lên hàng" at bounding box center [1037, 127] width 72 height 29
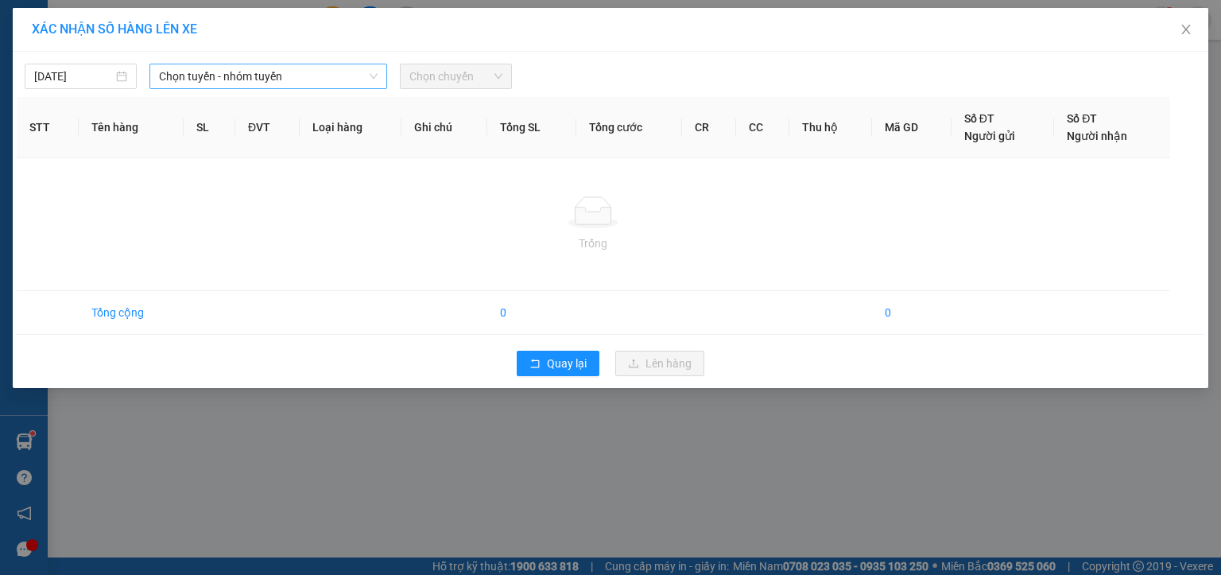
click at [191, 84] on span "Chọn tuyến - nhóm tuyến" at bounding box center [268, 76] width 219 height 24
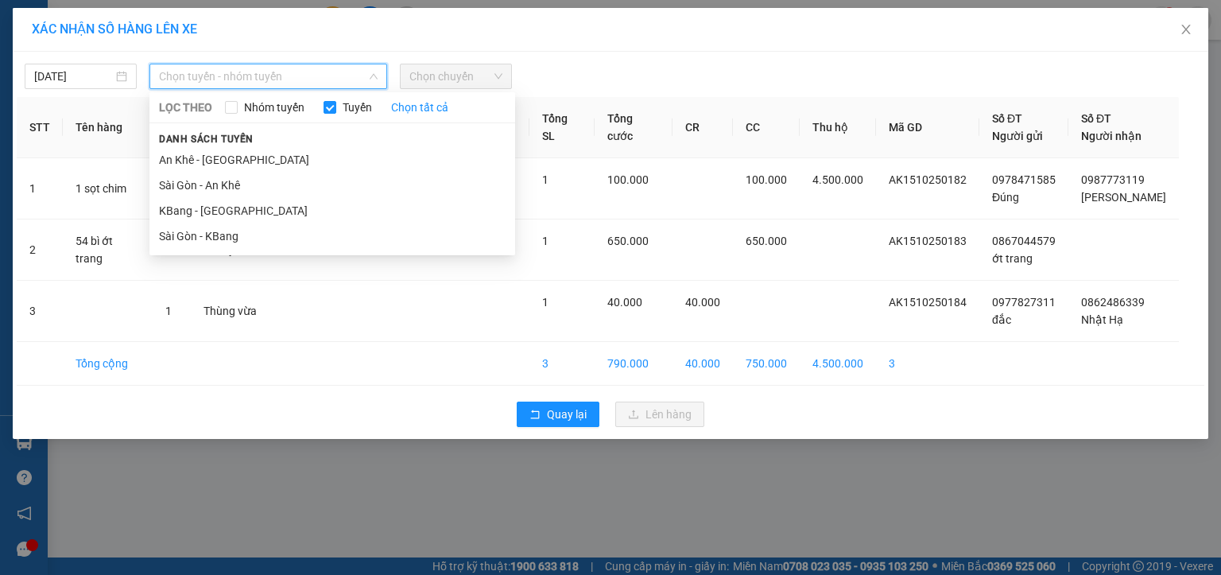
drag, startPoint x: 184, startPoint y: 216, endPoint x: 369, endPoint y: 112, distance: 211.5
click at [185, 214] on li "KBang - [GEOGRAPHIC_DATA]" at bounding box center [333, 210] width 366 height 25
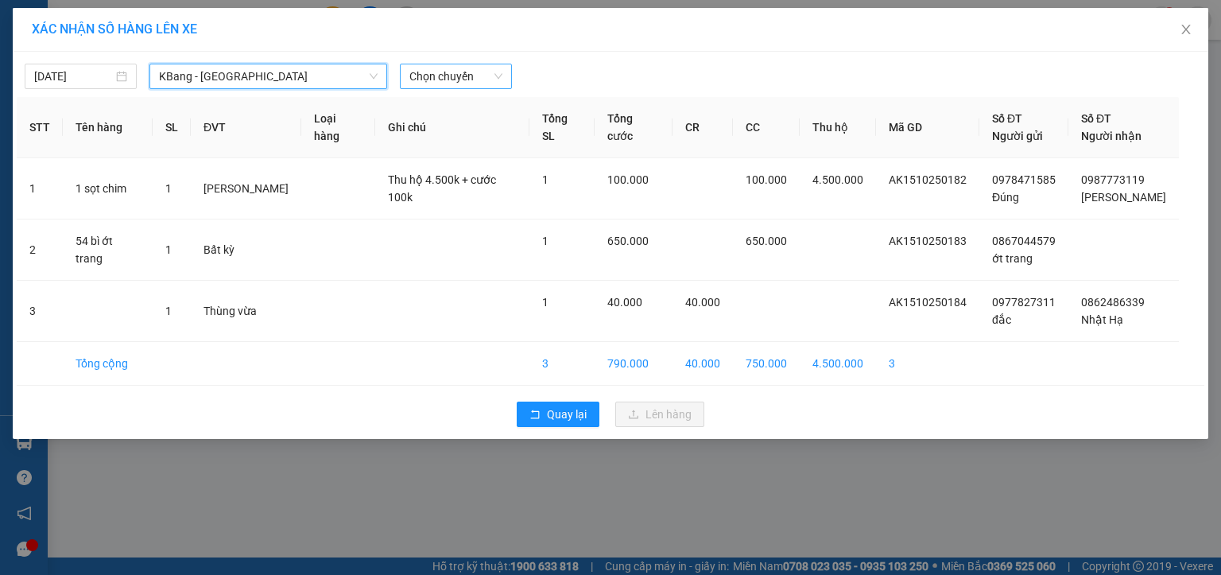
click at [420, 67] on span "Chọn chuyến" at bounding box center [456, 76] width 93 height 24
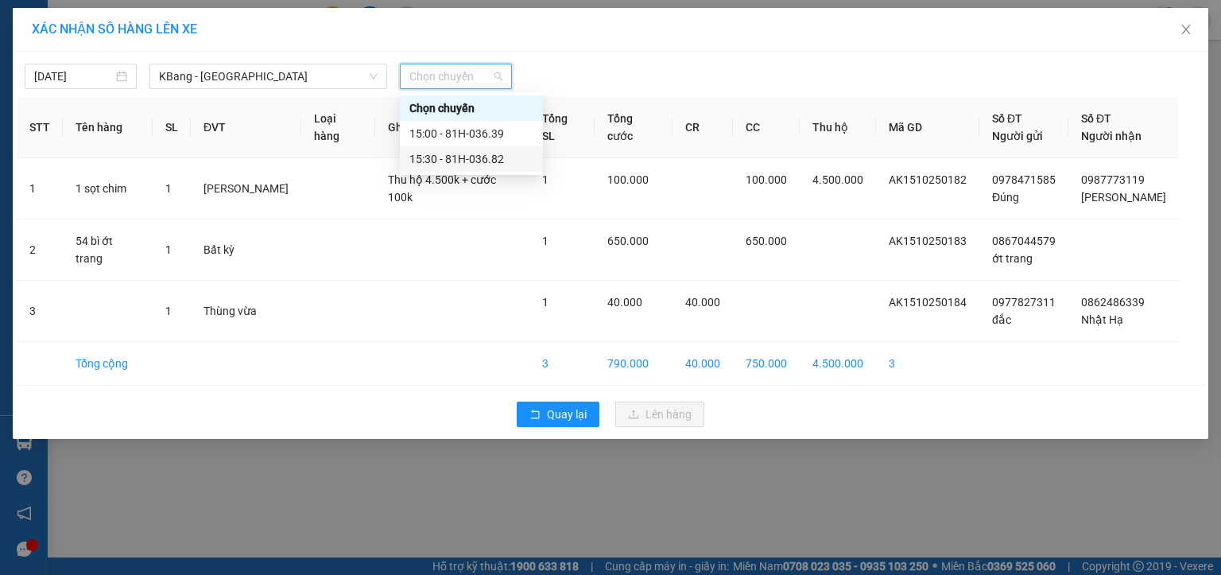
click at [468, 161] on div "15:30 - 81H-036.82" at bounding box center [472, 158] width 124 height 17
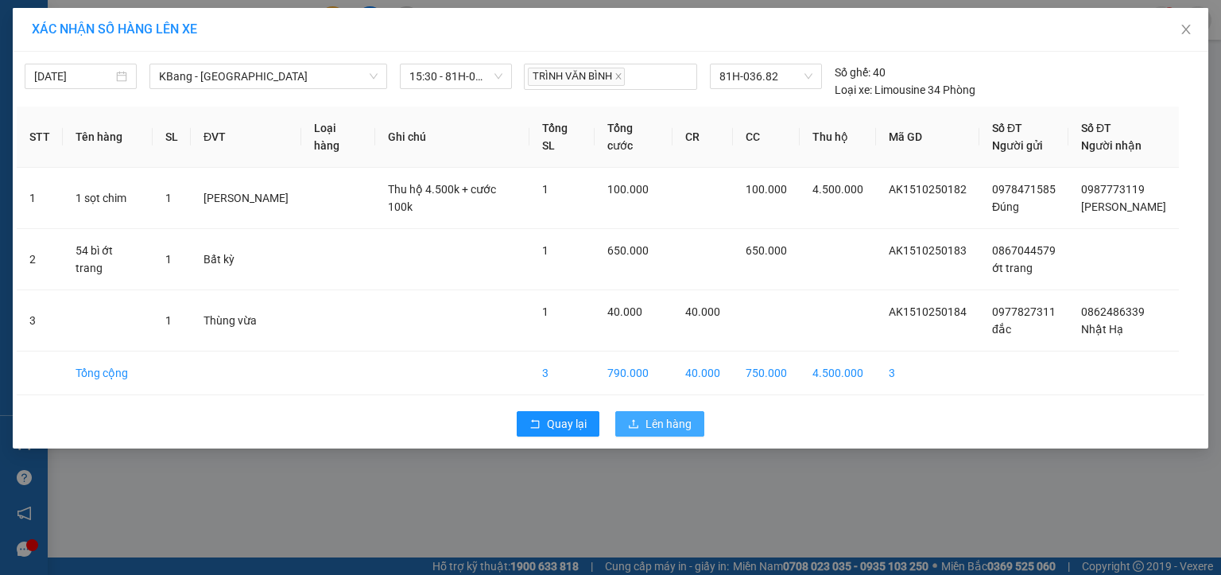
click at [656, 415] on span "Lên hàng" at bounding box center [669, 423] width 46 height 17
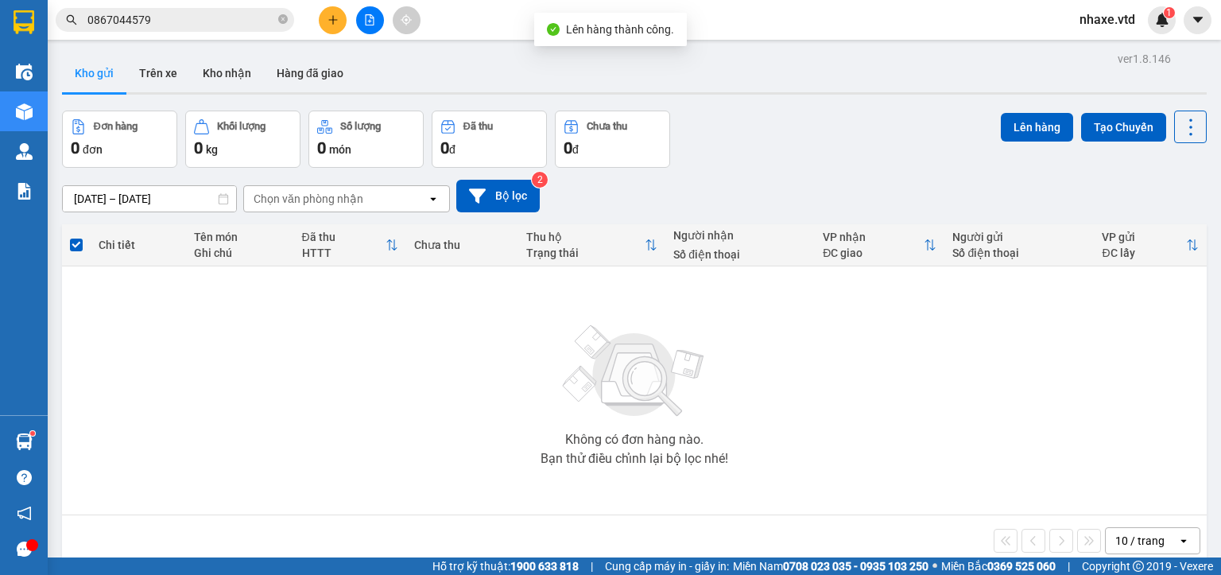
click at [371, 23] on icon "file-add" at bounding box center [369, 19] width 11 height 11
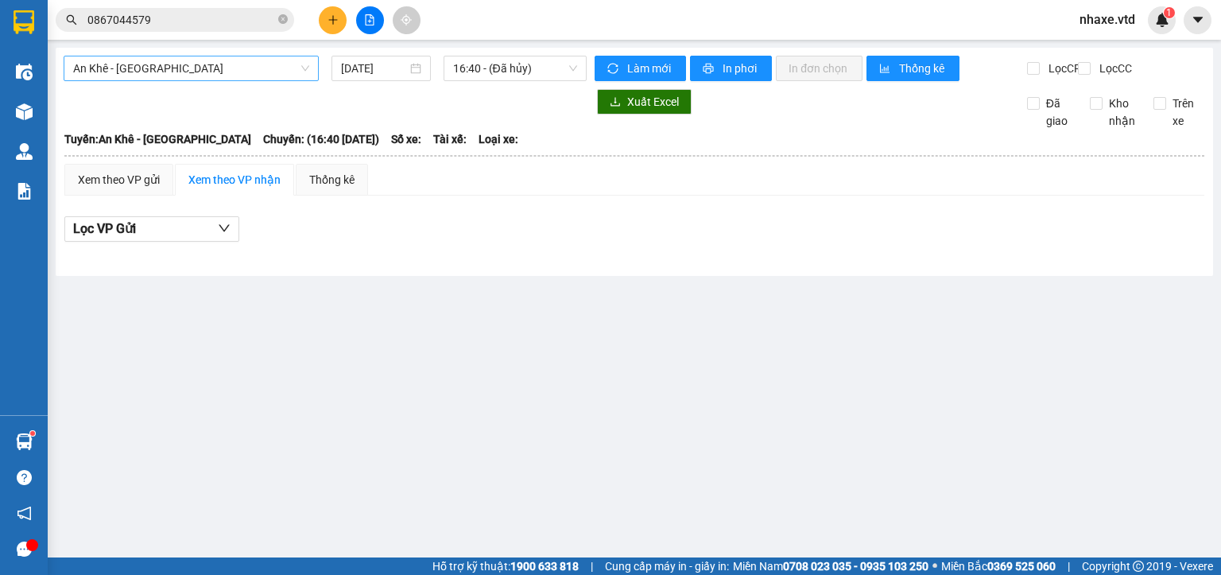
click at [134, 74] on span "An Khê - [GEOGRAPHIC_DATA]" at bounding box center [191, 68] width 236 height 24
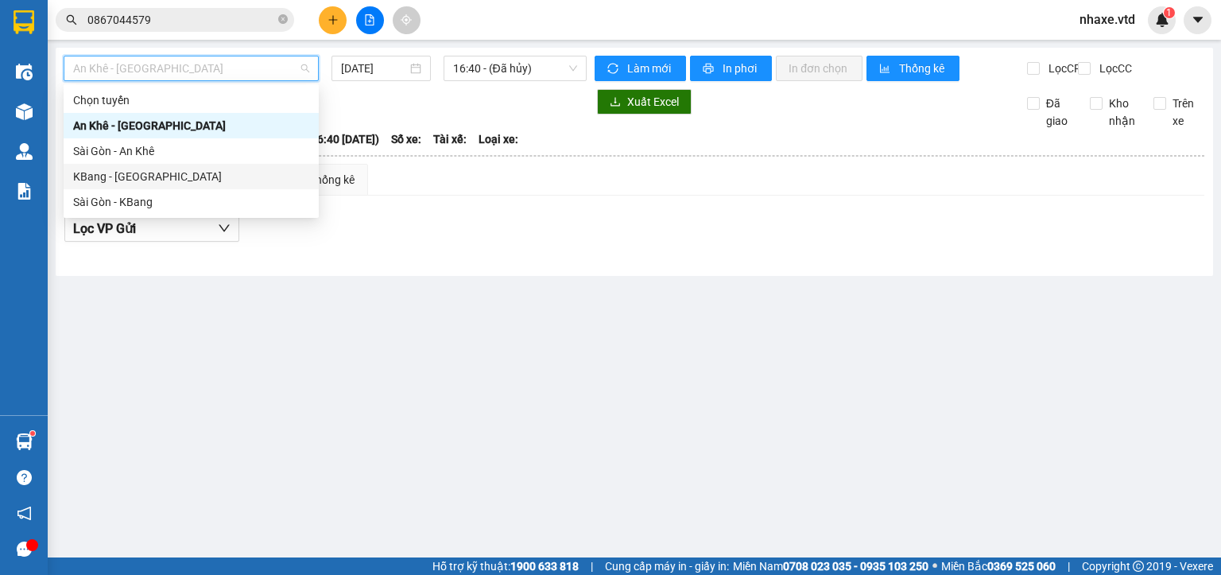
click at [111, 180] on div "KBang - [GEOGRAPHIC_DATA]" at bounding box center [191, 176] width 236 height 17
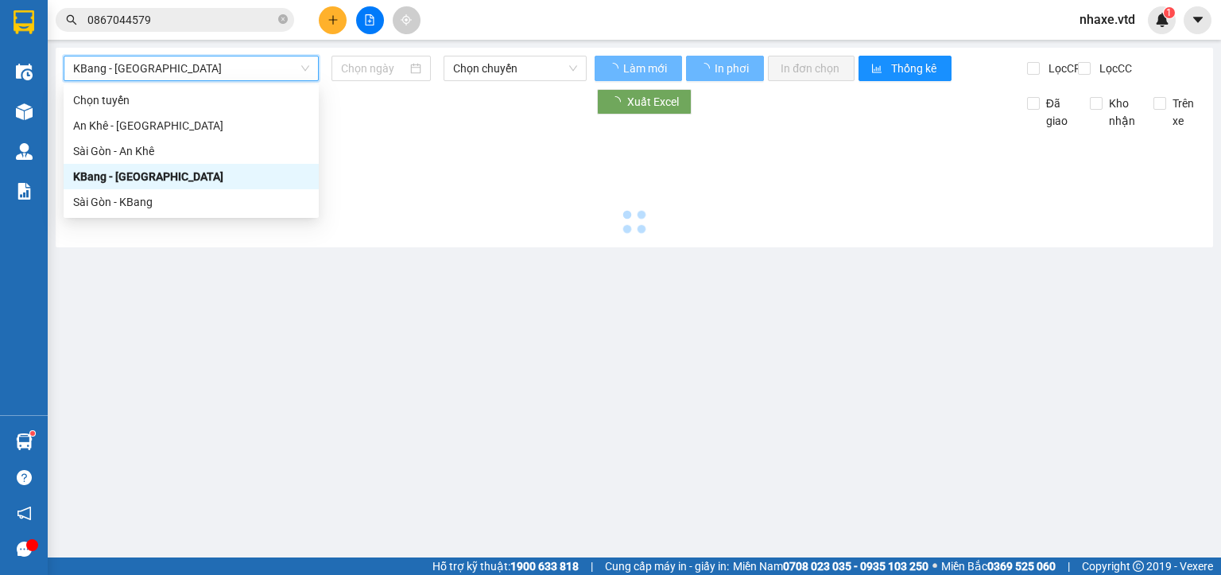
type input "[DATE]"
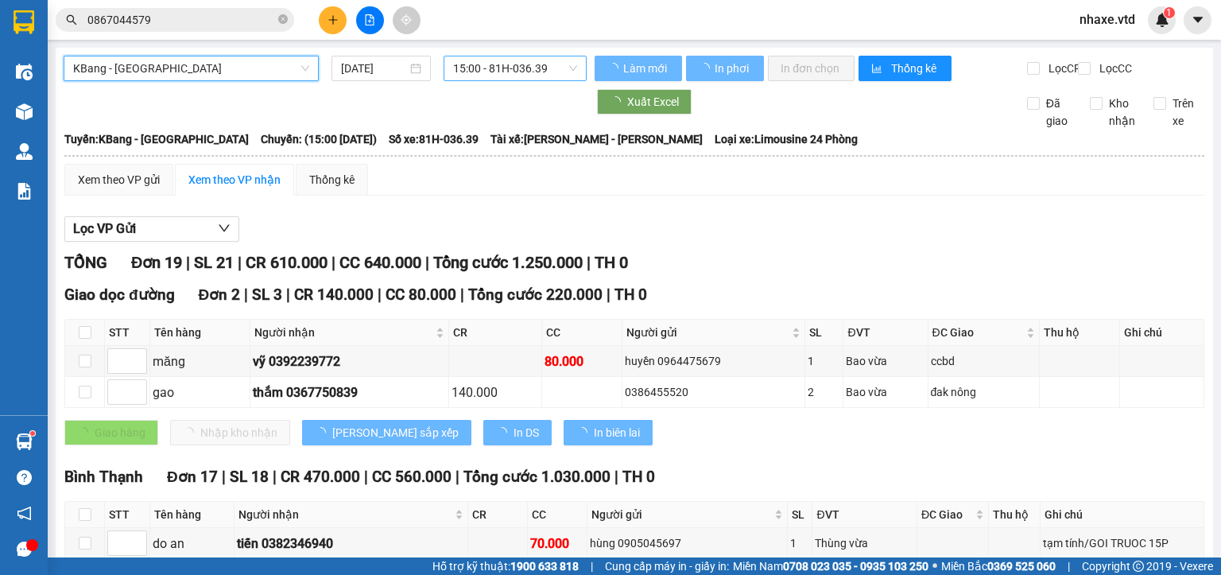
click at [489, 71] on span "15:00 - 81H-036.39" at bounding box center [515, 68] width 125 height 24
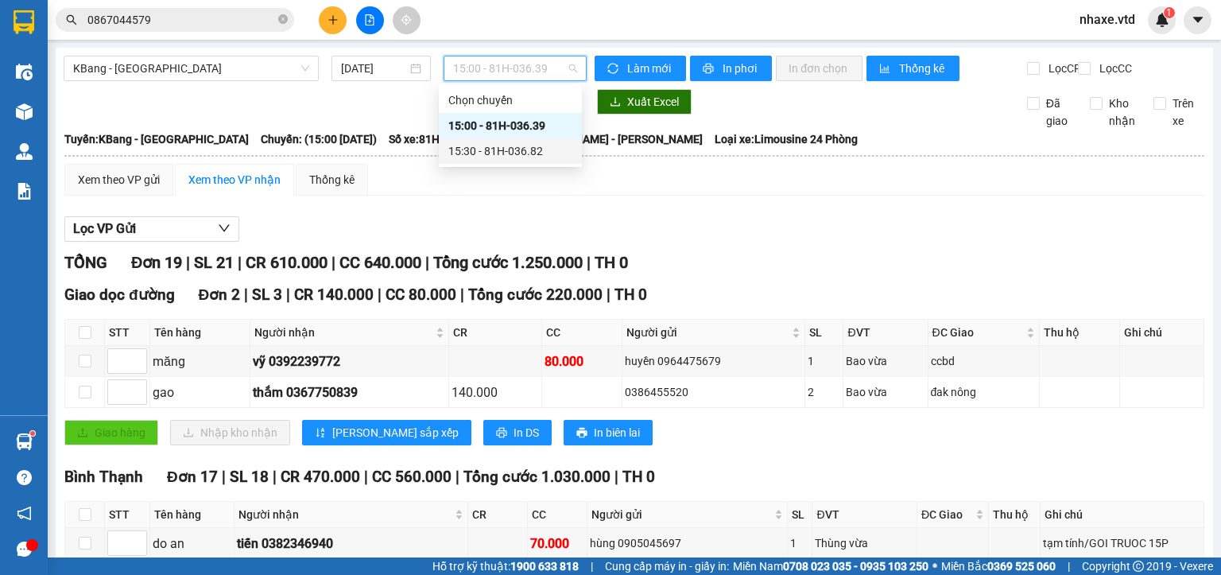
click at [500, 146] on div "15:30 - 81H-036.82" at bounding box center [511, 150] width 124 height 17
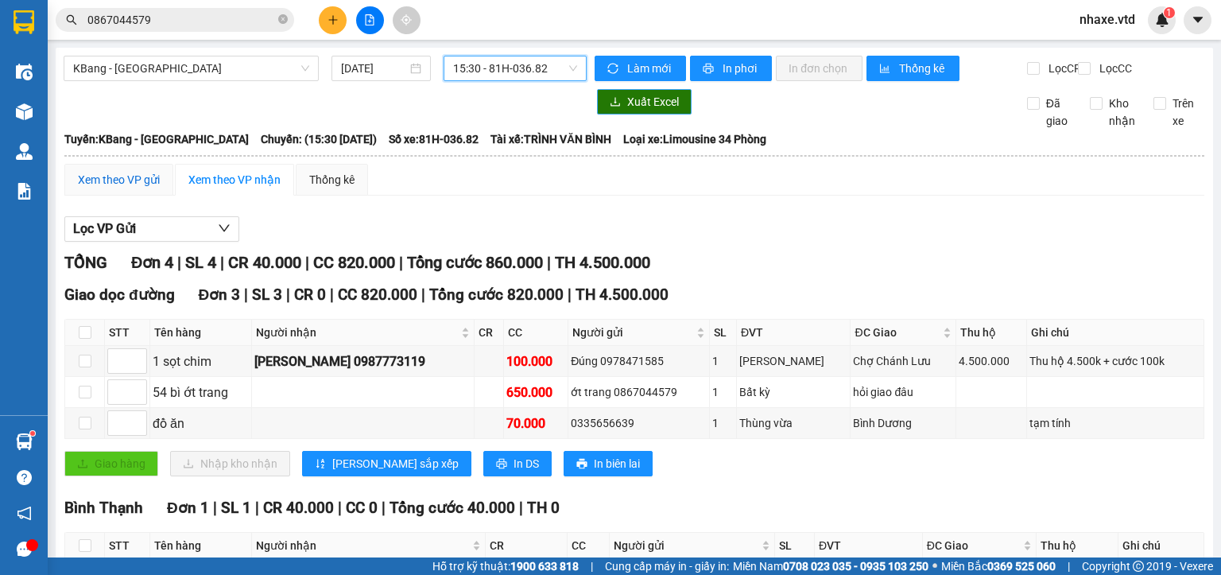
click at [115, 188] on div "Xem theo VP gửi" at bounding box center [119, 179] width 82 height 17
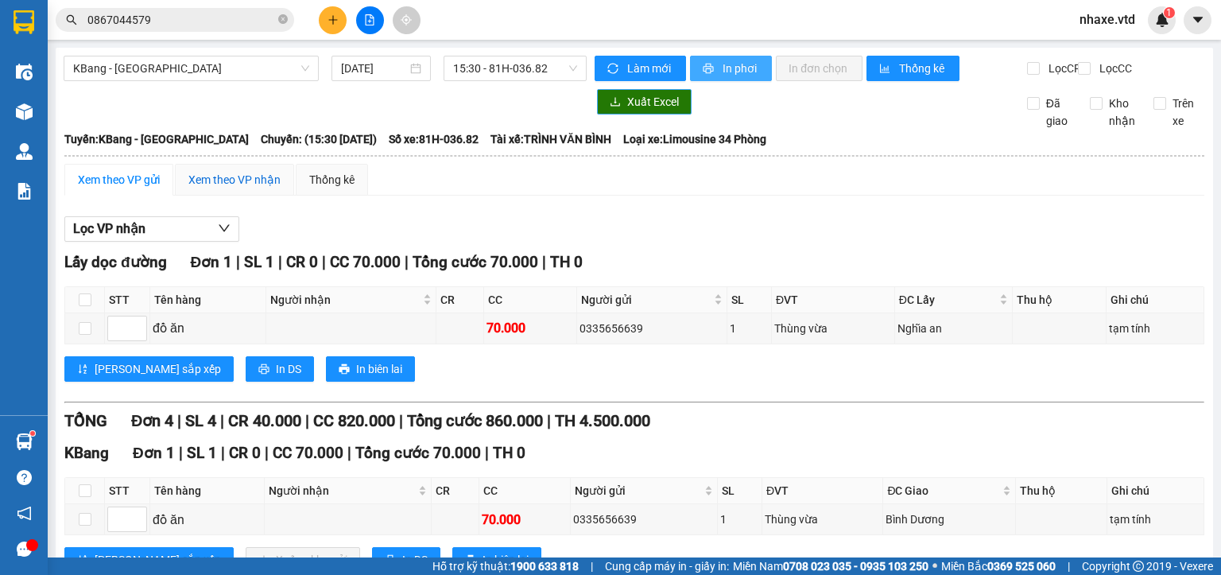
drag, startPoint x: 222, startPoint y: 192, endPoint x: 729, endPoint y: 74, distance: 520.8
click at [223, 188] on div "Xem theo VP nhận" at bounding box center [234, 179] width 92 height 17
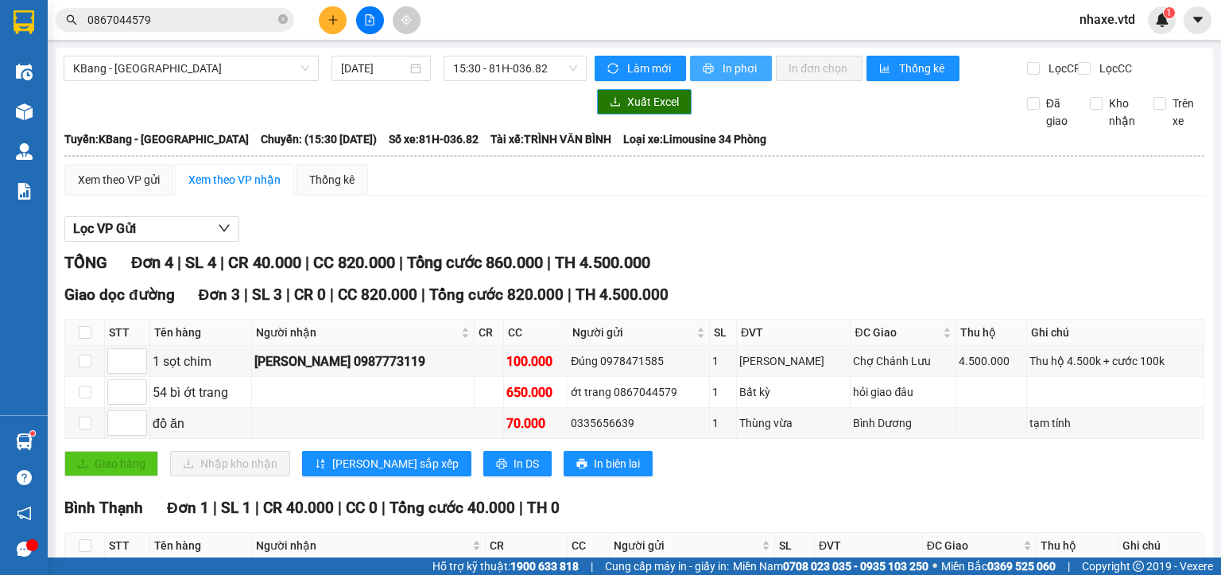
click at [732, 67] on span "In phơi" at bounding box center [741, 68] width 37 height 17
click at [162, 25] on input "0867044579" at bounding box center [181, 19] width 188 height 17
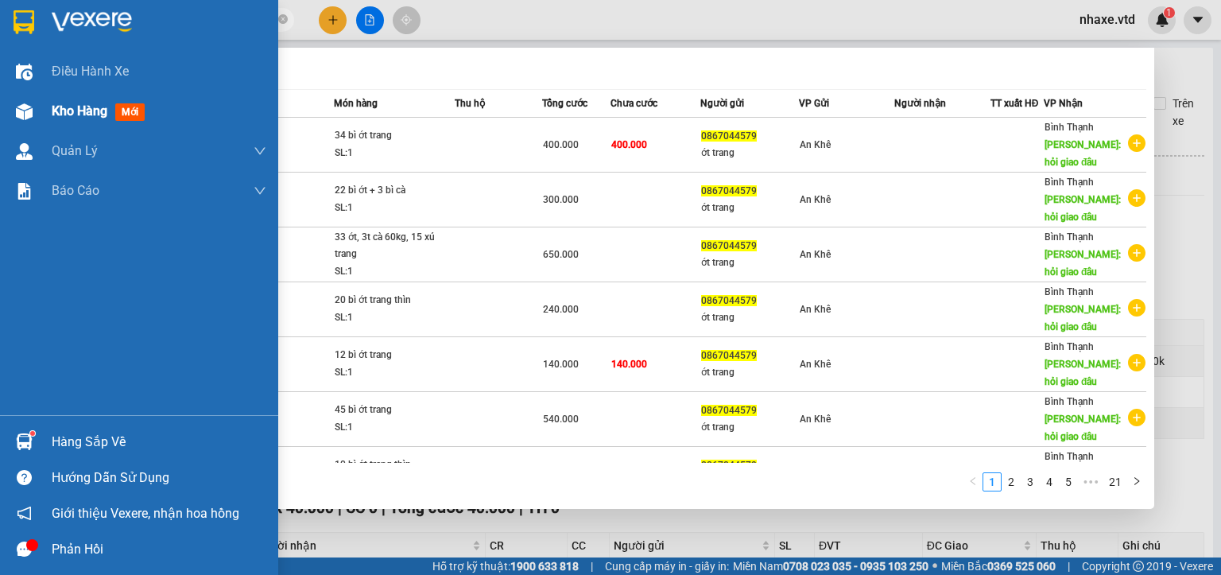
click at [35, 114] on div at bounding box center [24, 112] width 28 height 28
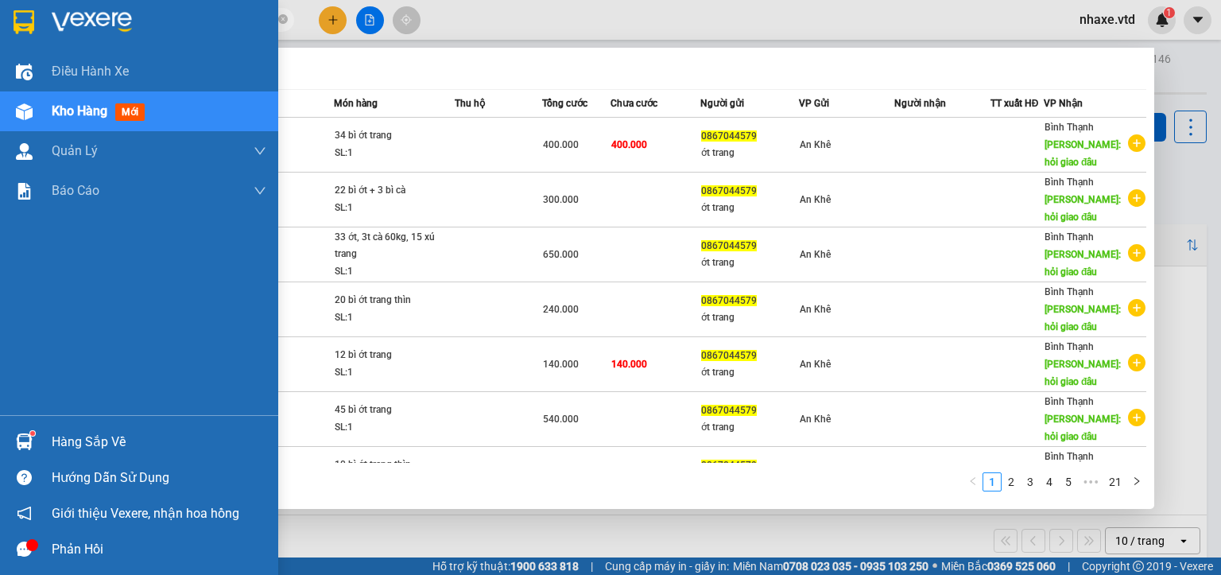
click at [34, 107] on div at bounding box center [24, 112] width 28 height 28
click at [45, 118] on div "Kho hàng mới" at bounding box center [139, 111] width 278 height 40
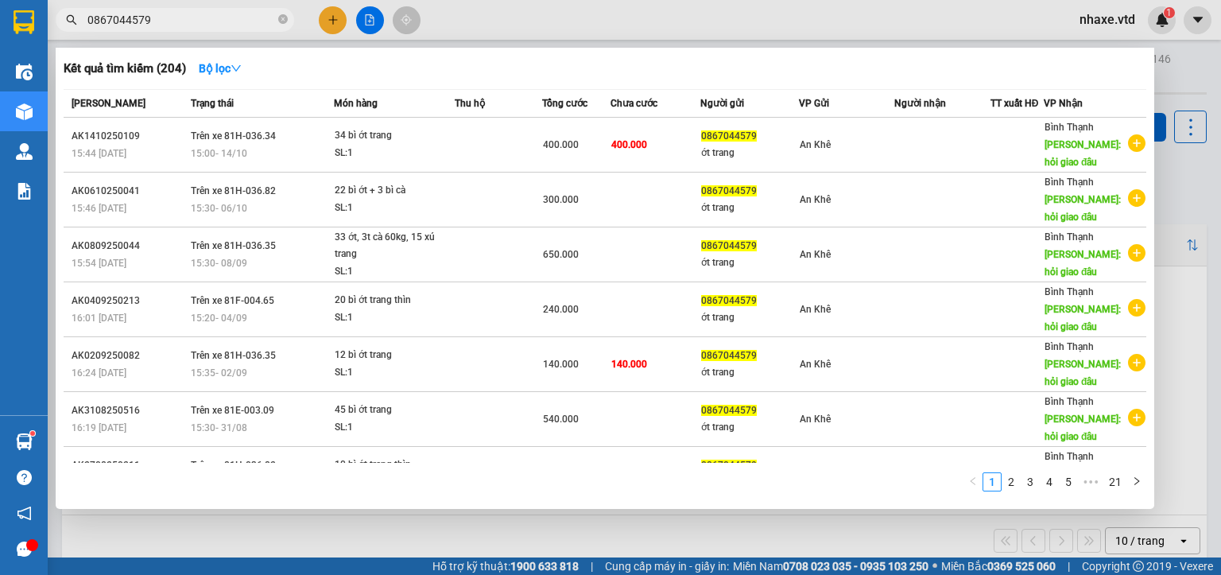
click at [574, 526] on div at bounding box center [610, 287] width 1221 height 575
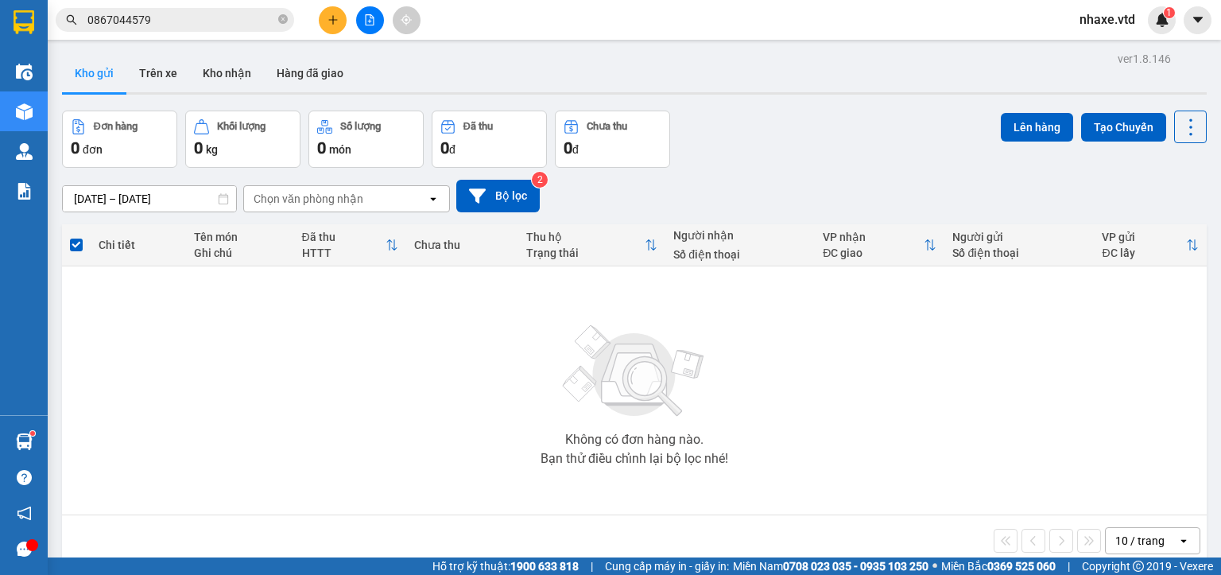
click at [172, 23] on input "0867044579" at bounding box center [181, 19] width 188 height 17
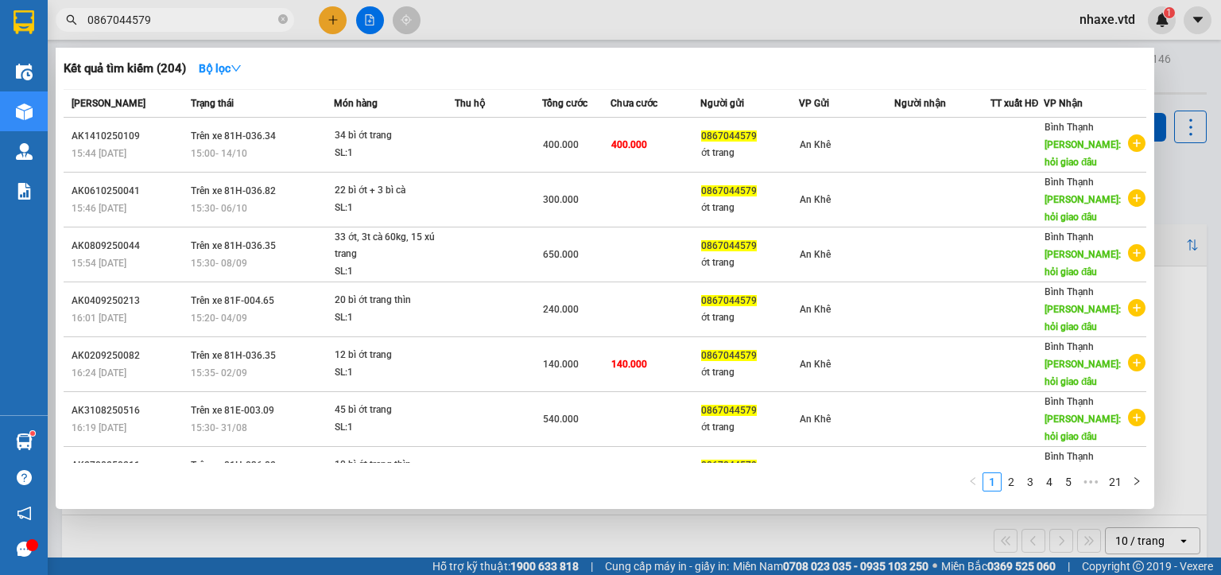
click at [156, 14] on input "0867044579" at bounding box center [181, 19] width 188 height 17
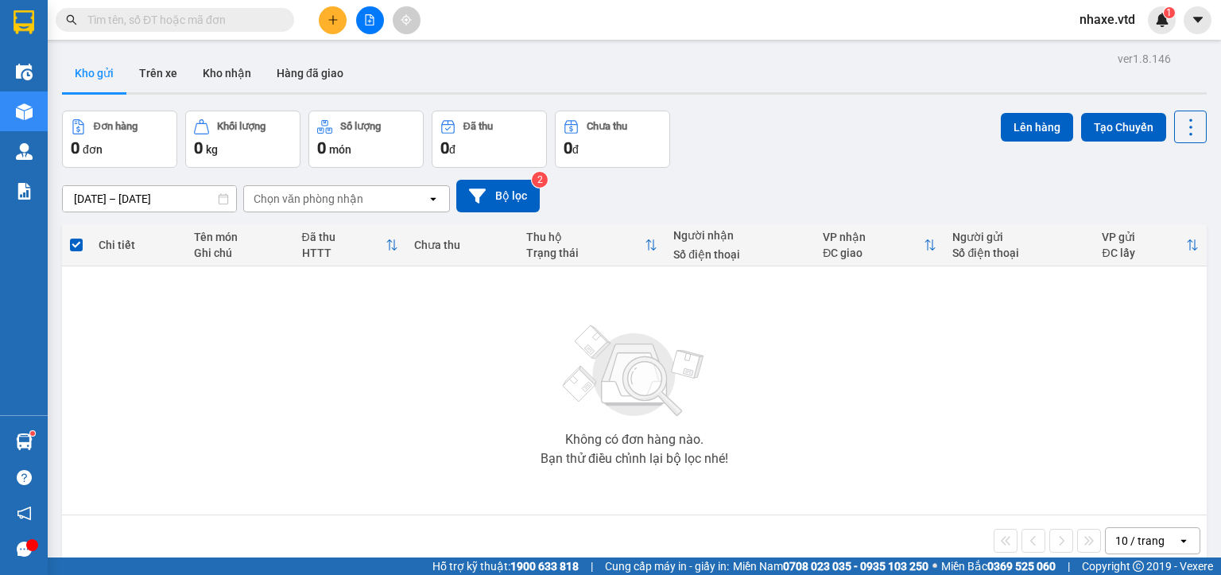
click at [134, 24] on input "text" at bounding box center [181, 19] width 188 height 17
paste input "0867044579"
type input "0867044579"
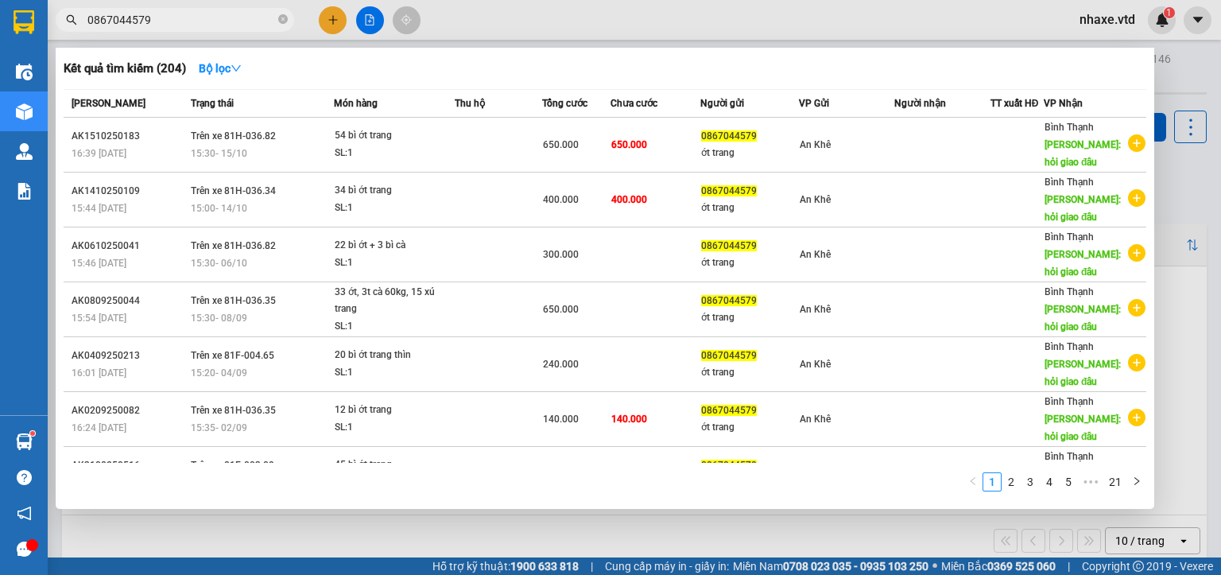
click at [686, 546] on div at bounding box center [610, 287] width 1221 height 575
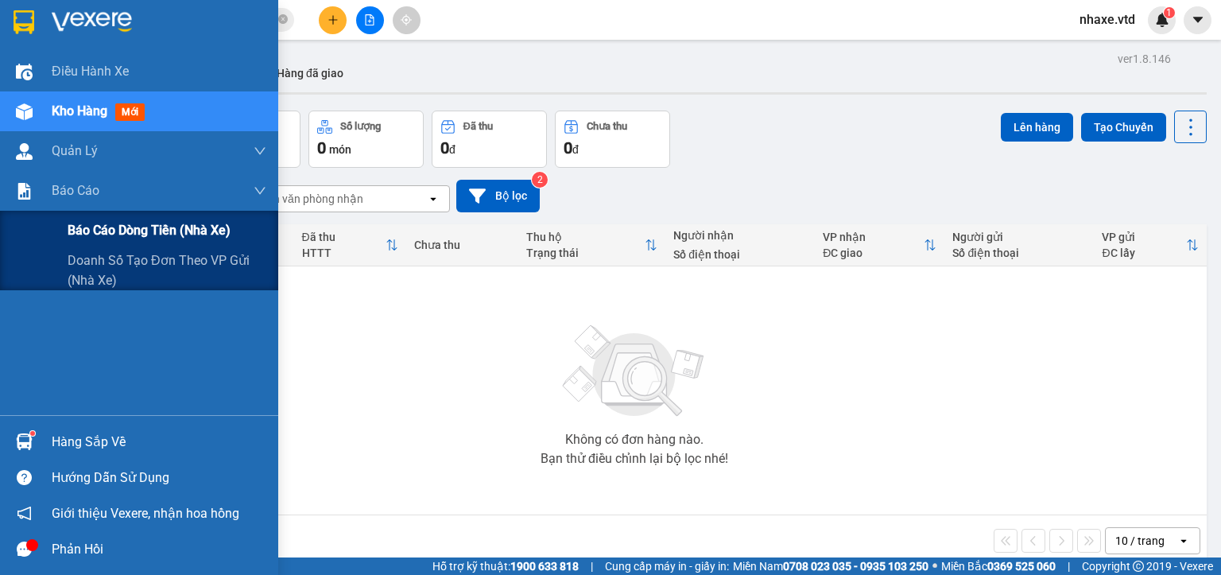
click at [98, 229] on span "Báo cáo dòng tiền (nhà xe)" at bounding box center [149, 230] width 163 height 20
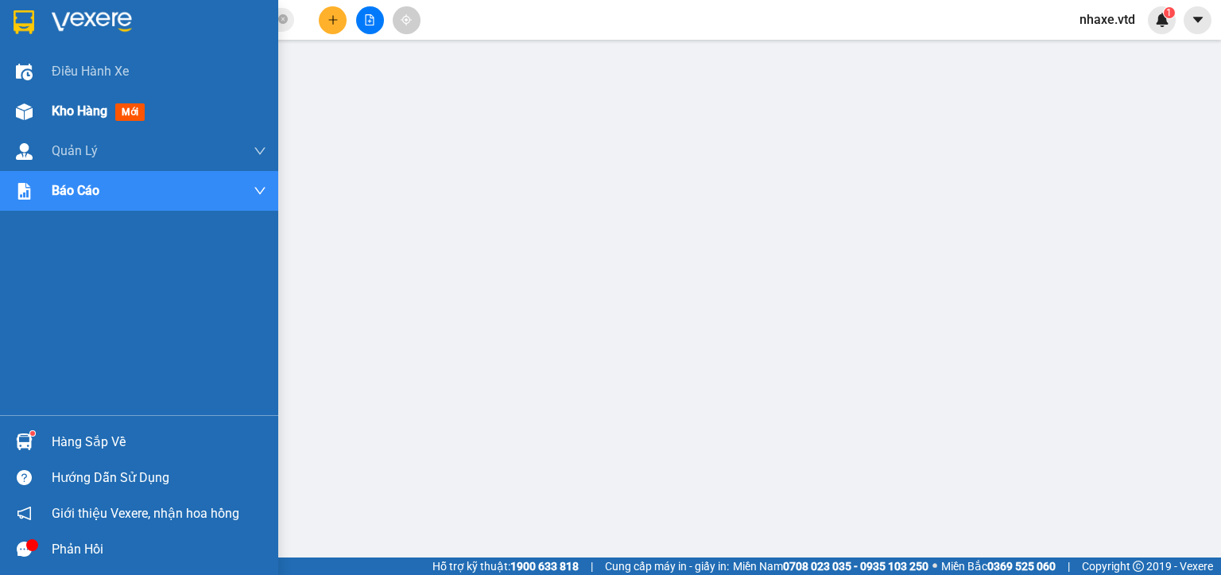
click at [69, 99] on div "Kho hàng mới" at bounding box center [159, 111] width 215 height 40
